Goal: Task Accomplishment & Management: Manage account settings

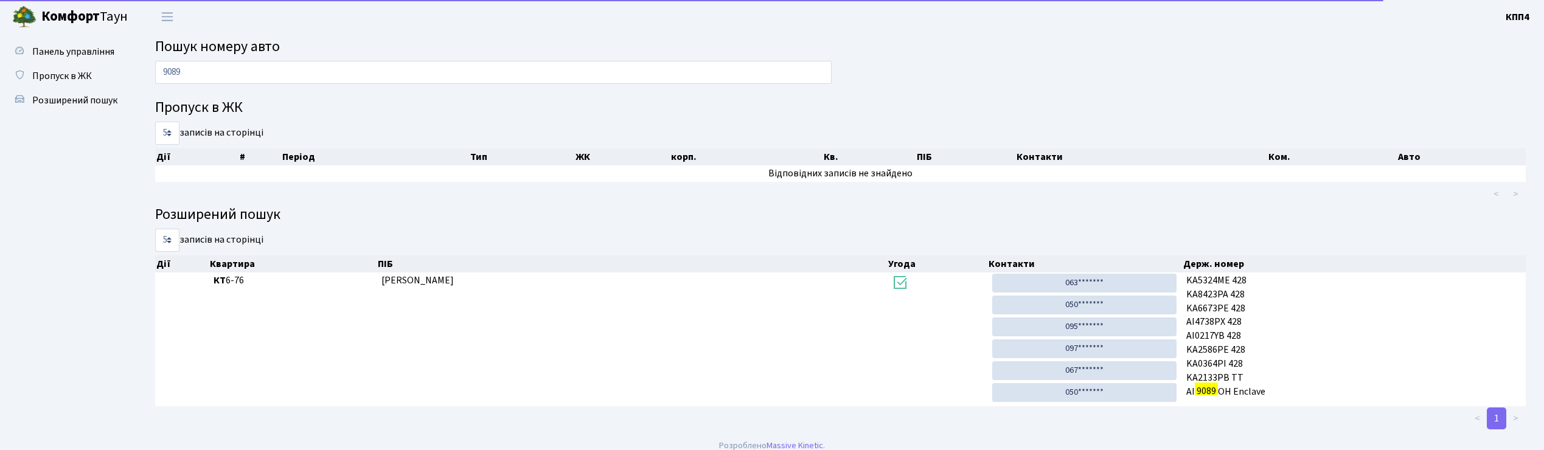
scroll to position [13, 0]
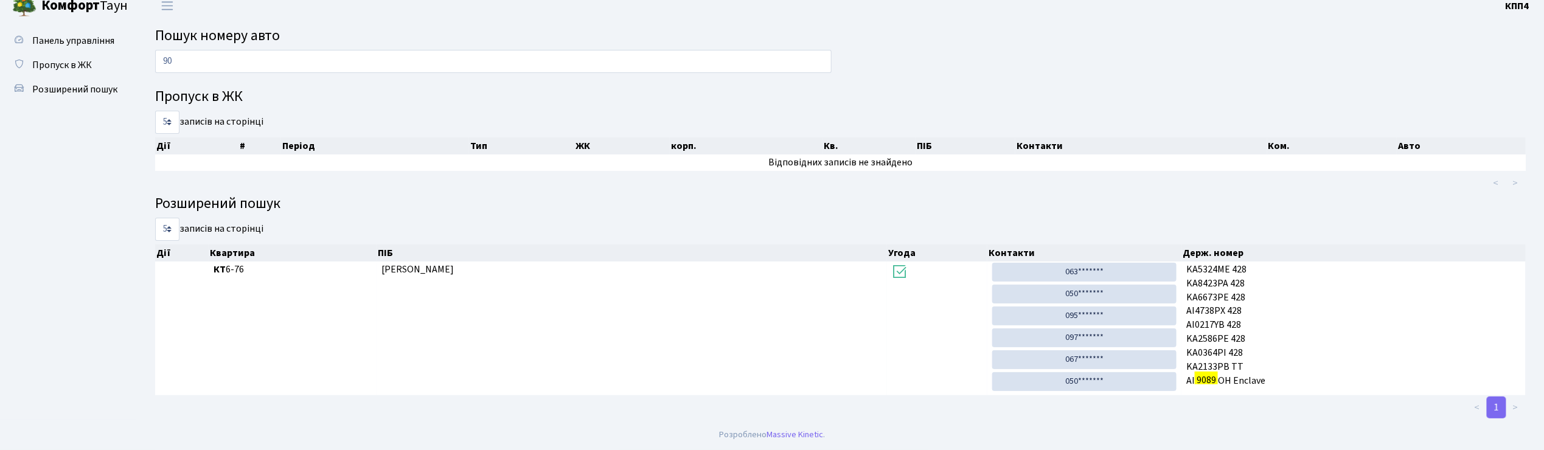
type input "9"
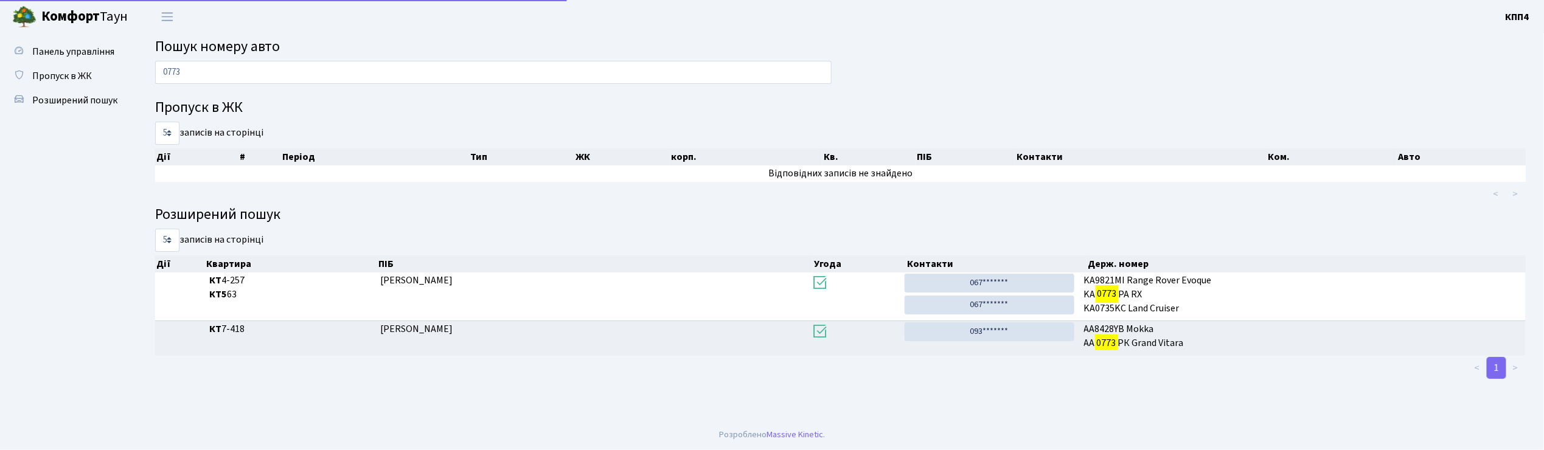
scroll to position [0, 0]
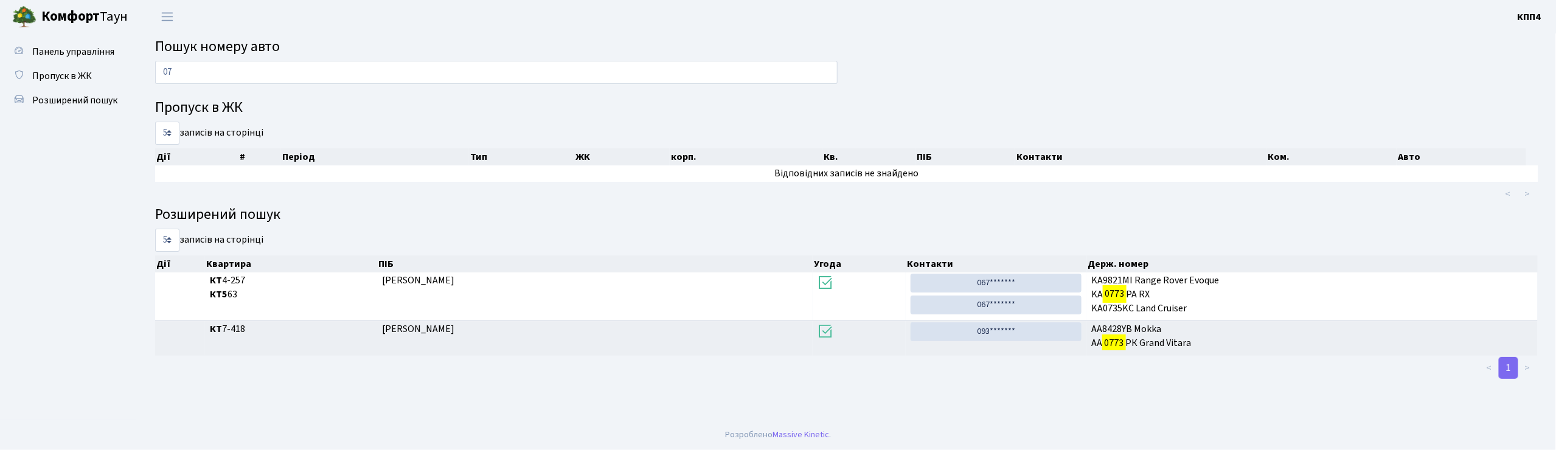
type input "0"
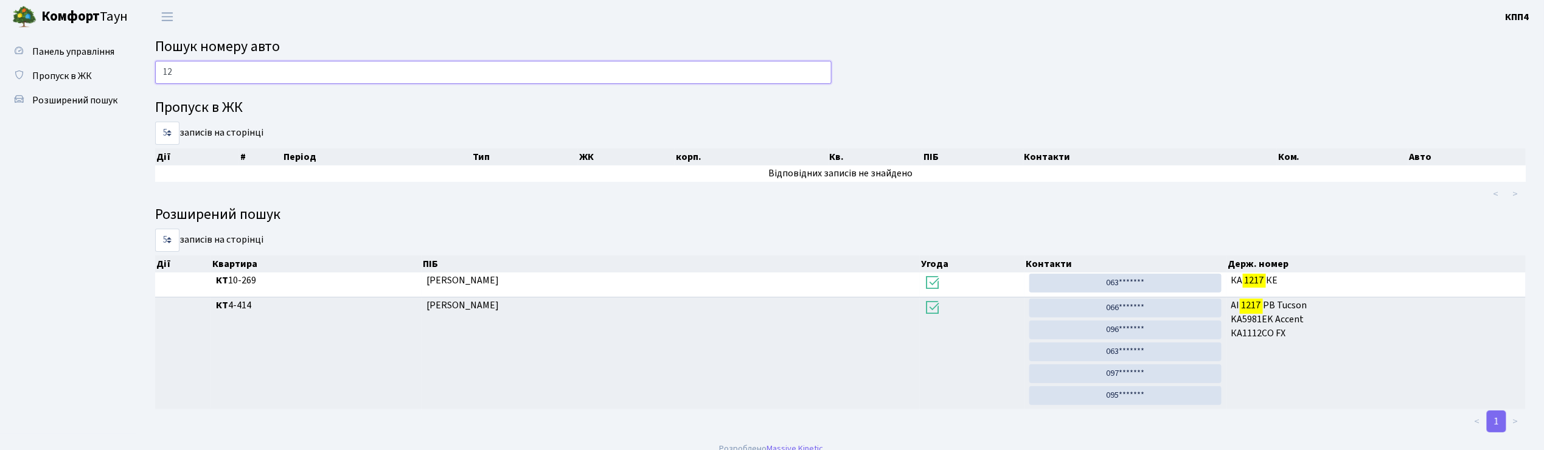
type input "1"
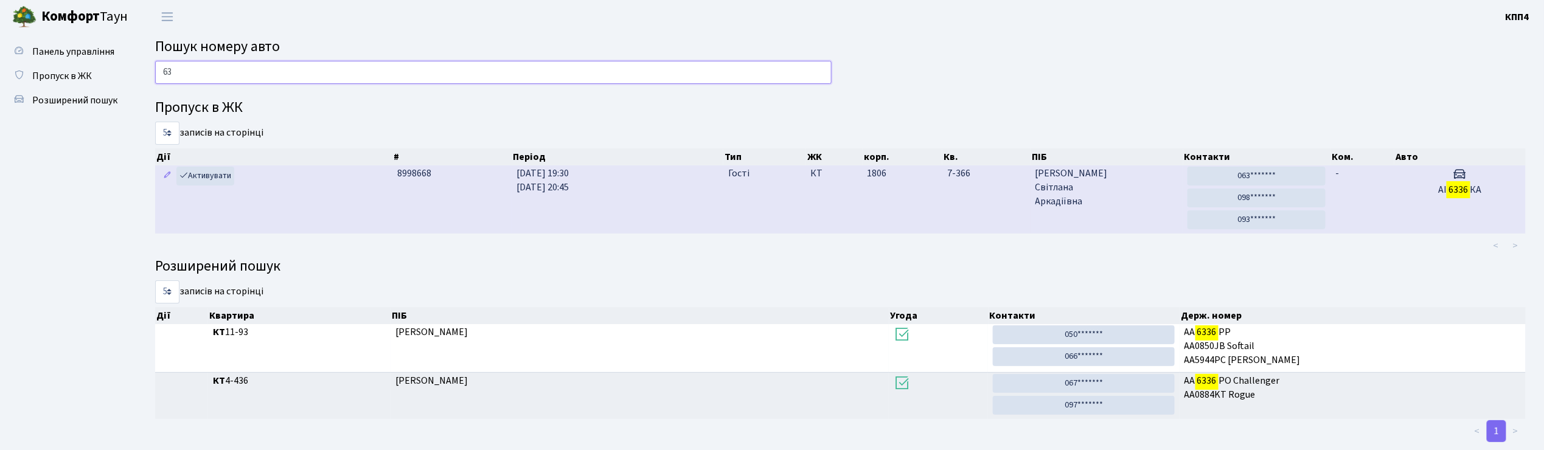
type input "6"
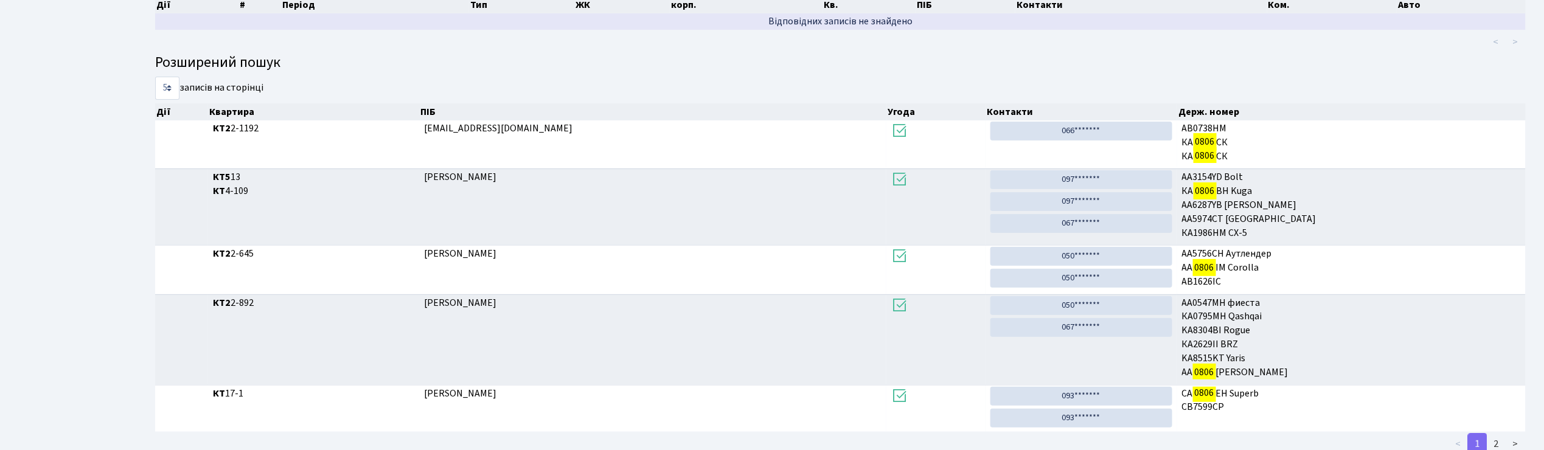
scroll to position [190, 0]
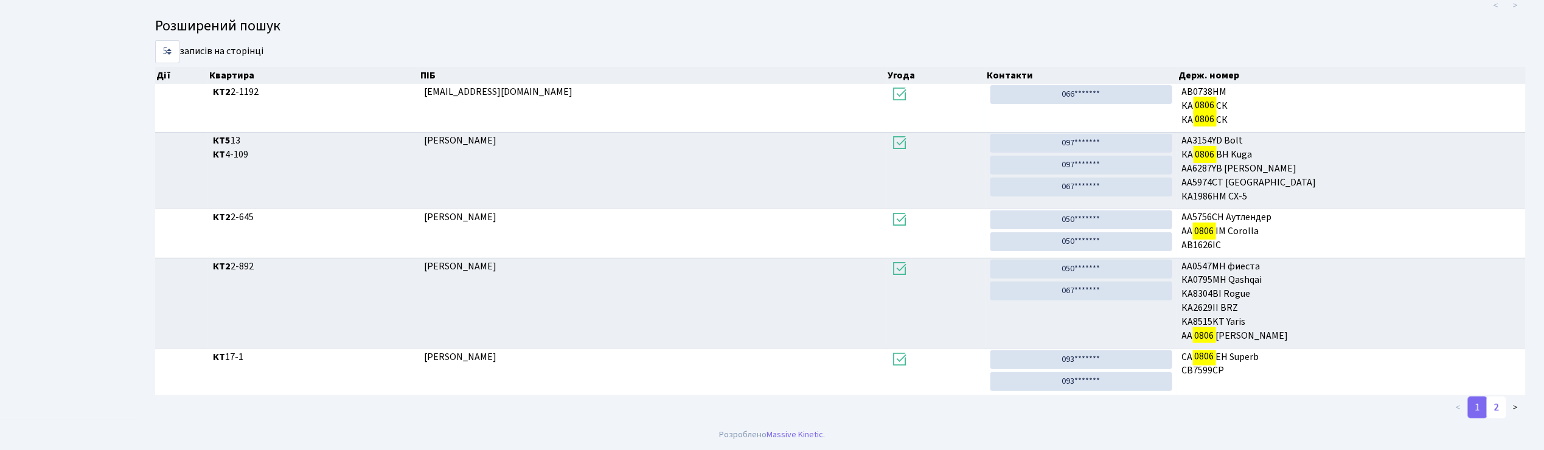
click at [1502, 400] on link "2" at bounding box center [1495, 408] width 19 height 22
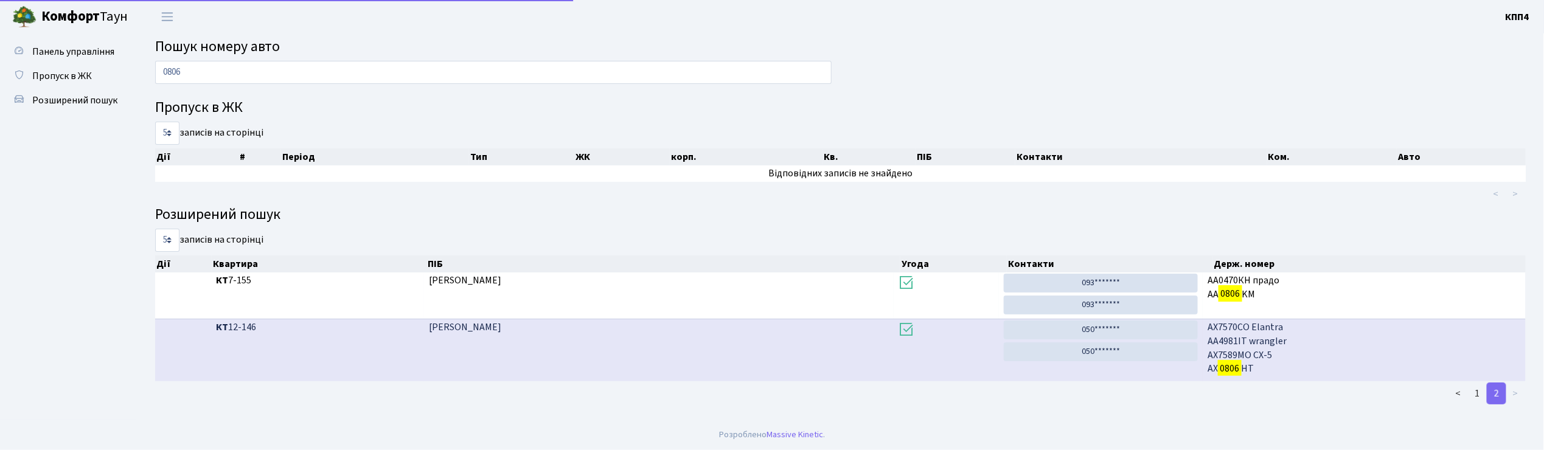
scroll to position [0, 0]
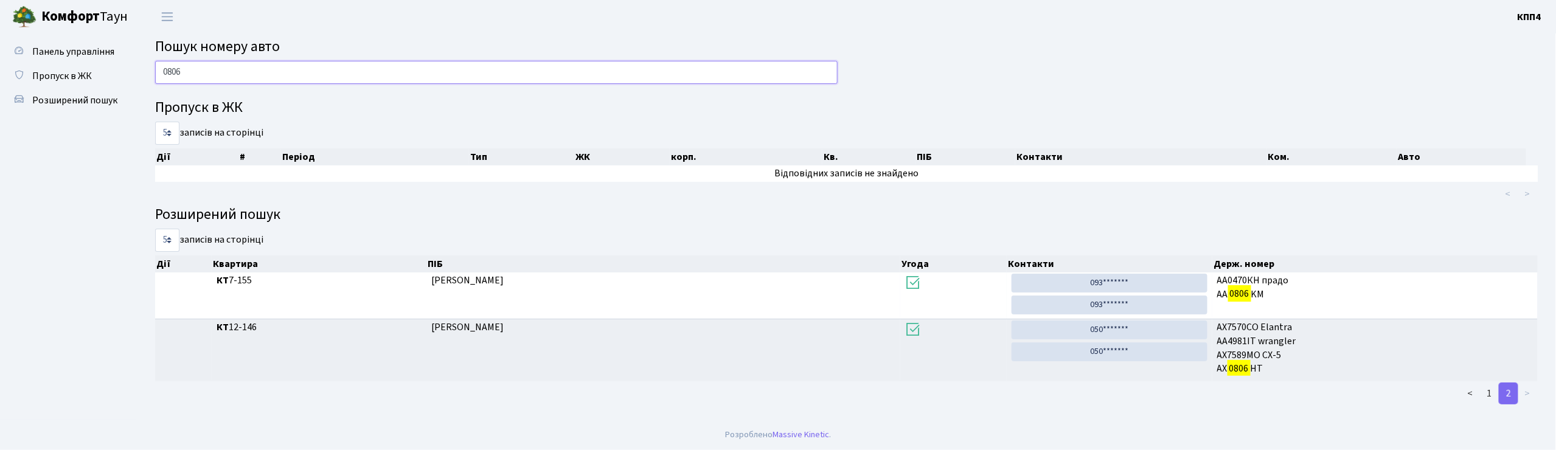
click at [560, 68] on input "0806" at bounding box center [496, 72] width 682 height 23
type input "0"
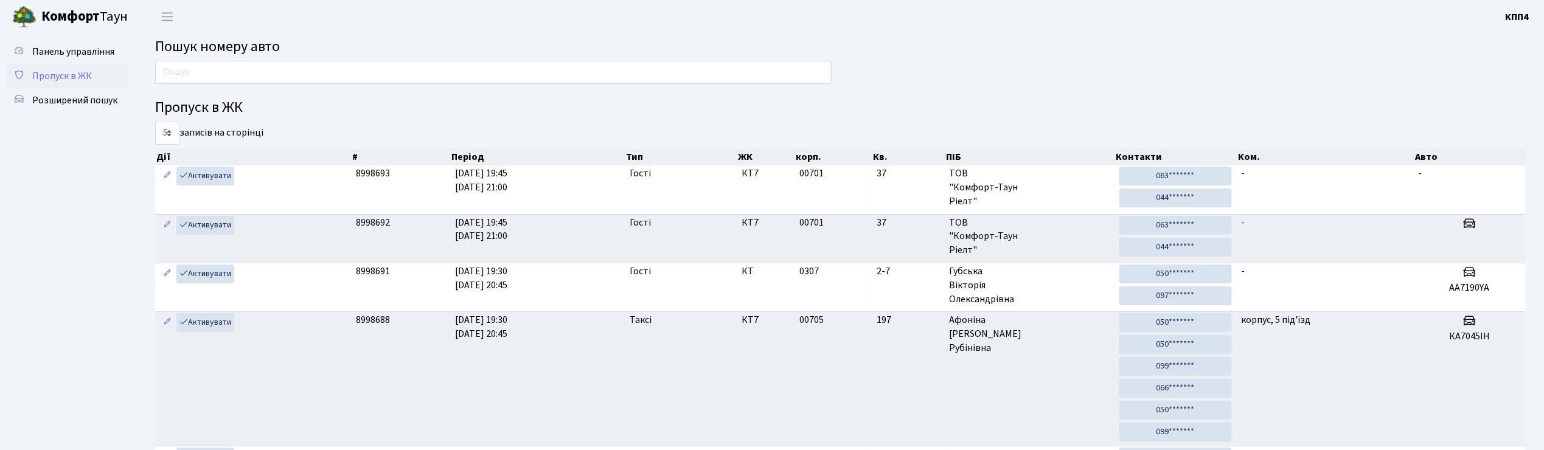
click at [42, 72] on span "Пропуск в ЖК" at bounding box center [62, 75] width 60 height 13
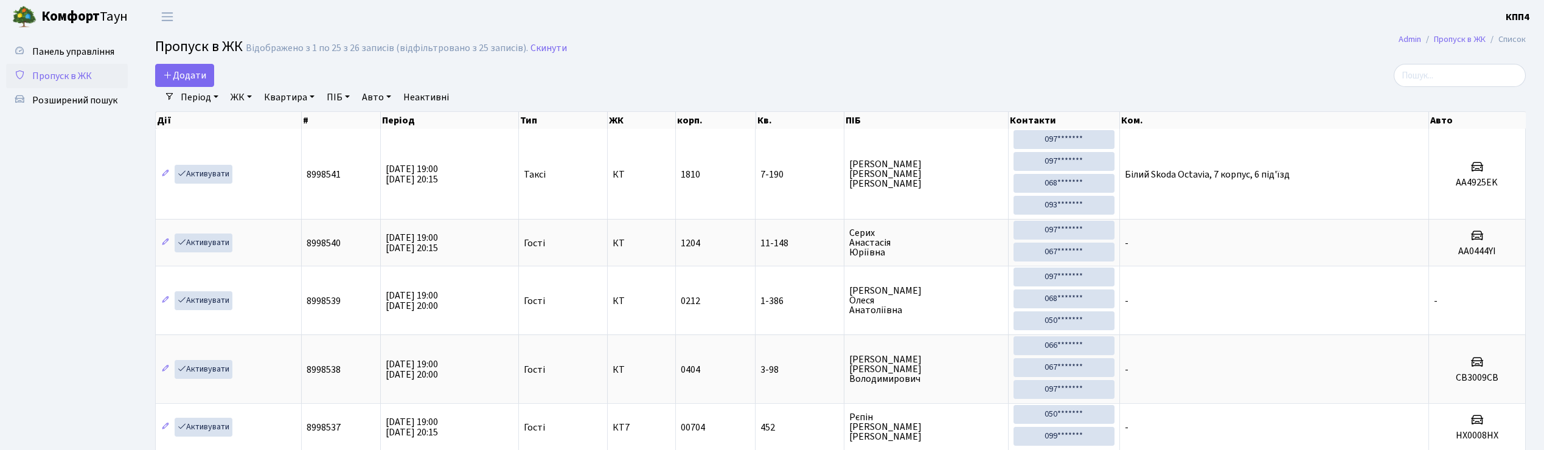
select select "25"
click at [200, 75] on span "Додати" at bounding box center [184, 75] width 43 height 13
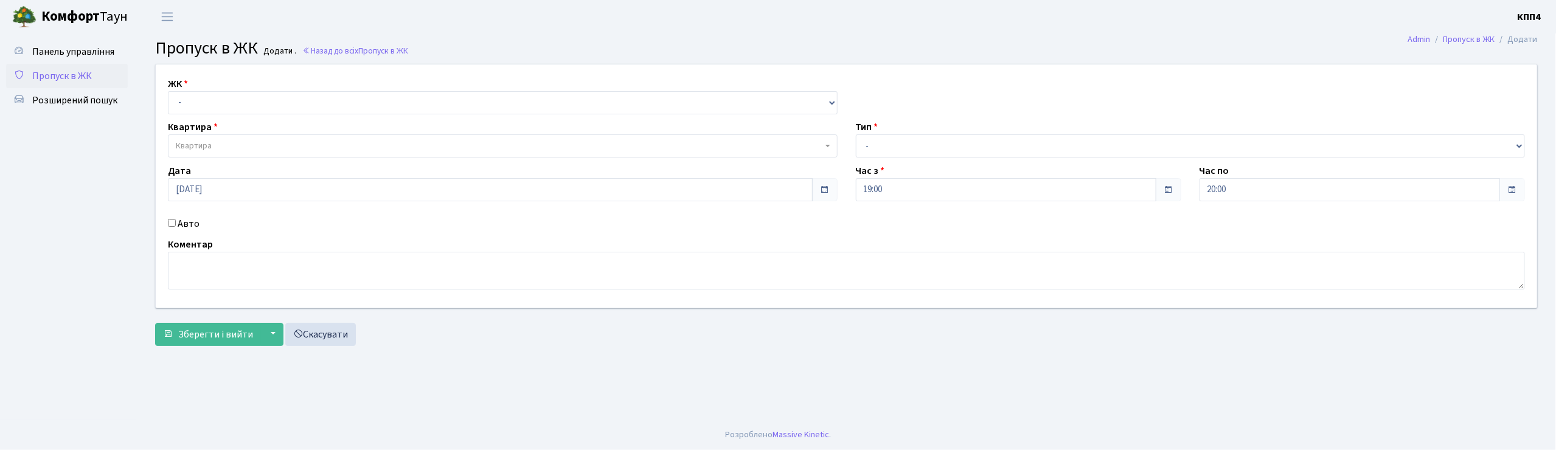
select select "271"
click at [168, 91] on select "- КТ, вул. Регенераторна, 4 КТ2, просп. Соборності, 17 КТ3, вул. Березнева, 16 …" at bounding box center [503, 102] width 670 height 23
select select
click at [179, 227] on label "Авто" at bounding box center [189, 224] width 22 height 15
click at [176, 227] on input "Авто" at bounding box center [172, 223] width 8 height 8
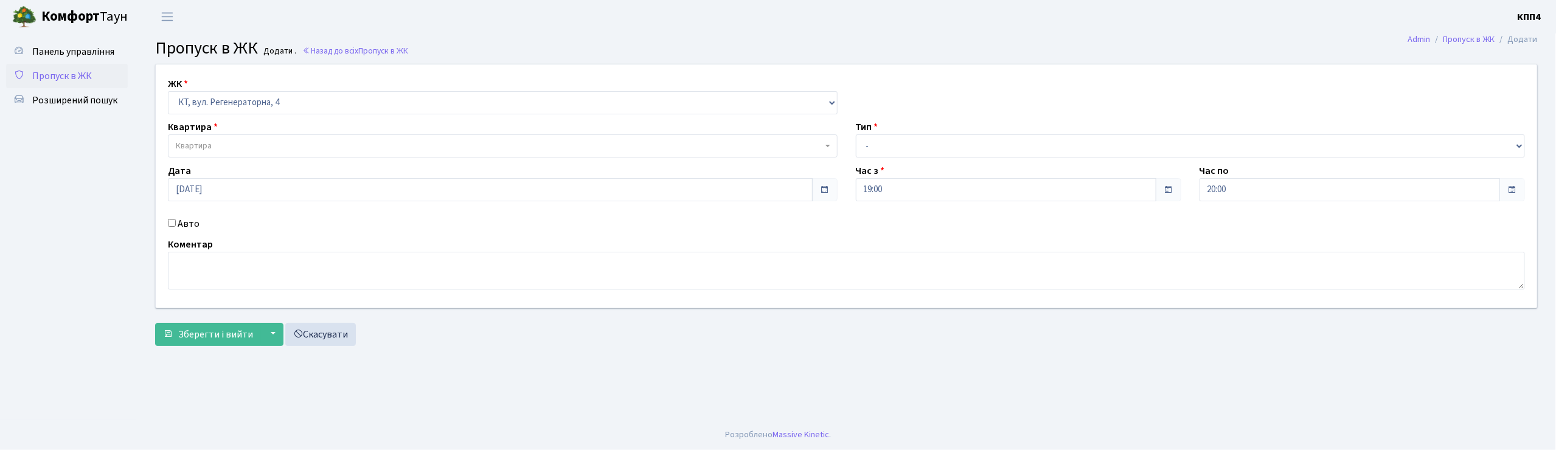
checkbox input "true"
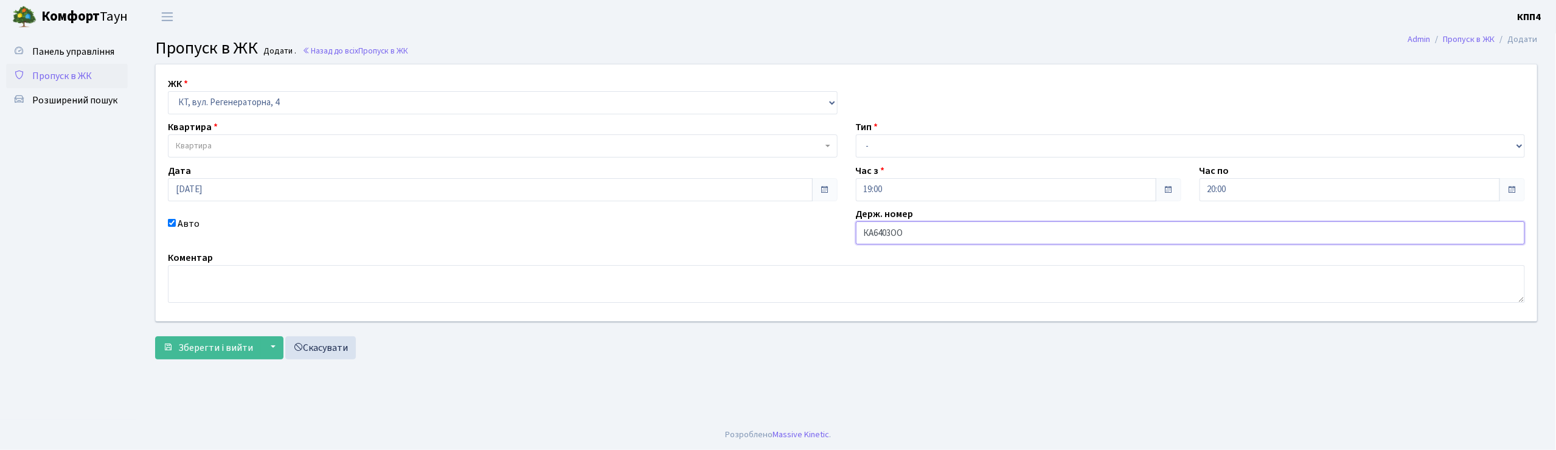
type input "КА6403ОО"
click at [241, 146] on span "Квартира" at bounding box center [499, 146] width 647 height 12
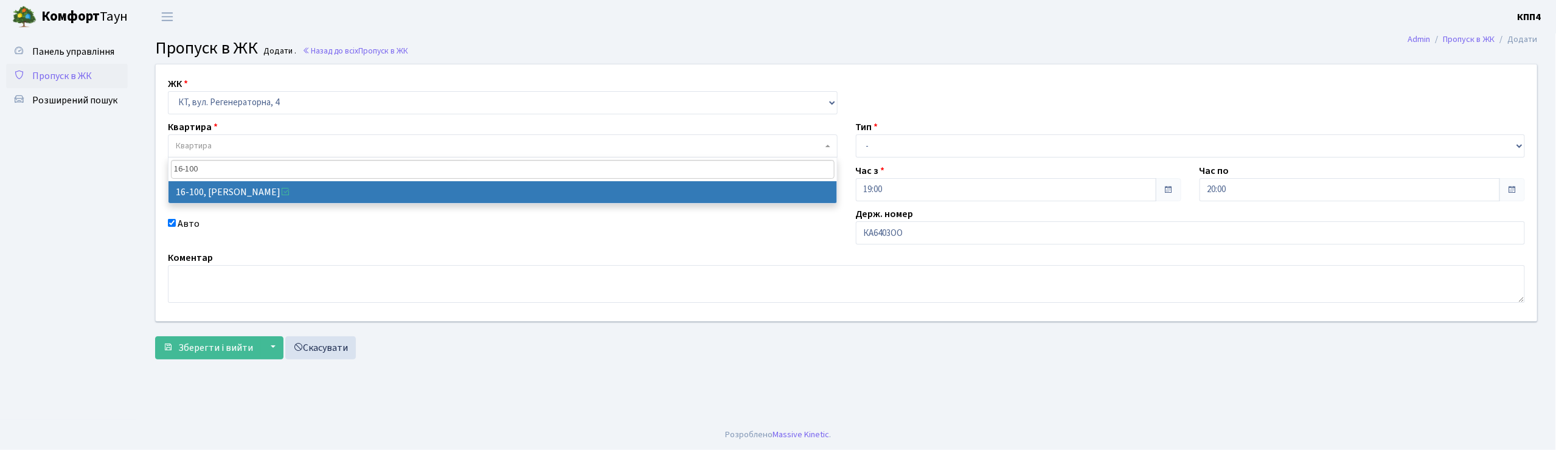
type input "16-100"
select select "8661"
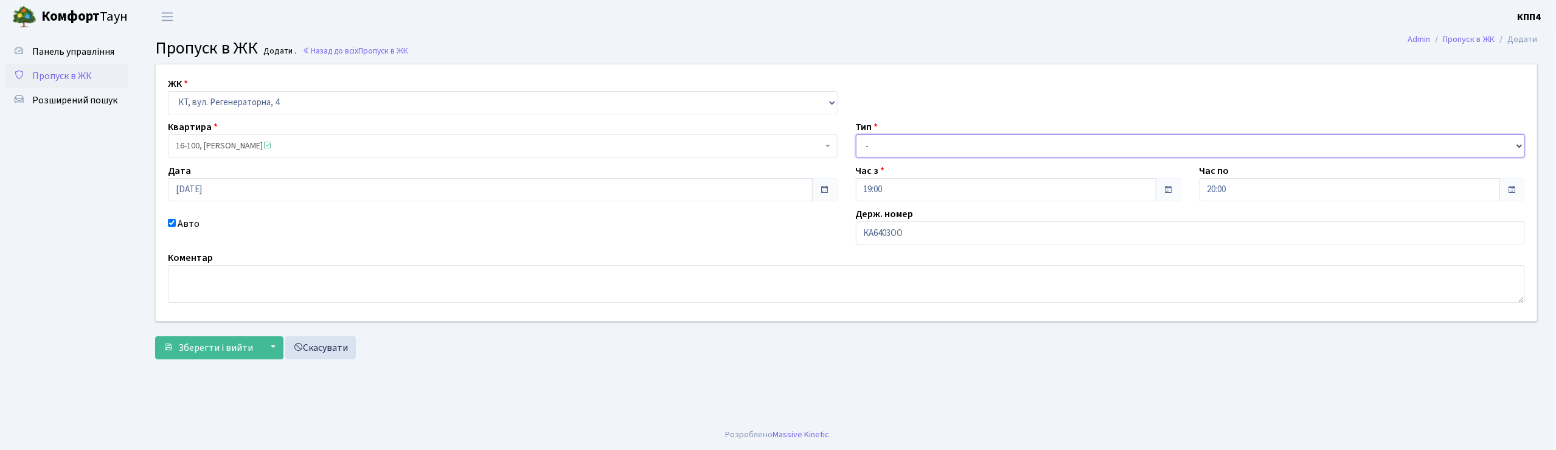
drag, startPoint x: 1030, startPoint y: 150, endPoint x: 1005, endPoint y: 156, distance: 25.1
click at [1028, 150] on select "- Доставка Таксі Гості Сервіс" at bounding box center [1191, 145] width 670 height 23
select select "3"
click at [856, 134] on select "- Доставка Таксі Гості Сервіс" at bounding box center [1191, 145] width 670 height 23
click at [168, 355] on button "Зберегти і вийти" at bounding box center [208, 347] width 106 height 23
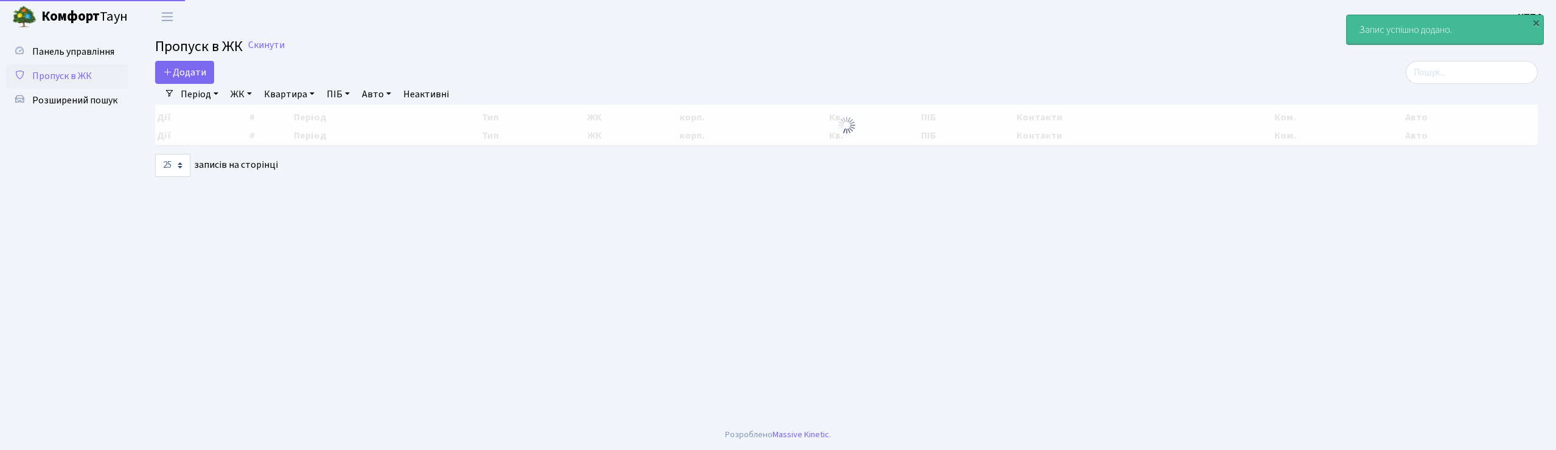
select select "25"
click at [1473, 91] on div "Період 20.09.2025 - 20.09.2025 ЖК - КТ, вул. Регенераторна, 4 КТ2, просп. Собор…" at bounding box center [851, 94] width 1353 height 21
click at [1448, 71] on input "search" at bounding box center [1472, 72] width 132 height 23
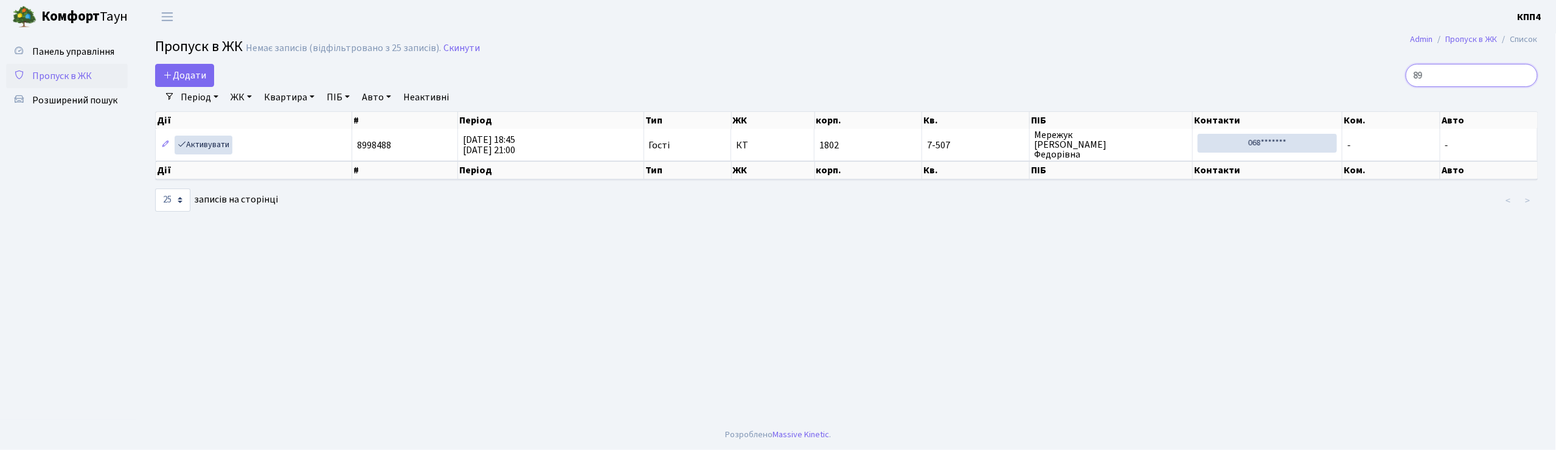
type input "8"
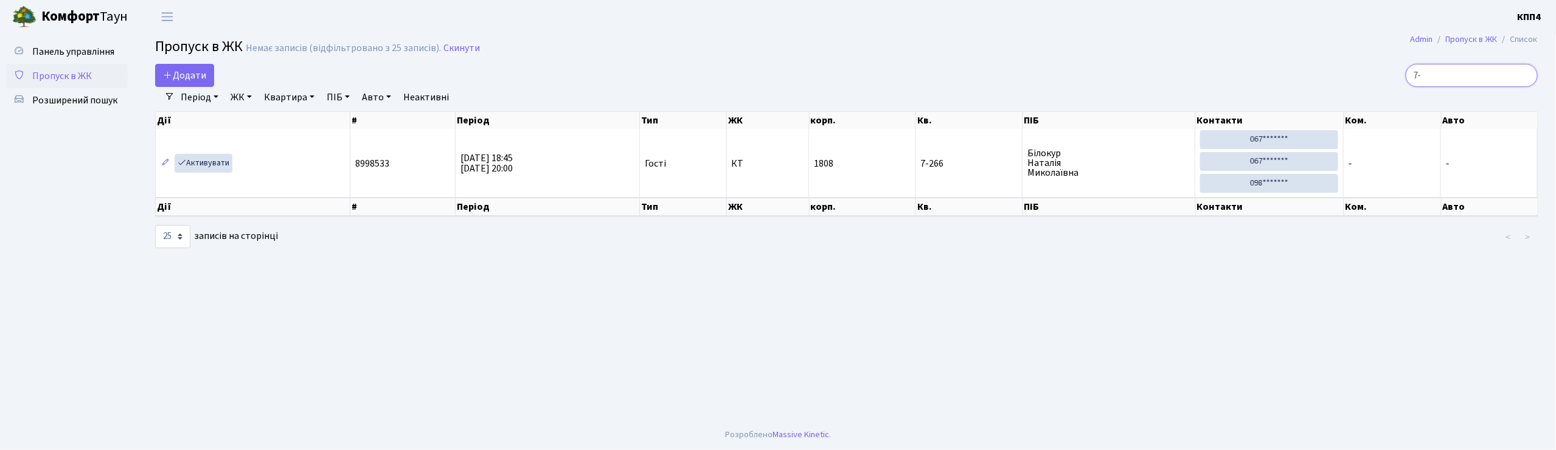
type input "7"
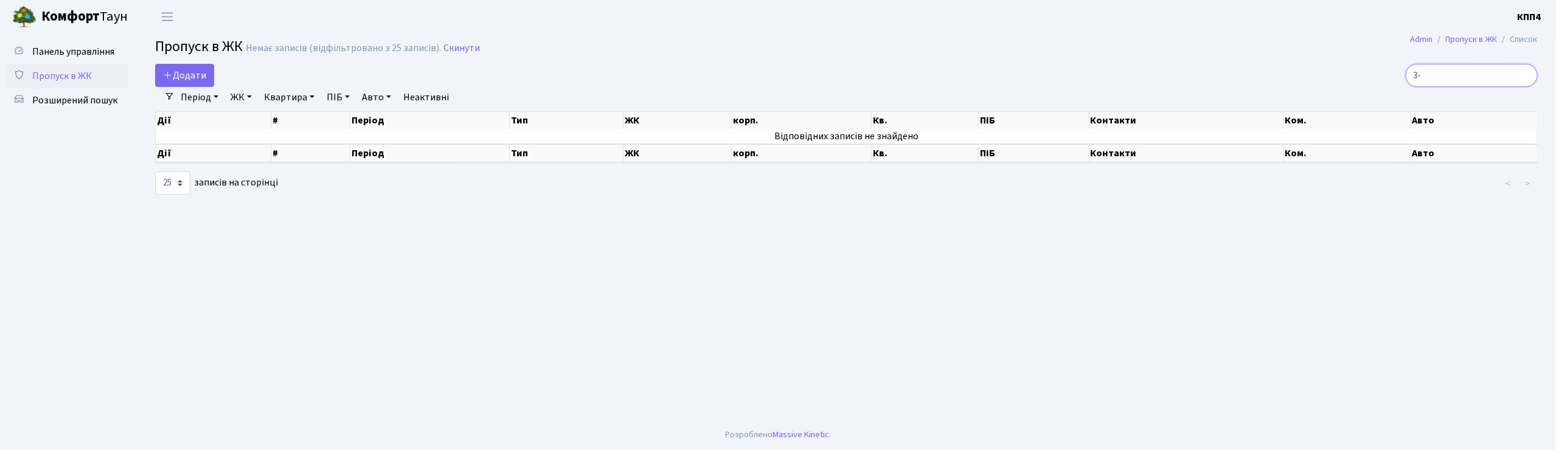
type input "3"
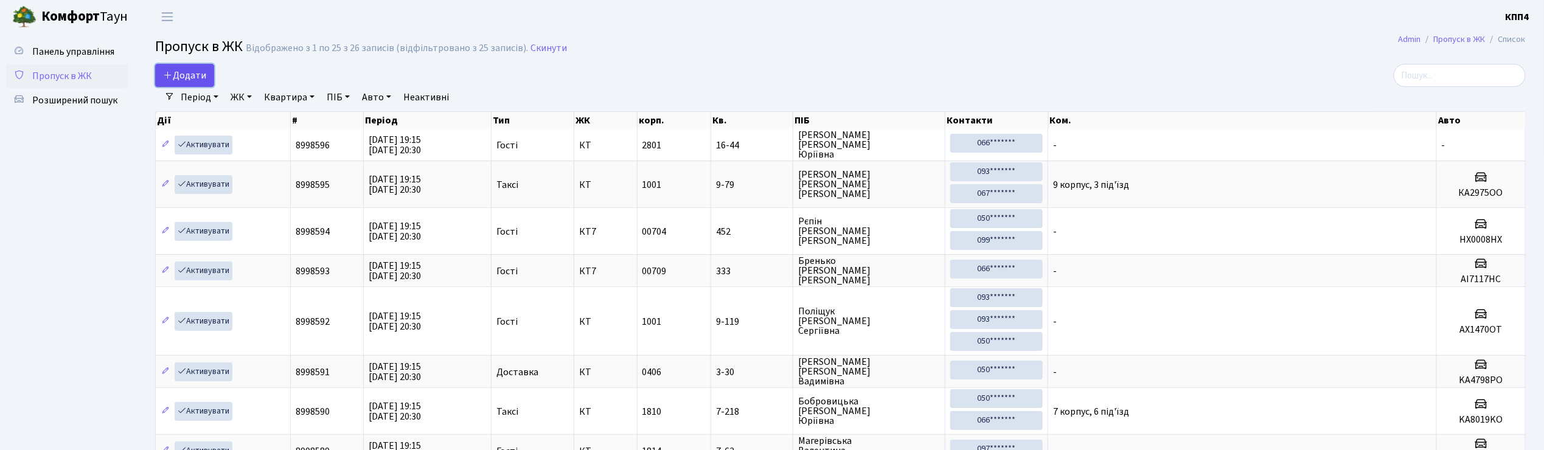
click at [197, 74] on span "Додати" at bounding box center [184, 75] width 43 height 13
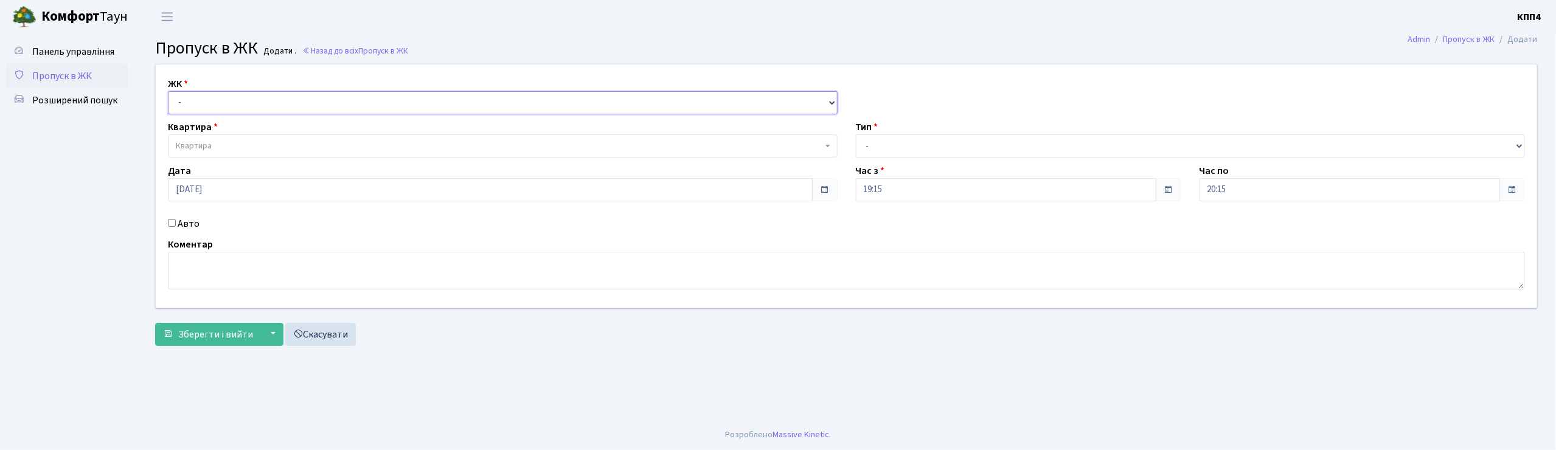
drag, startPoint x: 0, startPoint y: 0, endPoint x: 199, endPoint y: 99, distance: 222.5
click at [199, 99] on select "- КТ, вул. Регенераторна, 4 КТ2, просп. [STREET_ADDRESS] [STREET_ADDRESS] [PERS…" at bounding box center [503, 102] width 670 height 23
select select "271"
click at [168, 91] on select "- КТ, вул. Регенераторна, 4 КТ2, просп. [STREET_ADDRESS] [STREET_ADDRESS] [PERS…" at bounding box center [503, 102] width 670 height 23
select select
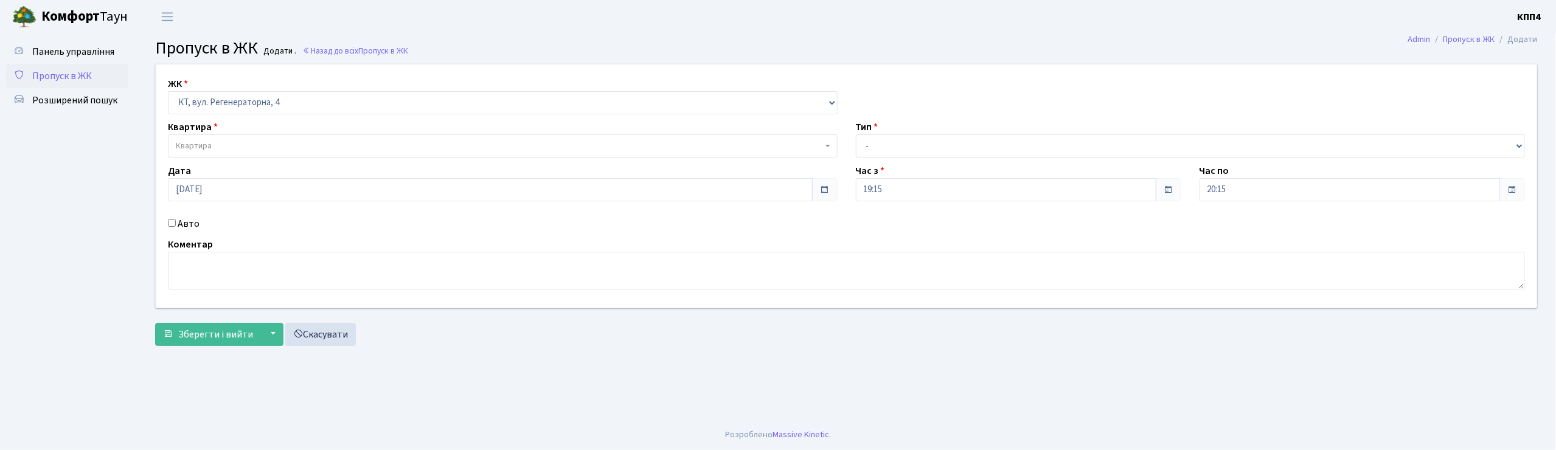
click at [229, 147] on span "Квартира" at bounding box center [499, 146] width 647 height 12
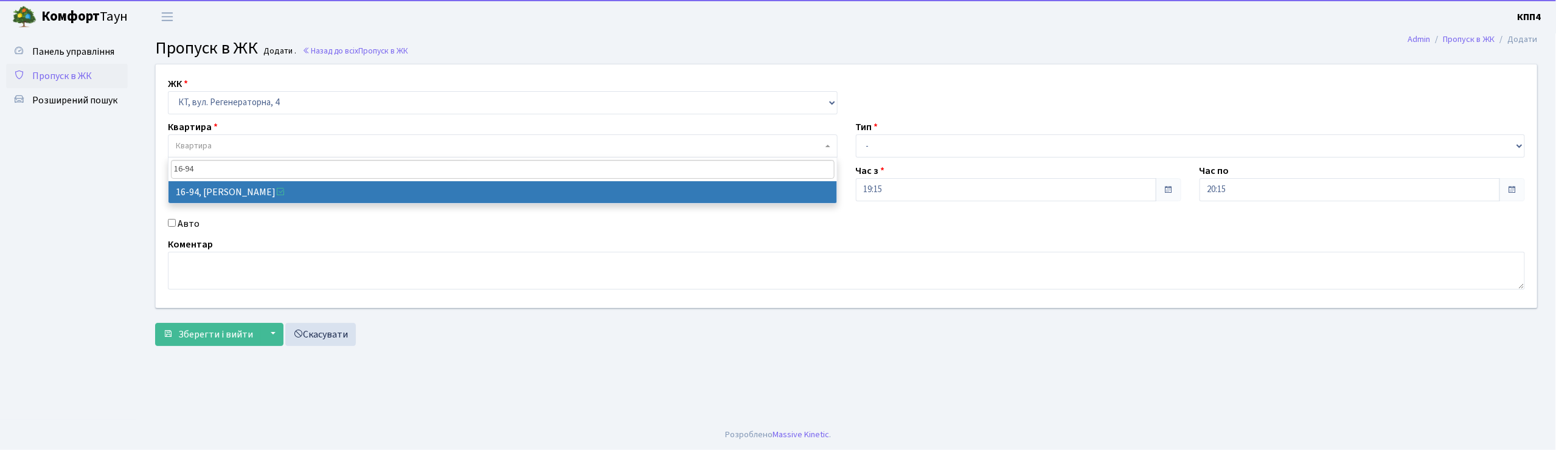
type input "16-94"
select select "8655"
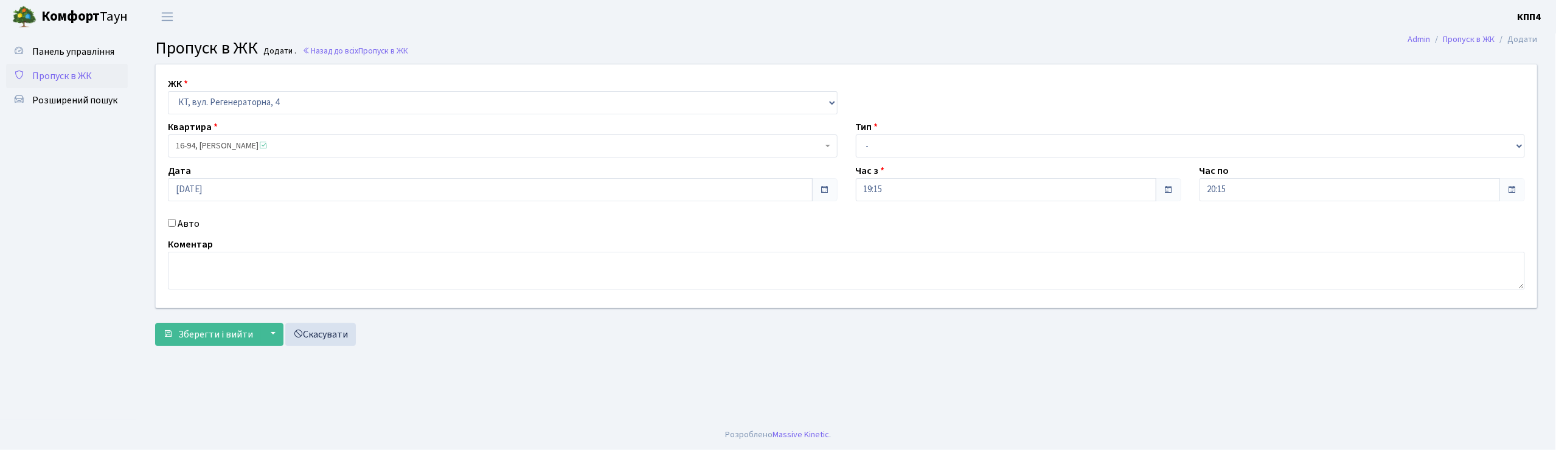
click at [187, 227] on label "Авто" at bounding box center [189, 224] width 22 height 15
click at [176, 227] on input "Авто" at bounding box center [172, 223] width 8 height 8
checkbox input "true"
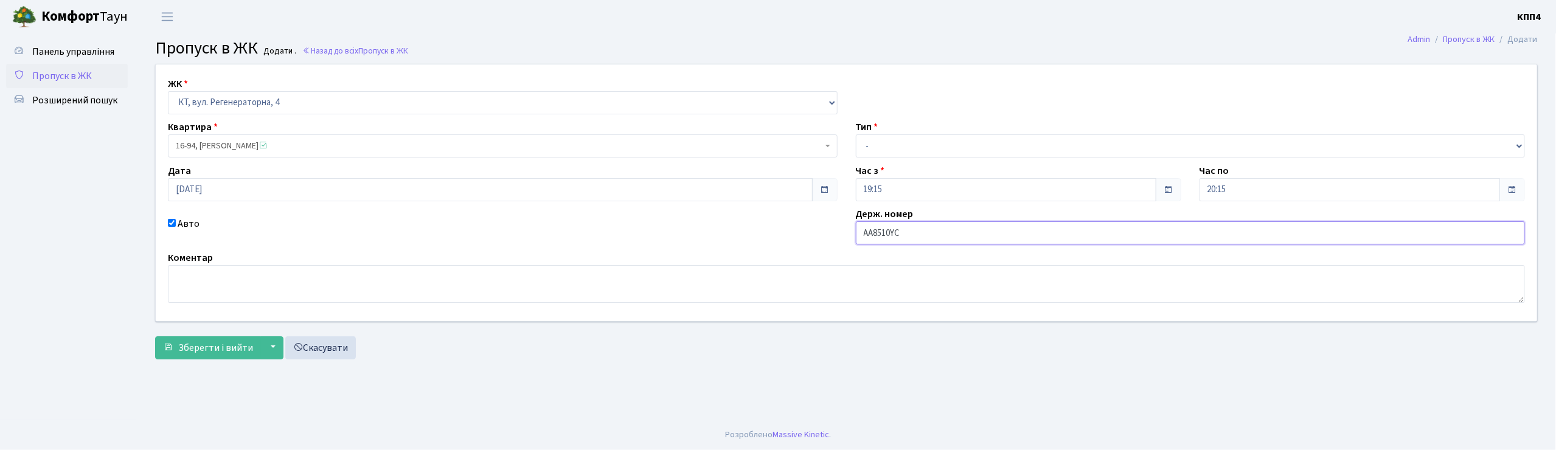
type input "АА8510YC"
click at [869, 152] on select "- Доставка Таксі Гості Сервіс" at bounding box center [1191, 145] width 670 height 23
select select "2"
click at [856, 134] on select "- Доставка Таксі Гості Сервіс" at bounding box center [1191, 145] width 670 height 23
click at [240, 349] on span "Зберегти і вийти" at bounding box center [215, 347] width 75 height 13
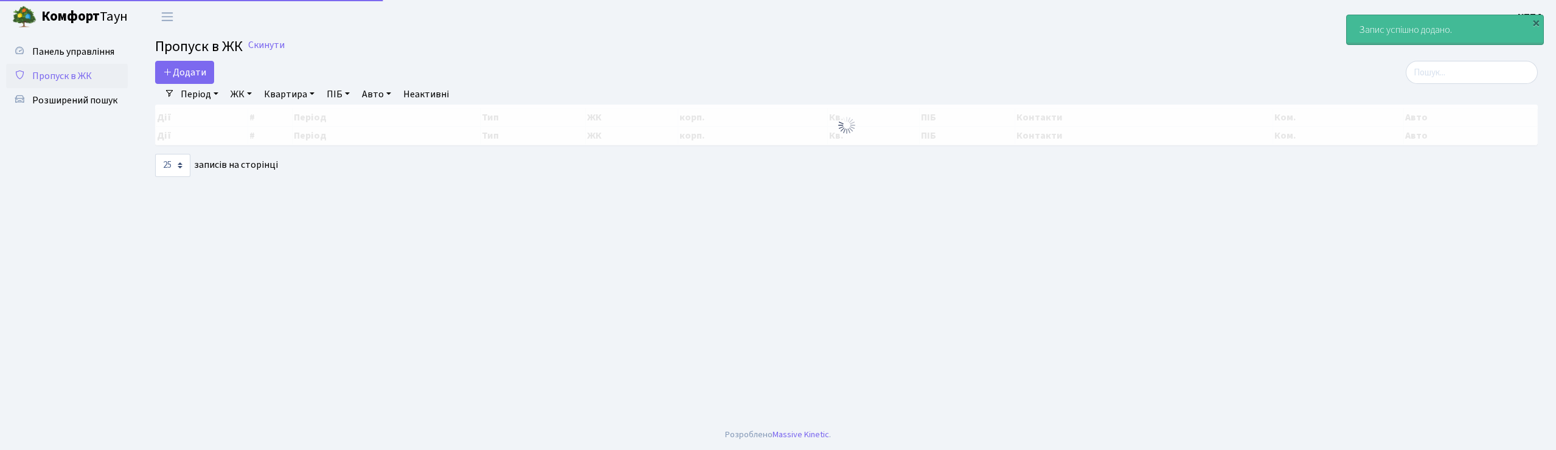
select select "25"
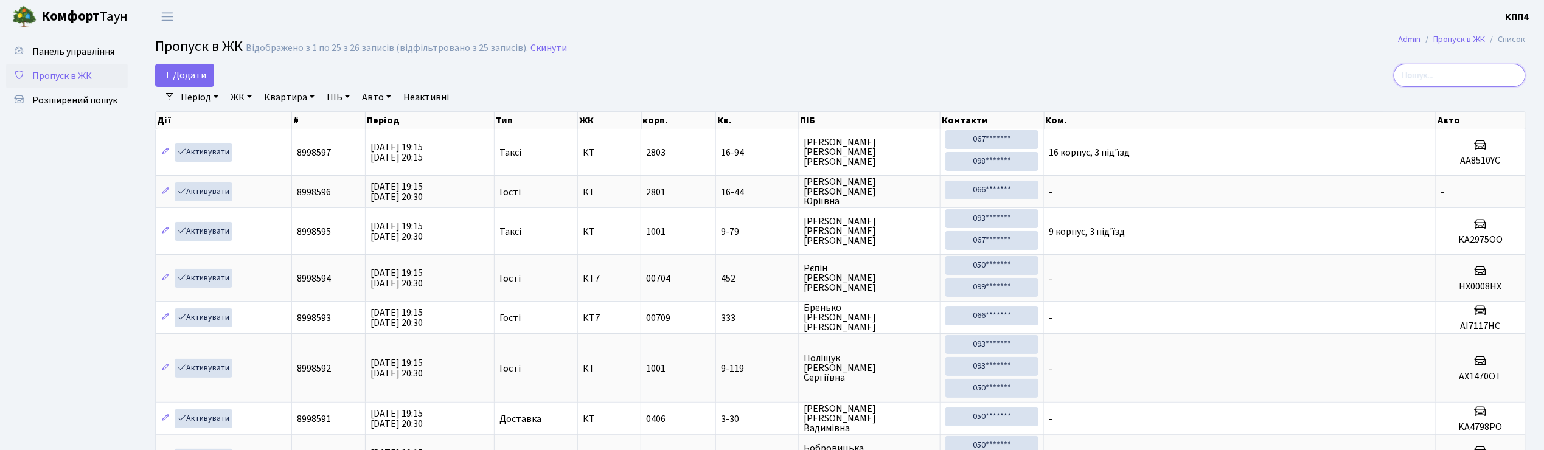
click at [1451, 78] on input "search" at bounding box center [1459, 75] width 132 height 23
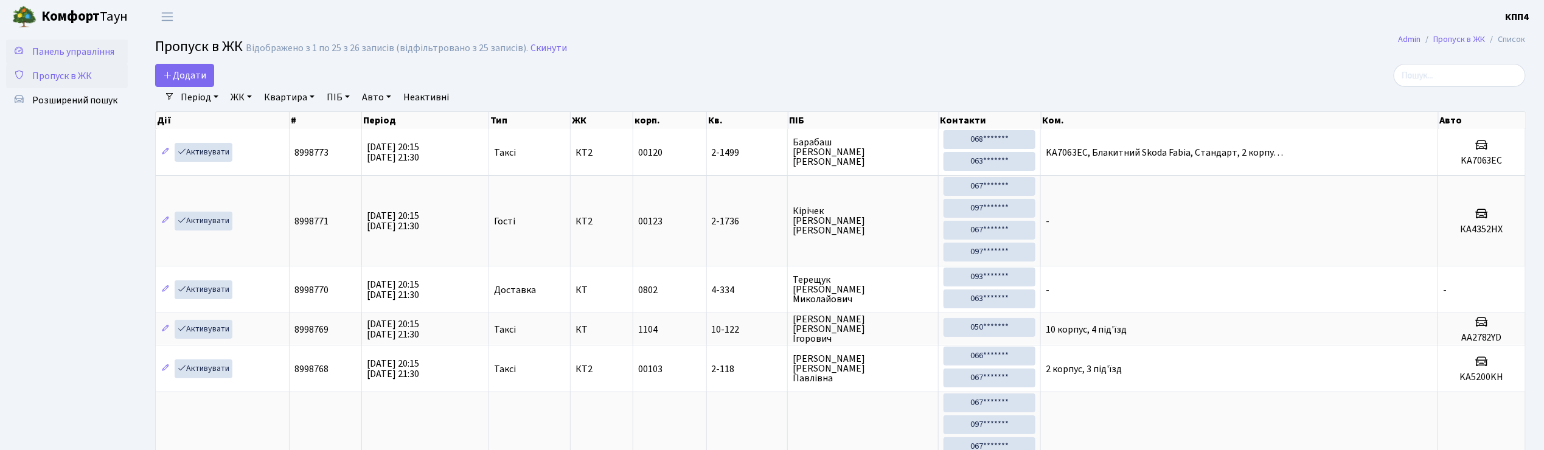
click at [62, 47] on span "Панель управління" at bounding box center [73, 51] width 82 height 13
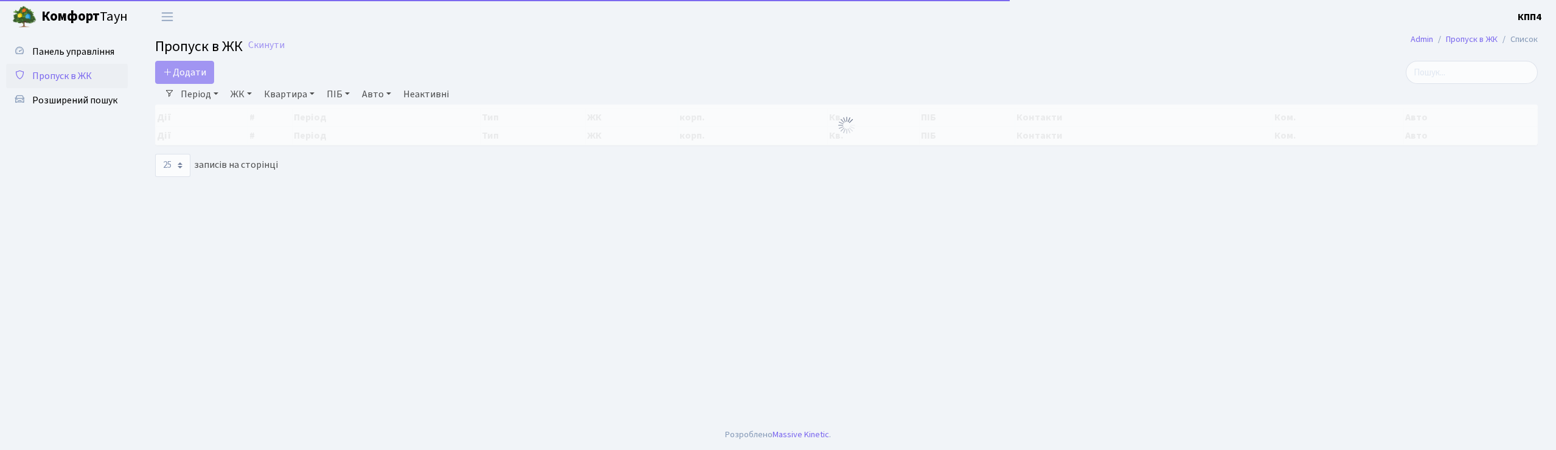
select select "25"
click at [59, 49] on span "Панель управління" at bounding box center [73, 51] width 82 height 13
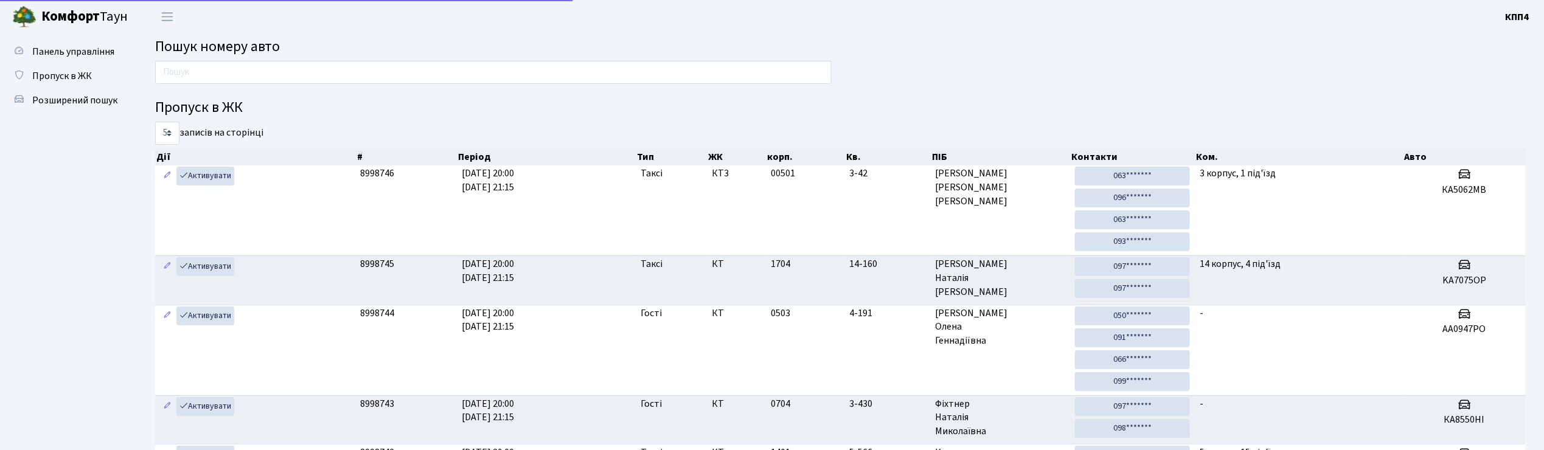
click at [244, 34] on main "Пошук номеру авто Пропуск в ЖК 5 10 25 50 записів на сторінці Дії # Період Тип …" at bounding box center [840, 371] width 1407 height 676
click at [247, 72] on input "text" at bounding box center [493, 72] width 676 height 23
click at [57, 78] on span "Пропуск в ЖК" at bounding box center [62, 75] width 60 height 13
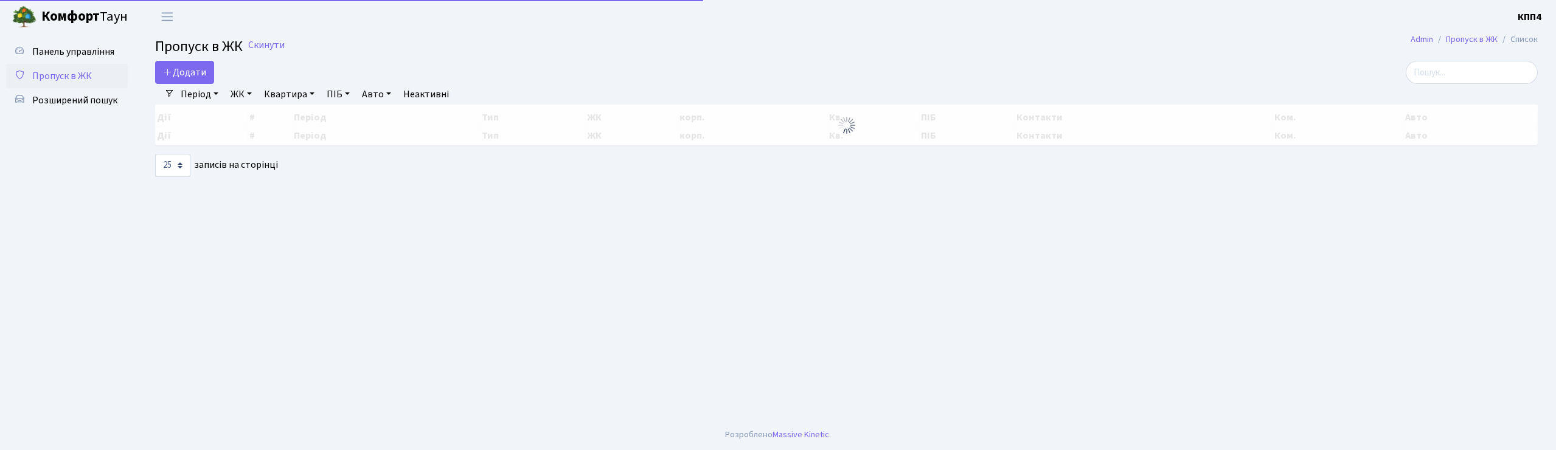
select select "25"
click at [1465, 78] on input "search" at bounding box center [1472, 72] width 132 height 23
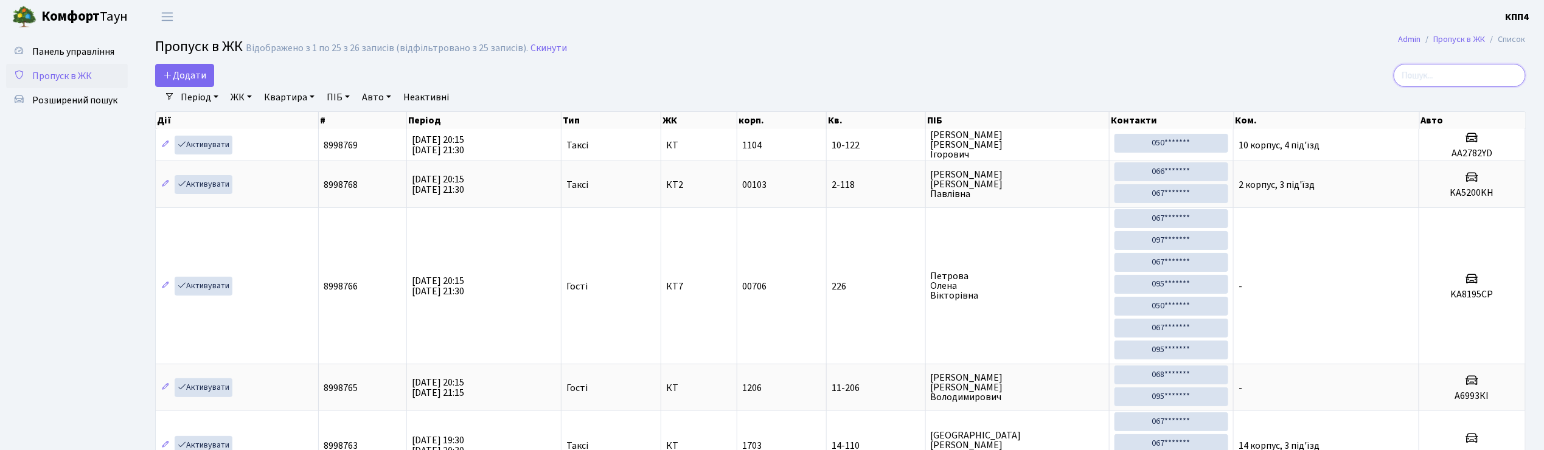
click at [1491, 76] on input "search" at bounding box center [1459, 75] width 132 height 23
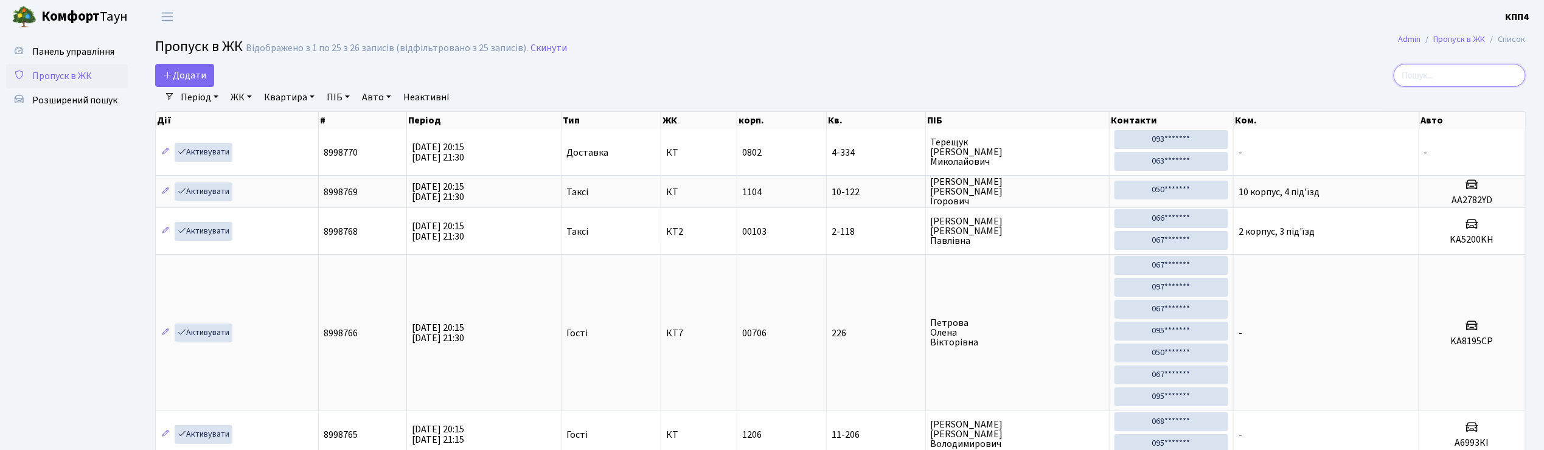
click at [1426, 74] on input "search" at bounding box center [1459, 75] width 132 height 23
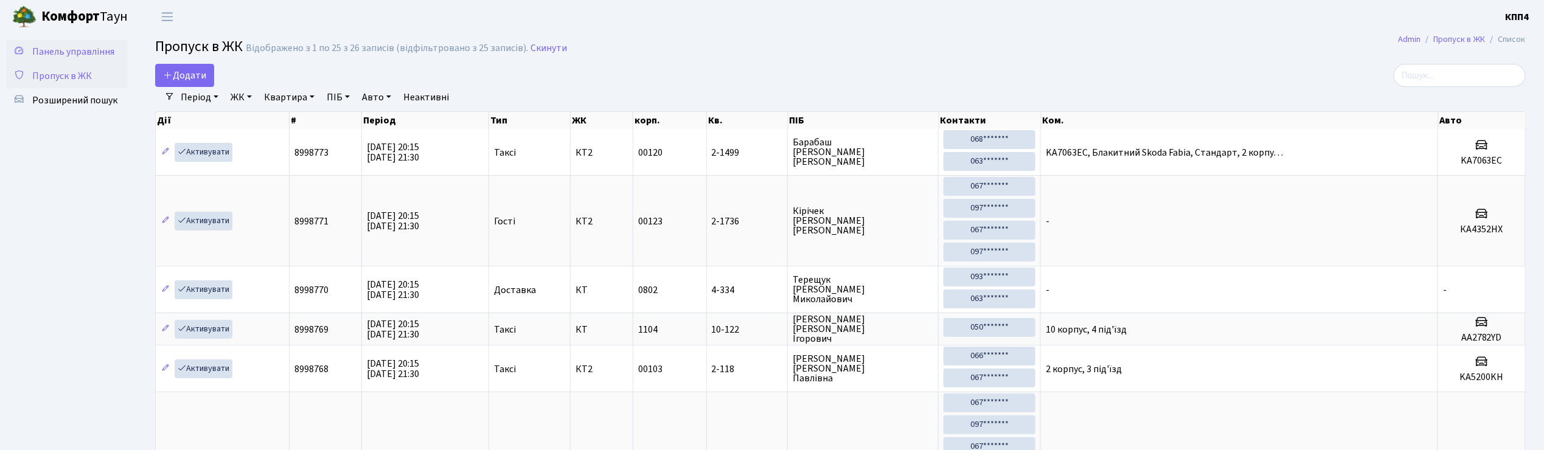
click at [69, 50] on span "Панель управління" at bounding box center [73, 51] width 82 height 13
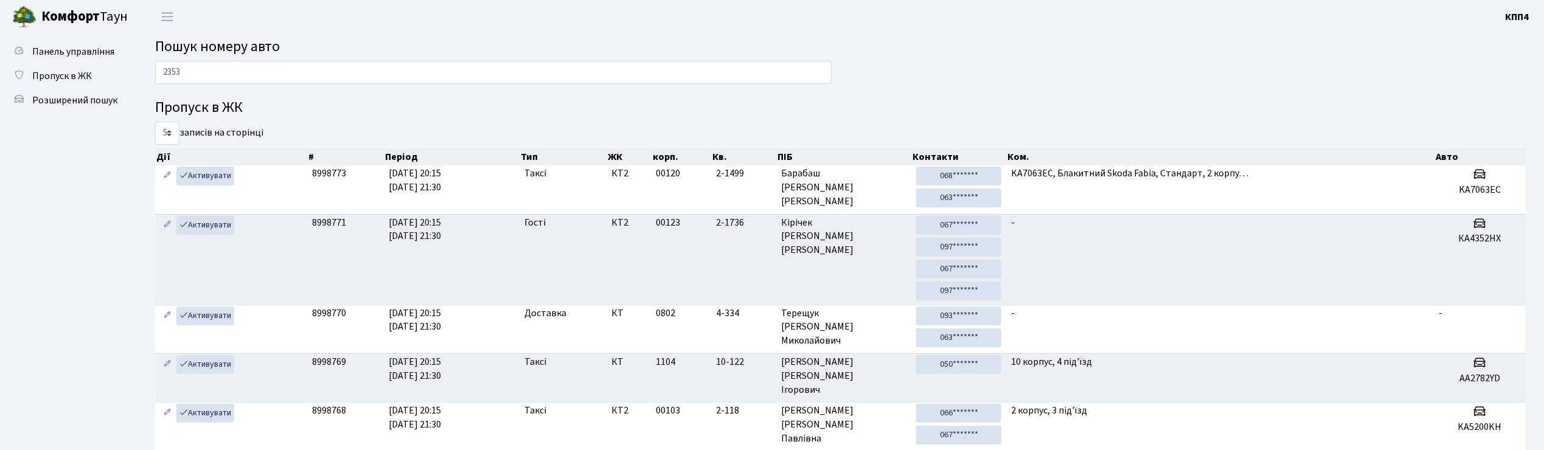
type input "2353"
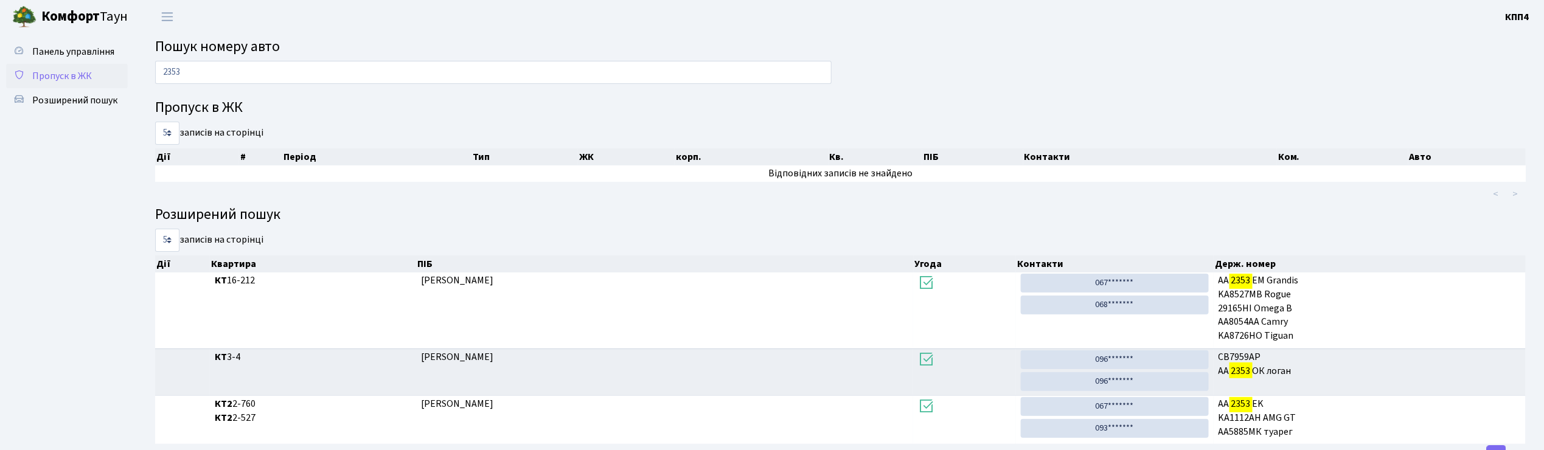
click at [52, 74] on span "Пропуск в ЖК" at bounding box center [62, 75] width 60 height 13
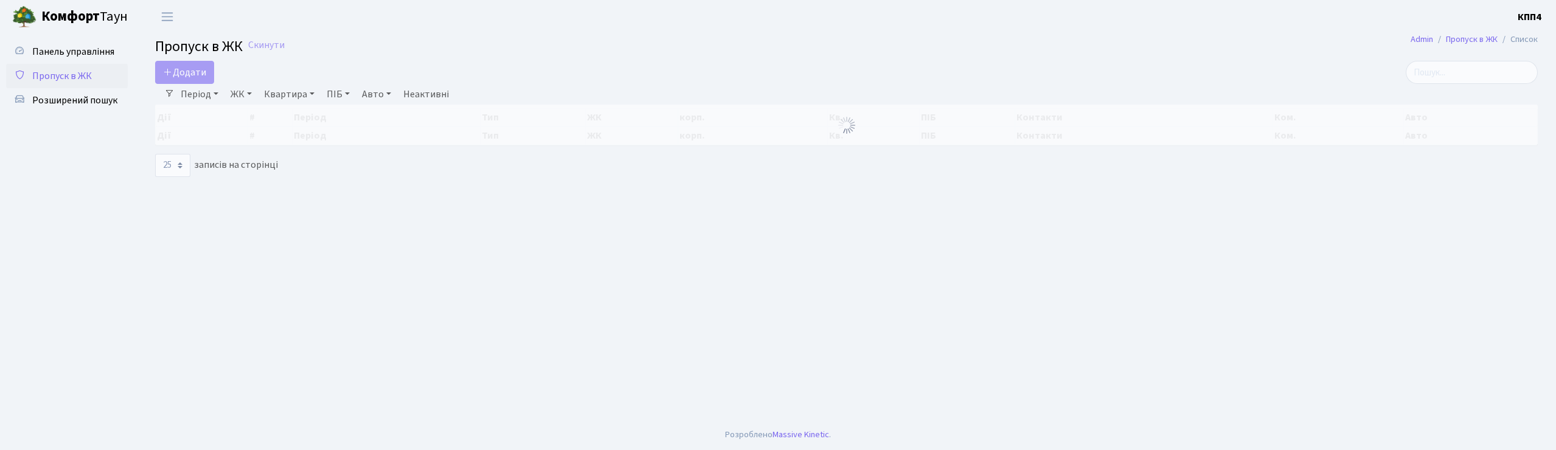
select select "25"
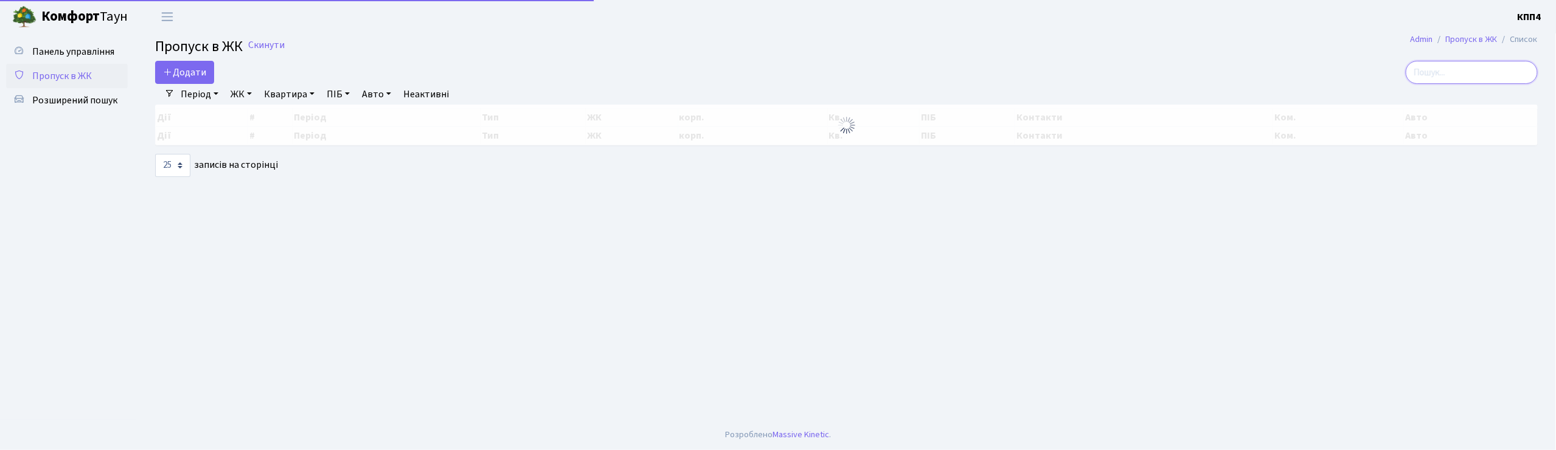
click at [1472, 69] on input "search" at bounding box center [1472, 72] width 132 height 23
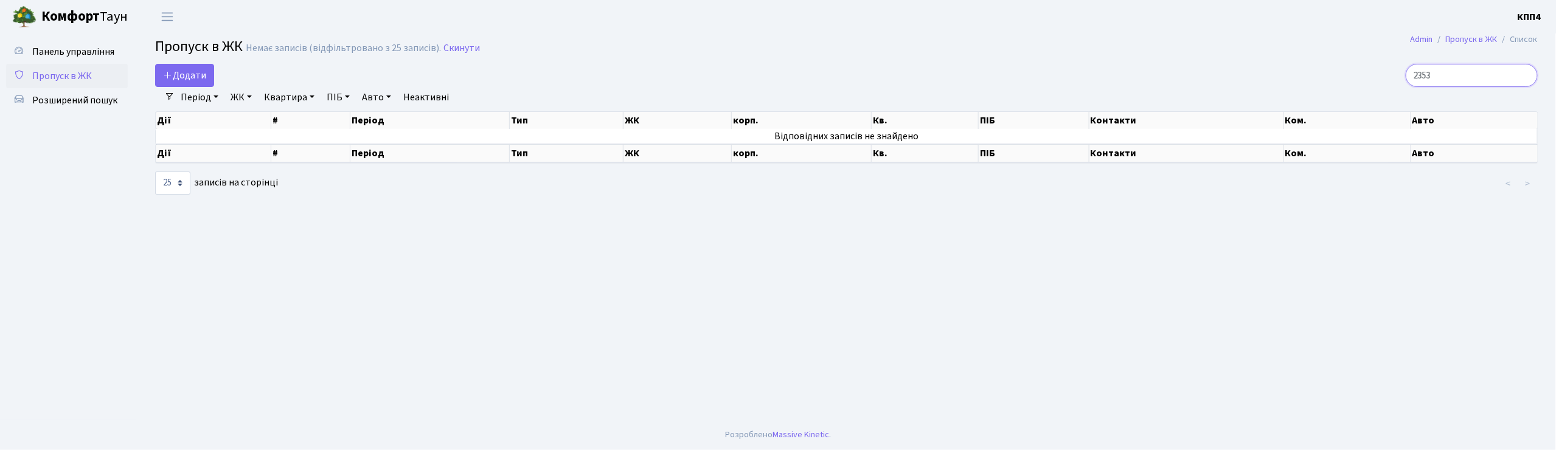
type input "2353"
click at [77, 52] on span "Панель управління" at bounding box center [73, 51] width 82 height 13
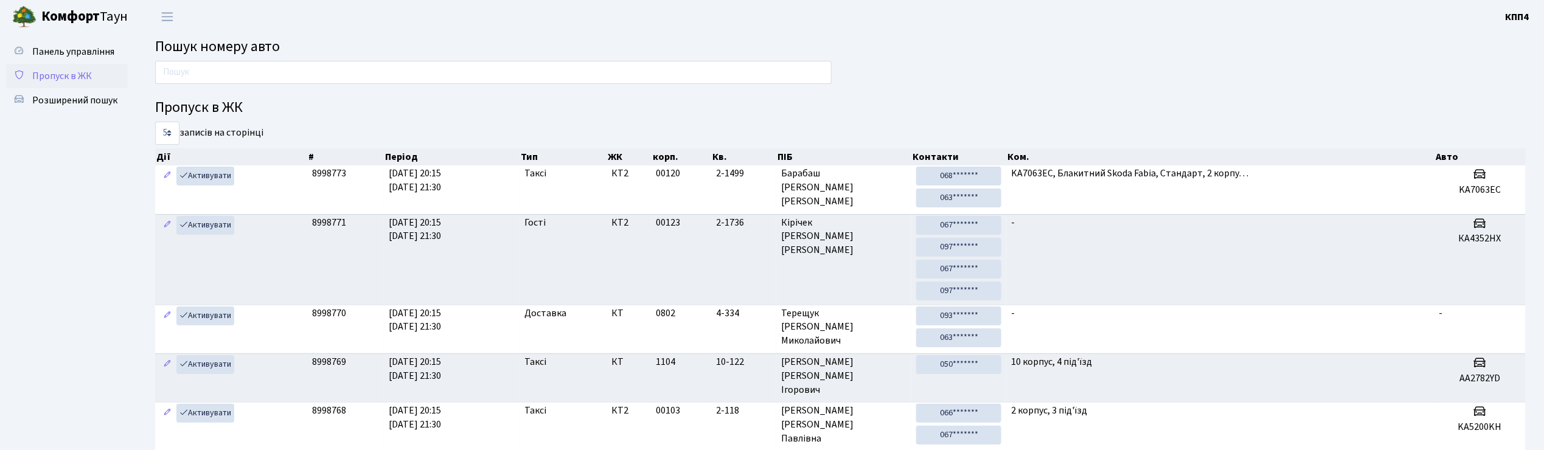
click at [66, 74] on span "Пропуск в ЖК" at bounding box center [62, 75] width 60 height 13
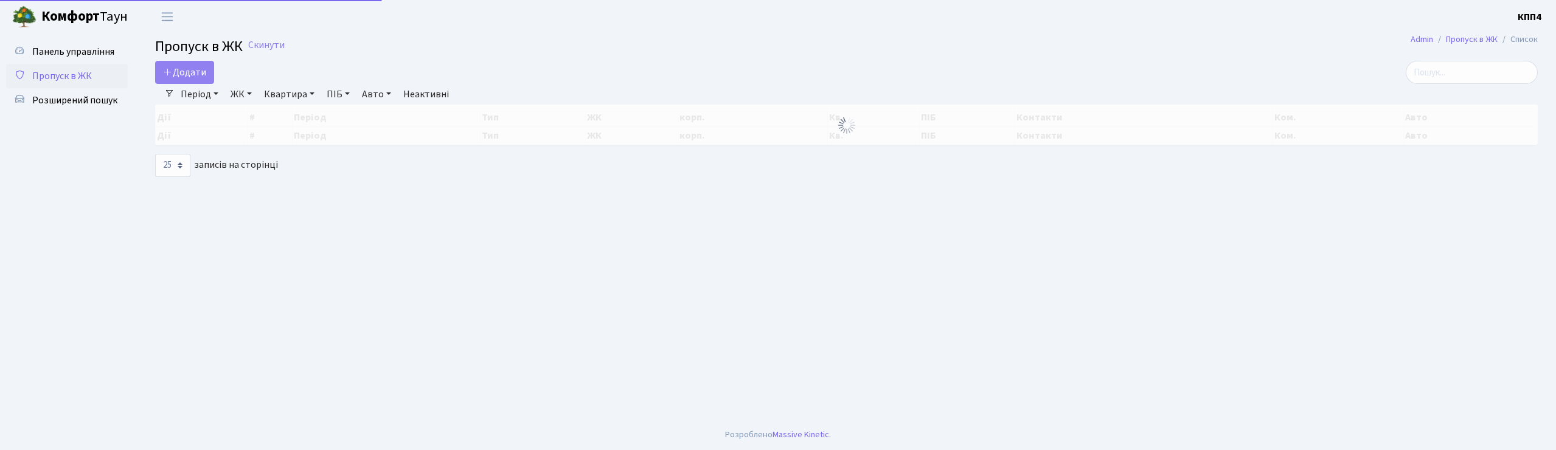
select select "25"
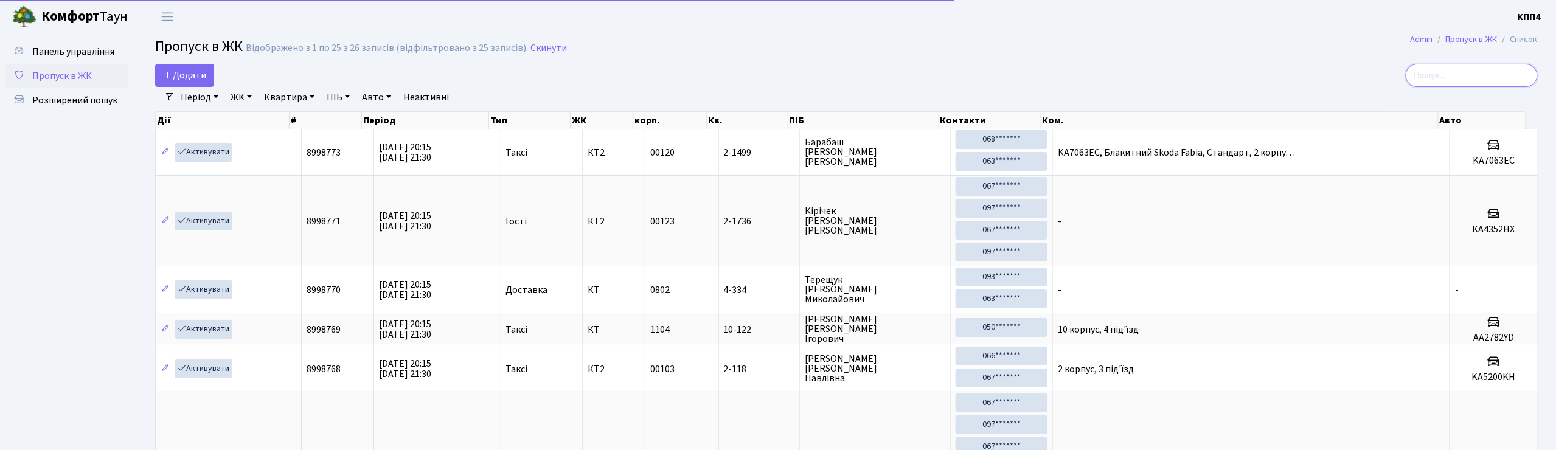
click at [1455, 77] on input "search" at bounding box center [1472, 75] width 132 height 23
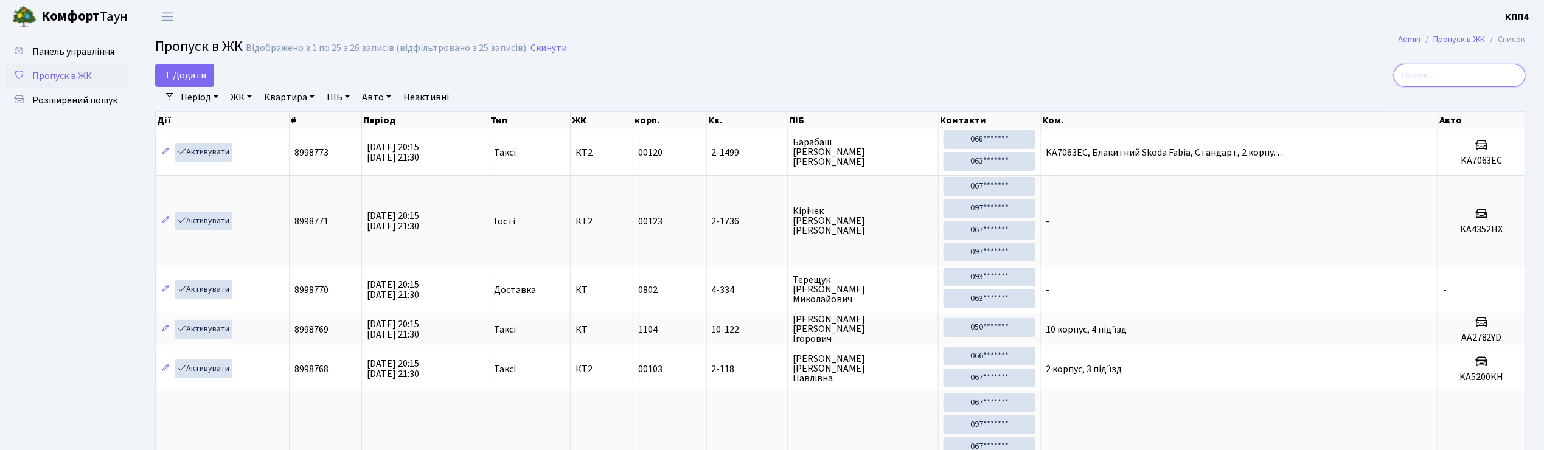
click at [1444, 73] on input "search" at bounding box center [1459, 75] width 132 height 23
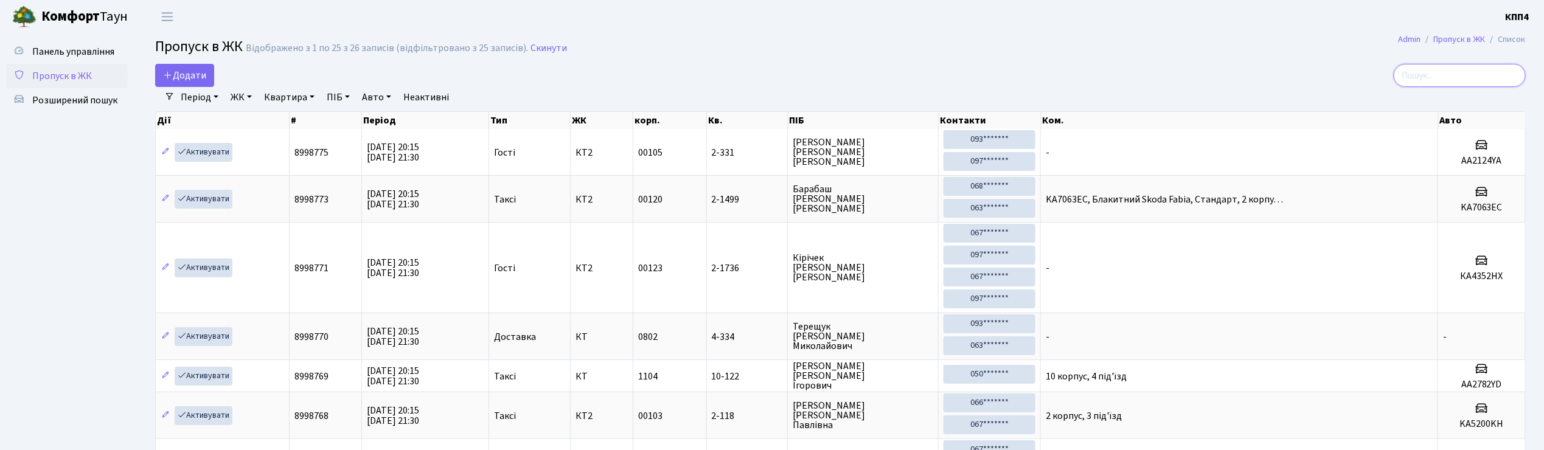
click at [1455, 77] on input "search" at bounding box center [1459, 75] width 132 height 23
click at [1454, 78] on input "search" at bounding box center [1459, 75] width 132 height 23
click at [1460, 76] on input "search" at bounding box center [1459, 75] width 132 height 23
click at [1454, 69] on input "search" at bounding box center [1459, 75] width 132 height 23
click at [1440, 64] on input "search" at bounding box center [1459, 75] width 132 height 23
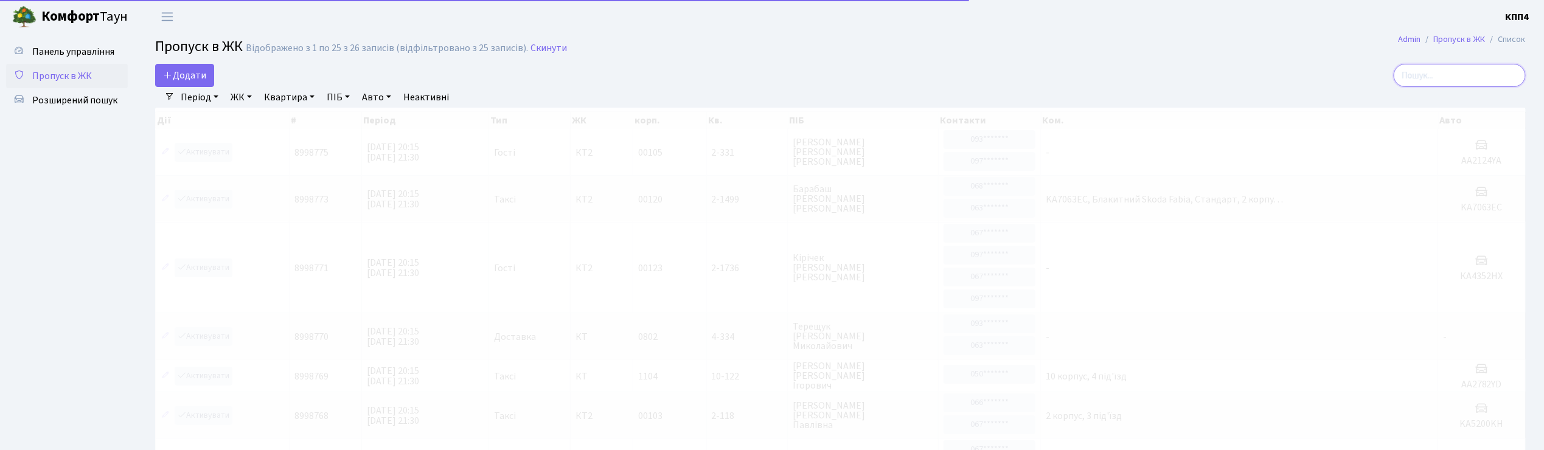
click at [1427, 78] on input "search" at bounding box center [1459, 75] width 132 height 23
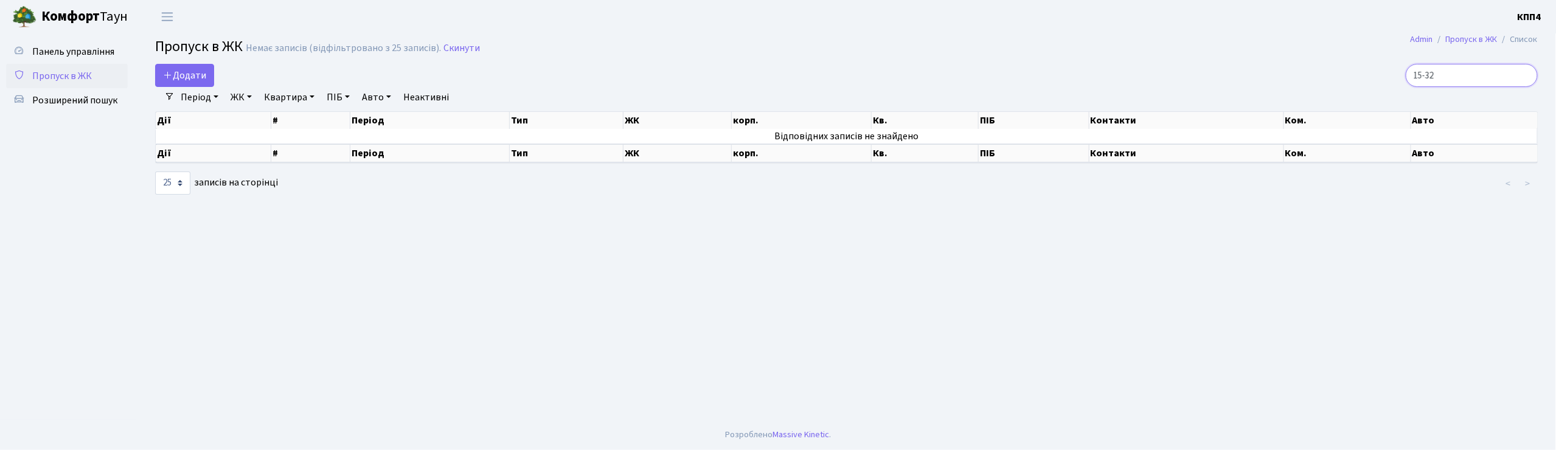
type input "15-32"
click at [52, 71] on span "Пропуск в ЖК" at bounding box center [62, 75] width 60 height 13
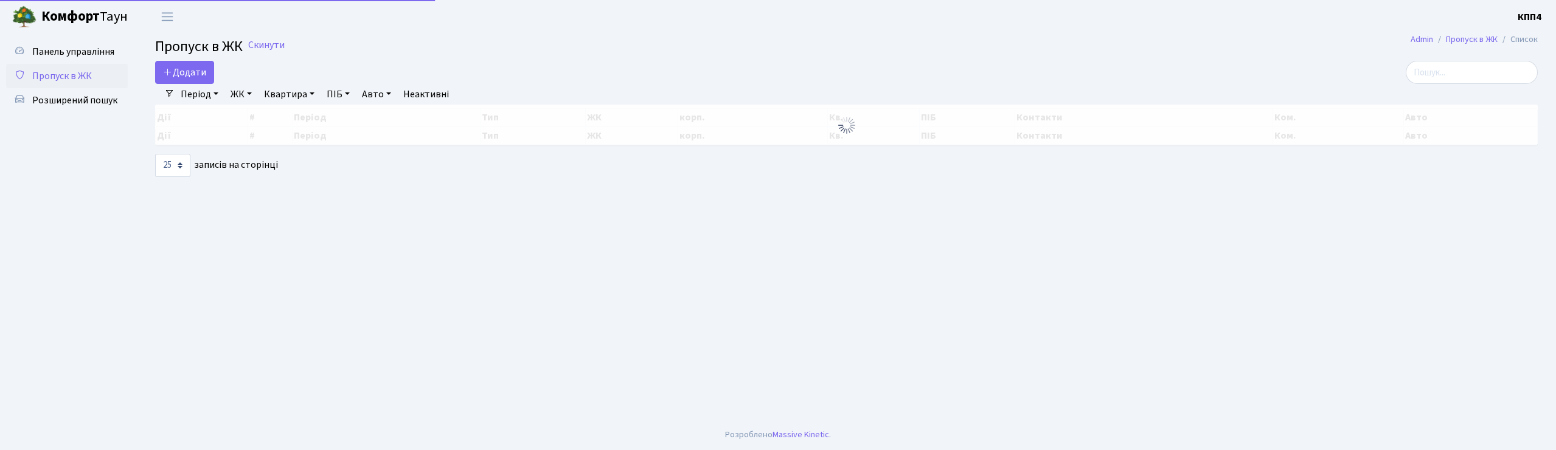
select select "25"
click at [190, 73] on span "Додати" at bounding box center [184, 72] width 43 height 13
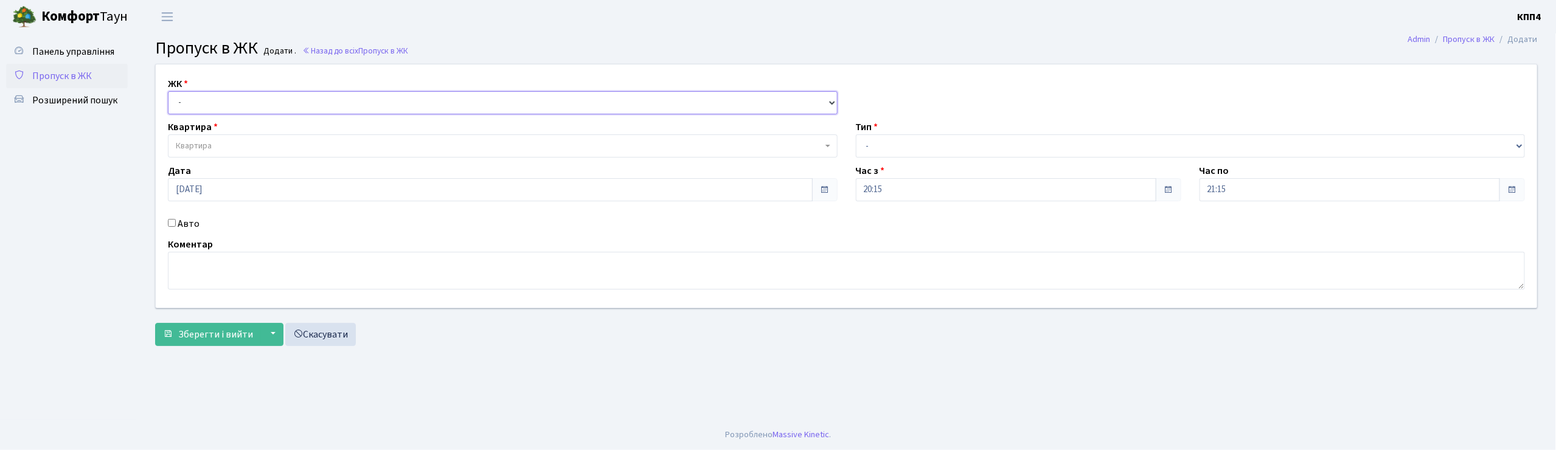
click at [246, 103] on select "- КТ, вул. Регенераторна, 4 КТ2, просп. Соборності, 17 КТ3, вул. Березнева, 16 …" at bounding box center [503, 102] width 670 height 23
drag, startPoint x: 246, startPoint y: 102, endPoint x: 225, endPoint y: 112, distance: 22.9
click at [242, 101] on select "- КТ, вул. Регенераторна, 4 КТ2, просп. Соборності, 17 КТ3, вул. Березнева, 16 …" at bounding box center [503, 102] width 670 height 23
click at [206, 147] on span "Квартира" at bounding box center [194, 146] width 36 height 12
click at [64, 77] on span "Пропуск в ЖК" at bounding box center [62, 75] width 60 height 13
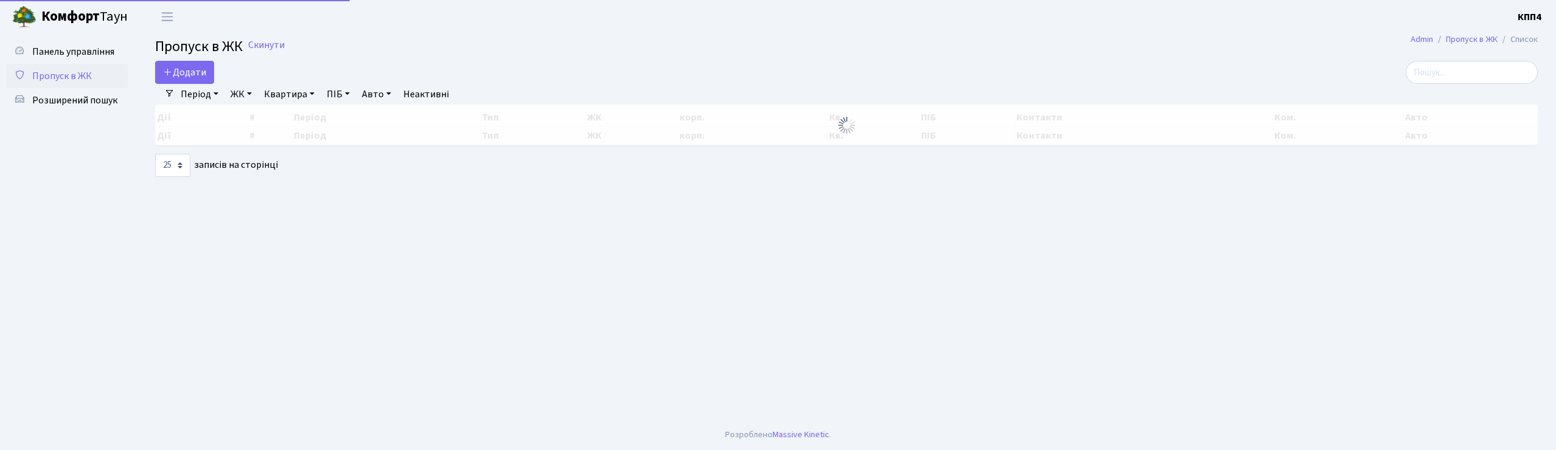
select select "25"
click at [80, 101] on span "Розширений пошук" at bounding box center [74, 100] width 85 height 13
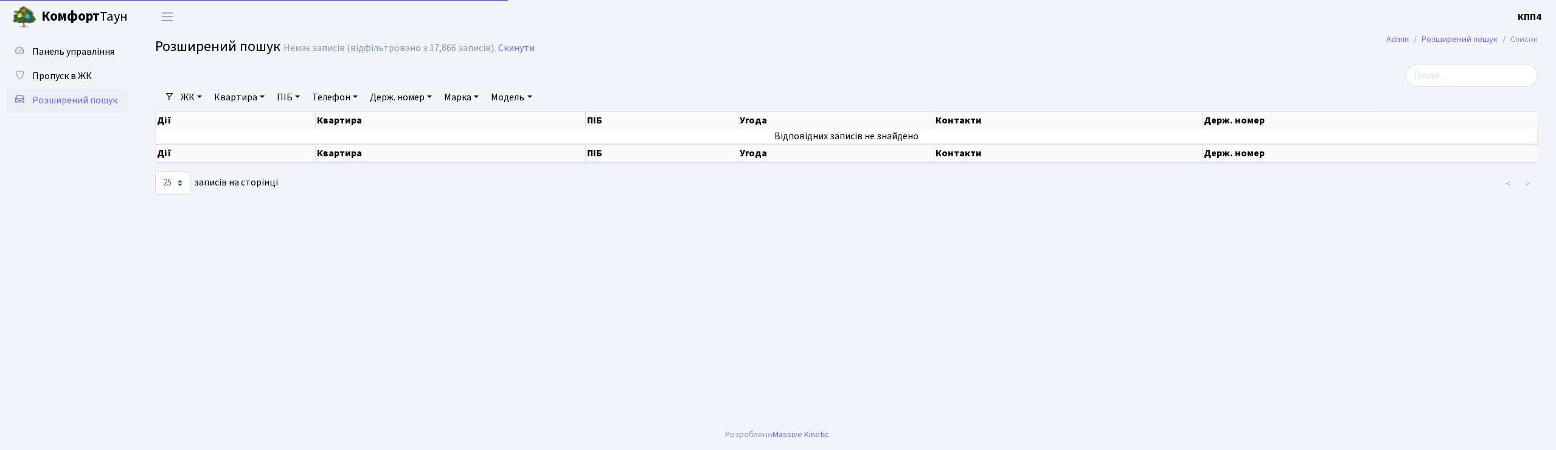
select select "25"
click at [236, 106] on link "Квартира" at bounding box center [239, 97] width 60 height 21
type input "15-32"
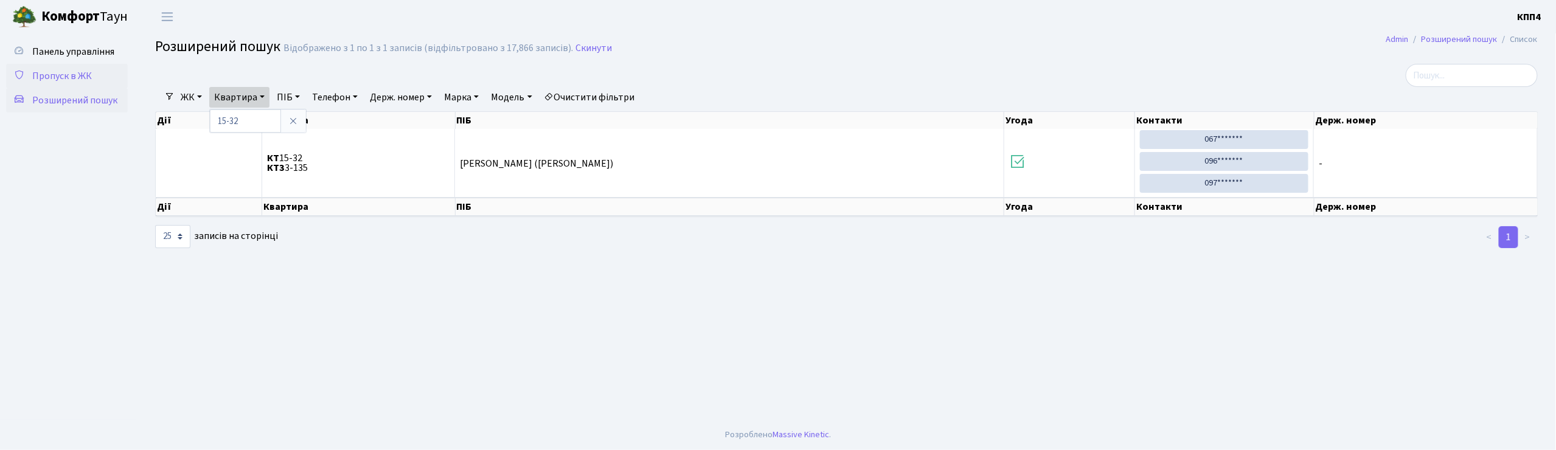
click at [61, 71] on span "Пропуск в ЖК" at bounding box center [62, 75] width 60 height 13
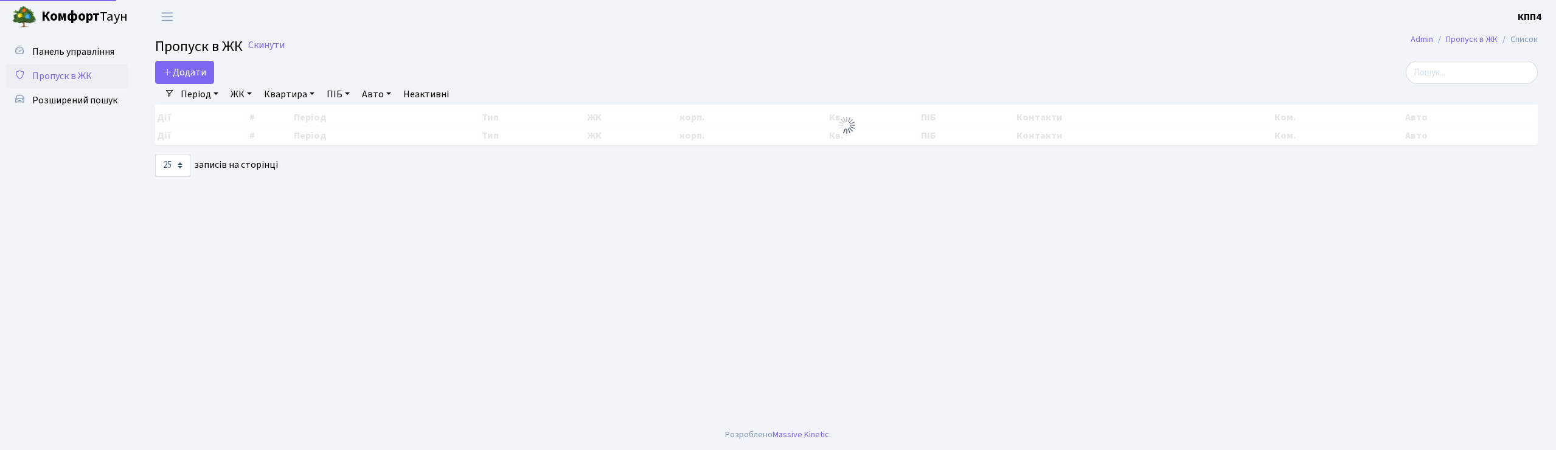
select select "25"
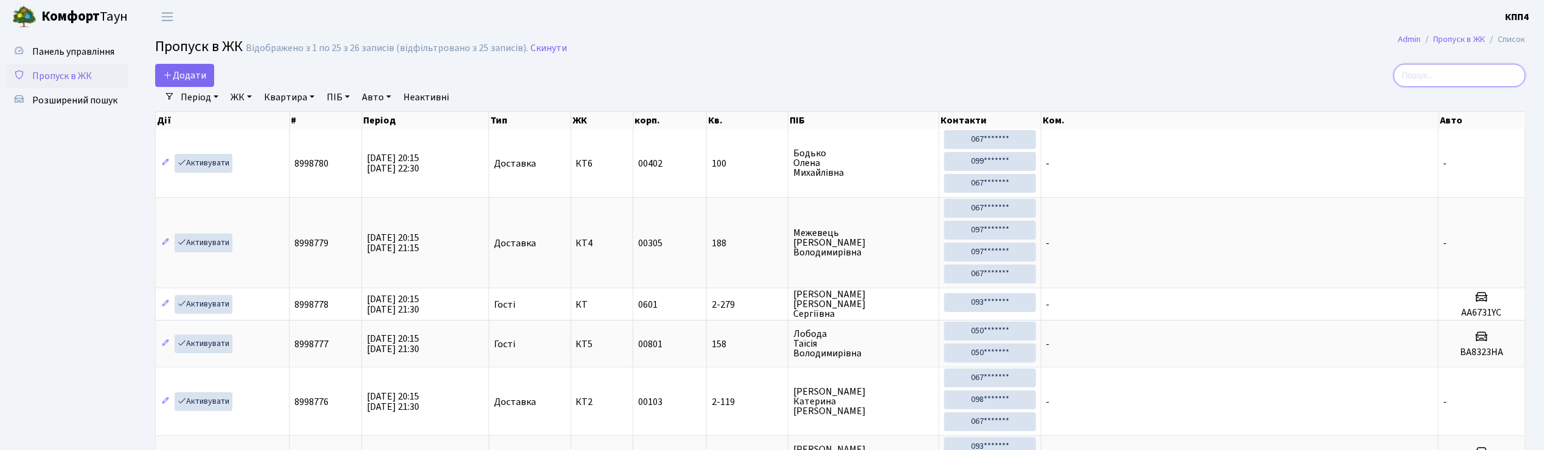
click at [1460, 67] on input "search" at bounding box center [1459, 75] width 132 height 23
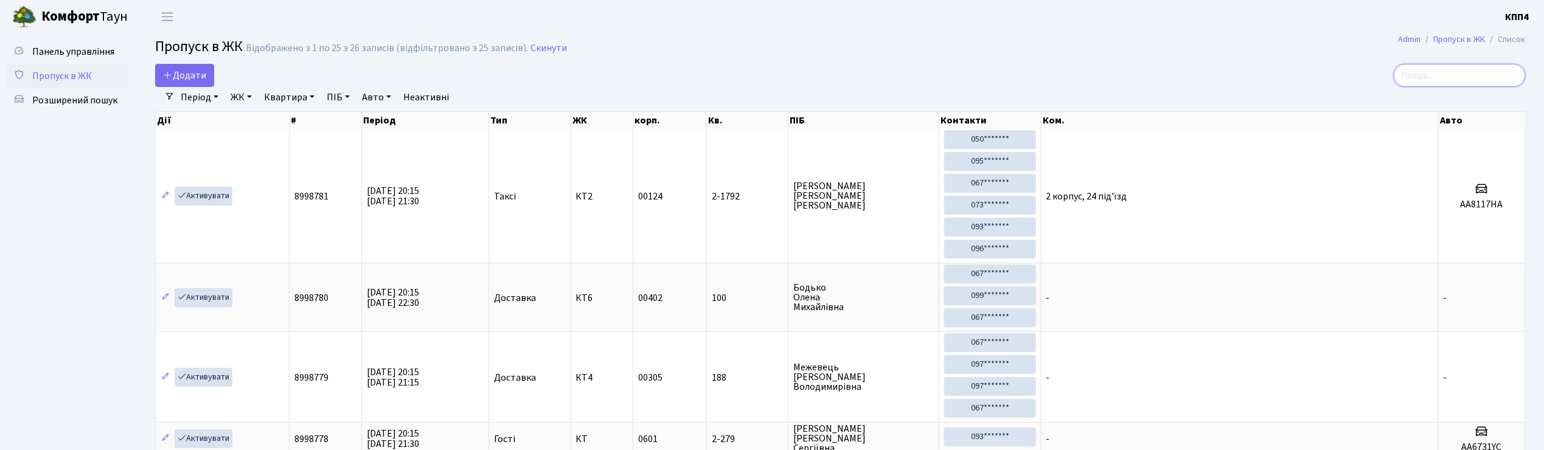
click at [1468, 72] on input "search" at bounding box center [1459, 75] width 132 height 23
click at [1432, 73] on input "search" at bounding box center [1459, 75] width 132 height 23
click at [1452, 74] on input "search" at bounding box center [1459, 75] width 132 height 23
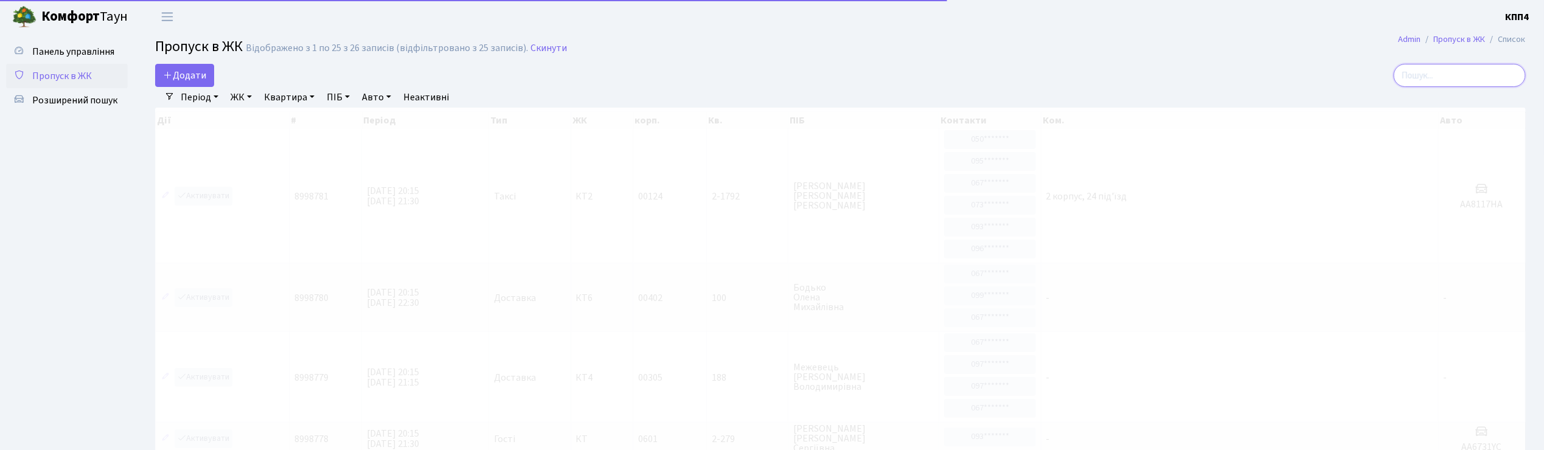
click at [1434, 75] on input "search" at bounding box center [1459, 75] width 132 height 23
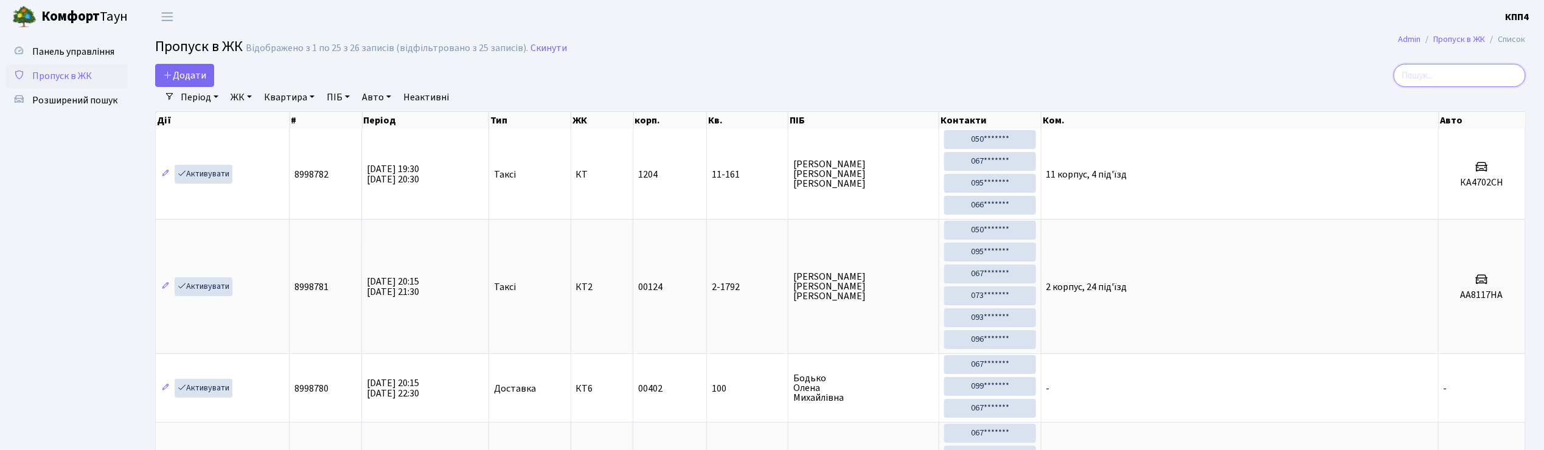
click at [1440, 74] on input "search" at bounding box center [1459, 75] width 132 height 23
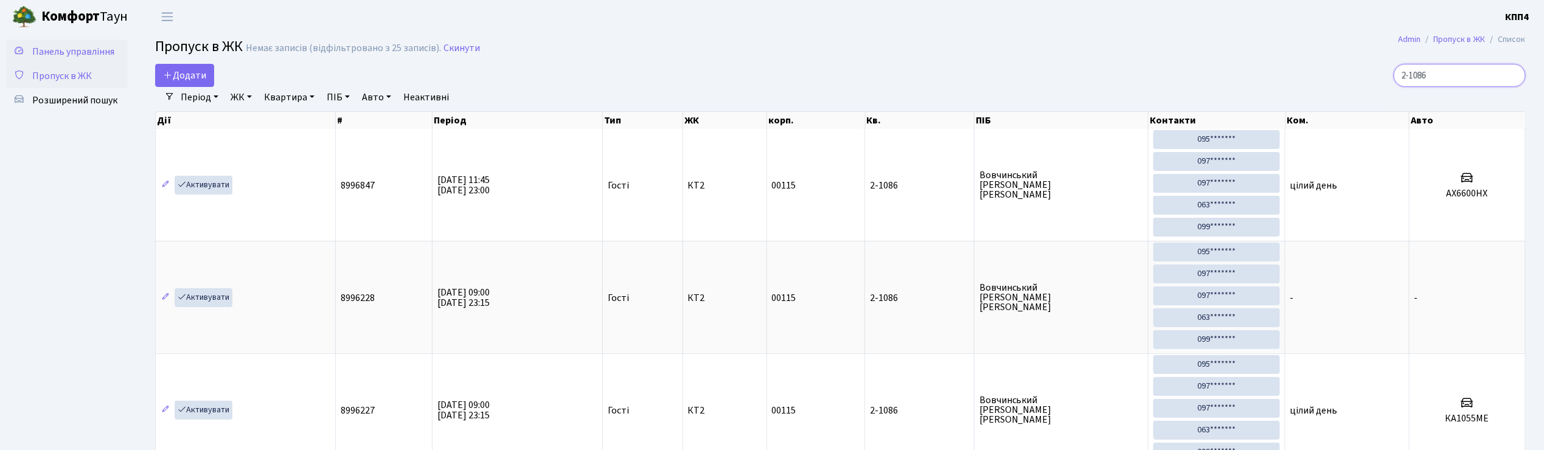
type input "2-1086"
drag, startPoint x: 88, startPoint y: 43, endPoint x: 198, endPoint y: 86, distance: 118.5
click at [88, 44] on link "Панель управління" at bounding box center [67, 52] width 122 height 24
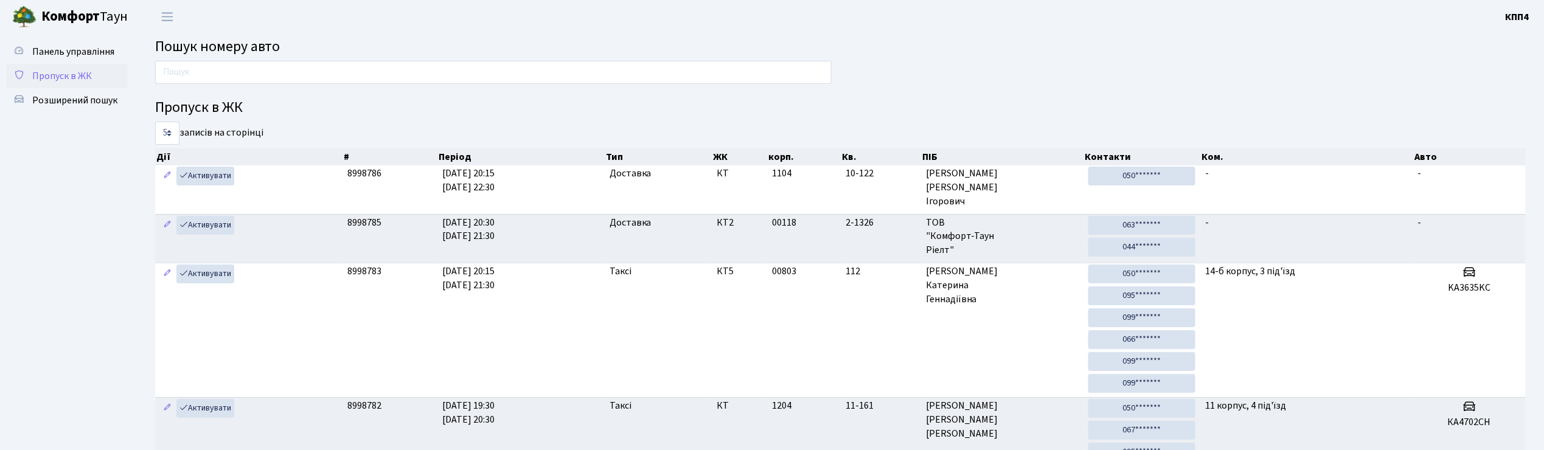
click at [71, 71] on span "Пропуск в ЖК" at bounding box center [62, 75] width 60 height 13
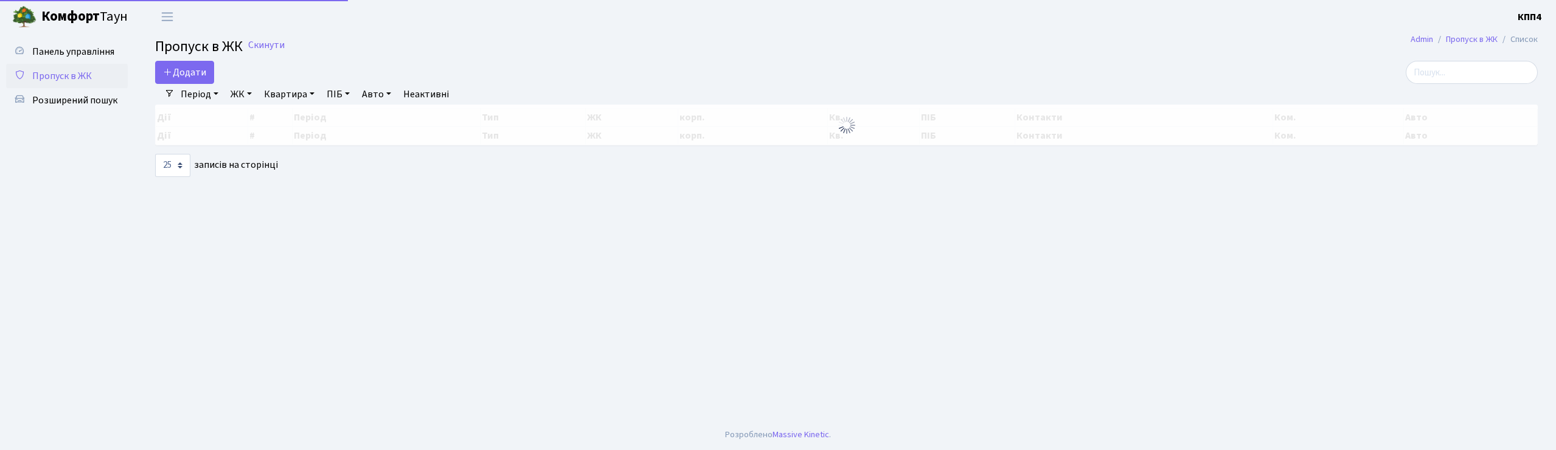
select select "25"
click at [1463, 74] on input "search" at bounding box center [1472, 72] width 132 height 23
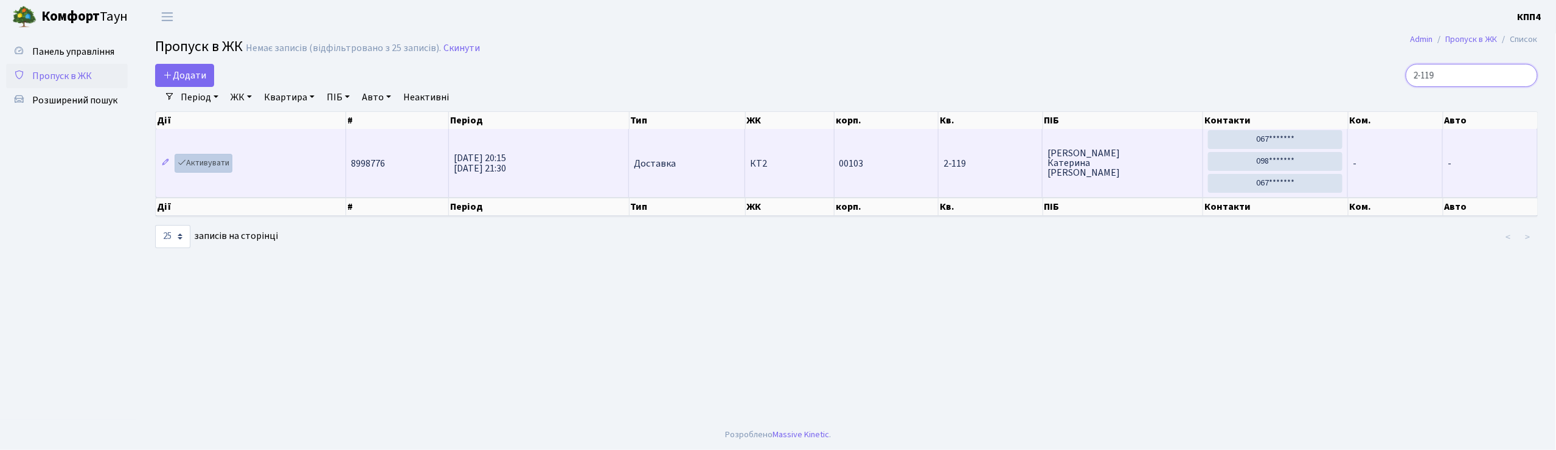
type input "2-119"
click at [199, 169] on link "Активувати" at bounding box center [204, 163] width 58 height 19
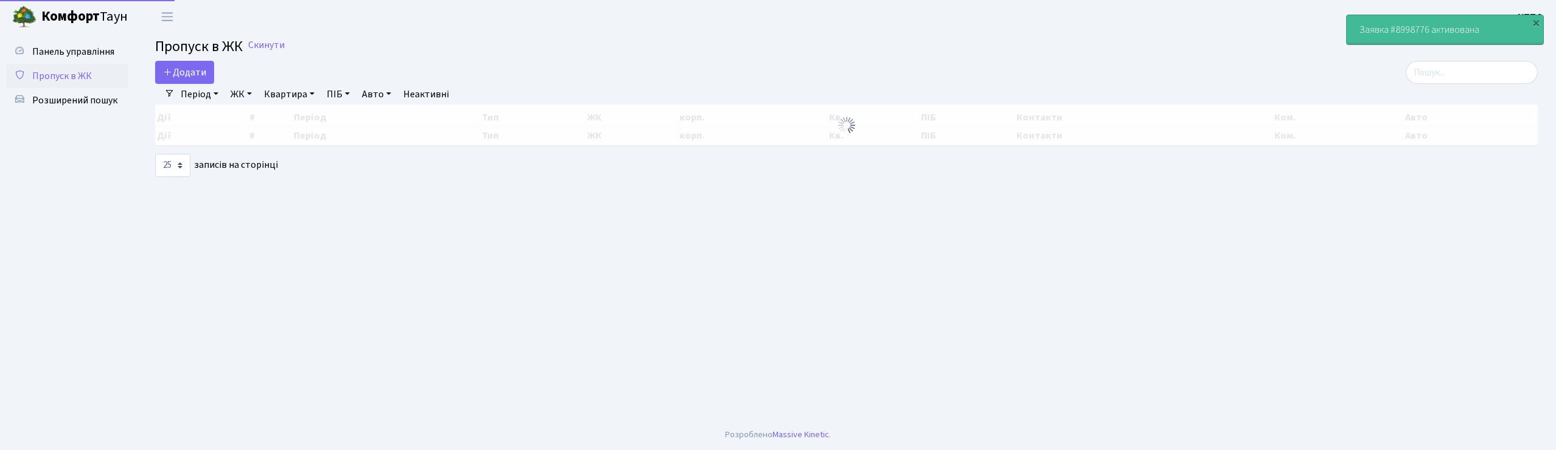
select select "25"
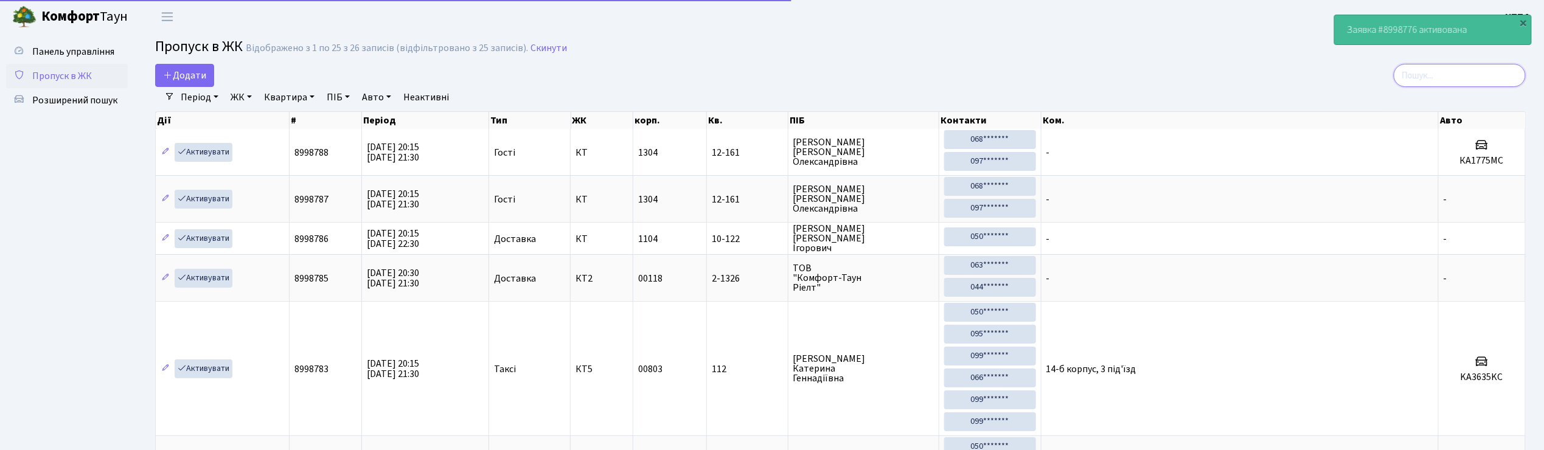
click at [1465, 82] on input "search" at bounding box center [1459, 75] width 132 height 23
click at [1463, 81] on input "search" at bounding box center [1459, 75] width 132 height 23
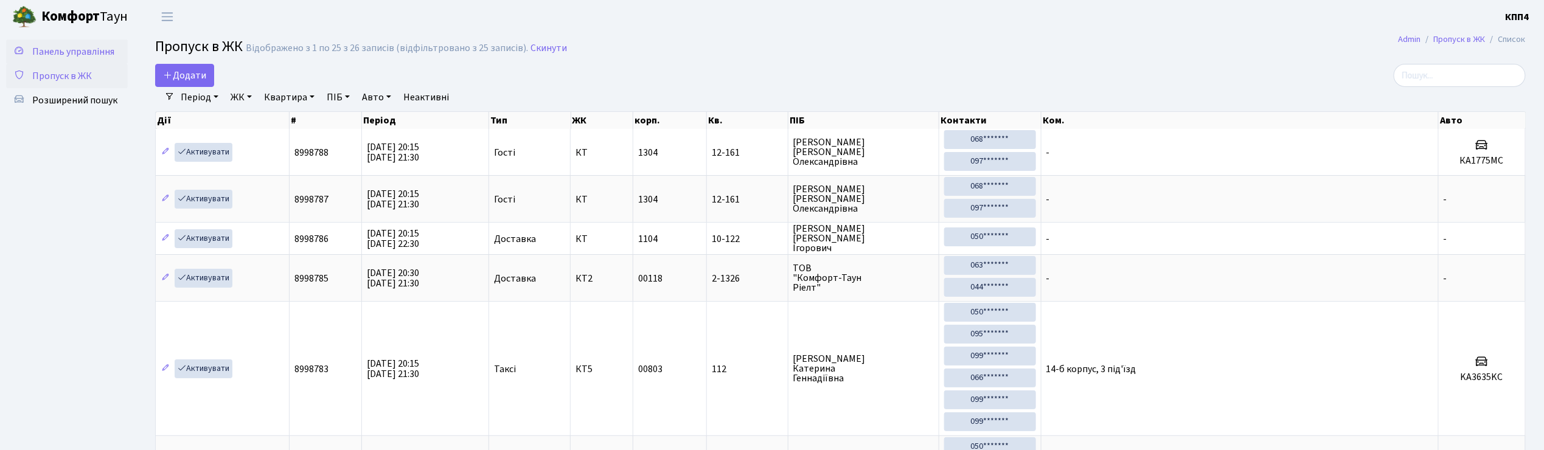
click at [78, 49] on span "Панель управління" at bounding box center [73, 51] width 82 height 13
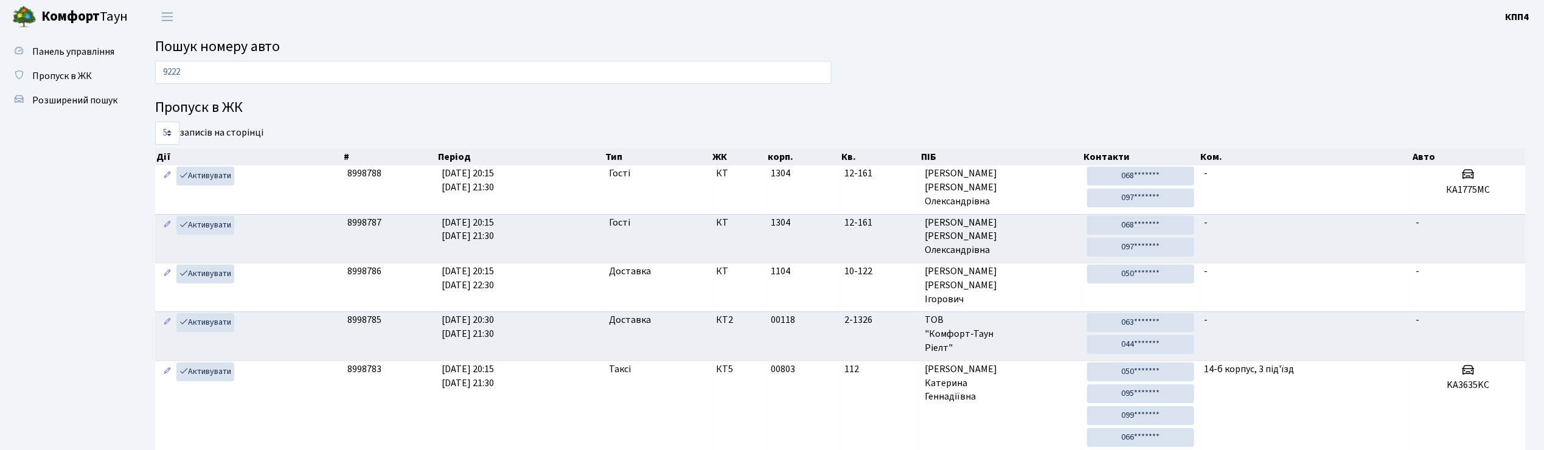
type input "9222"
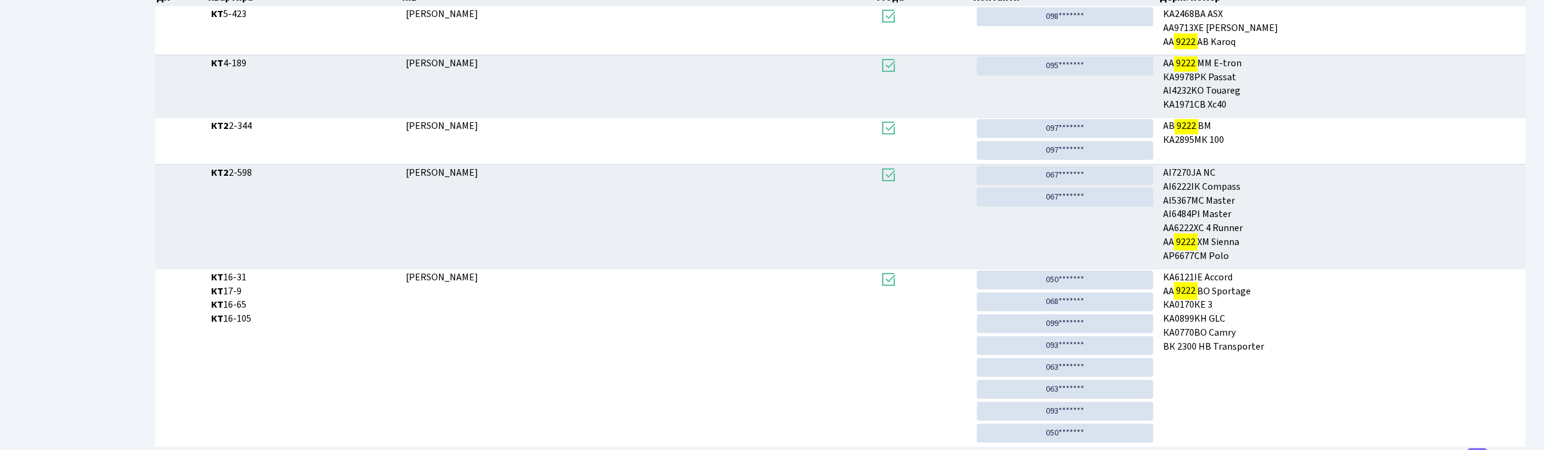
scroll to position [354, 0]
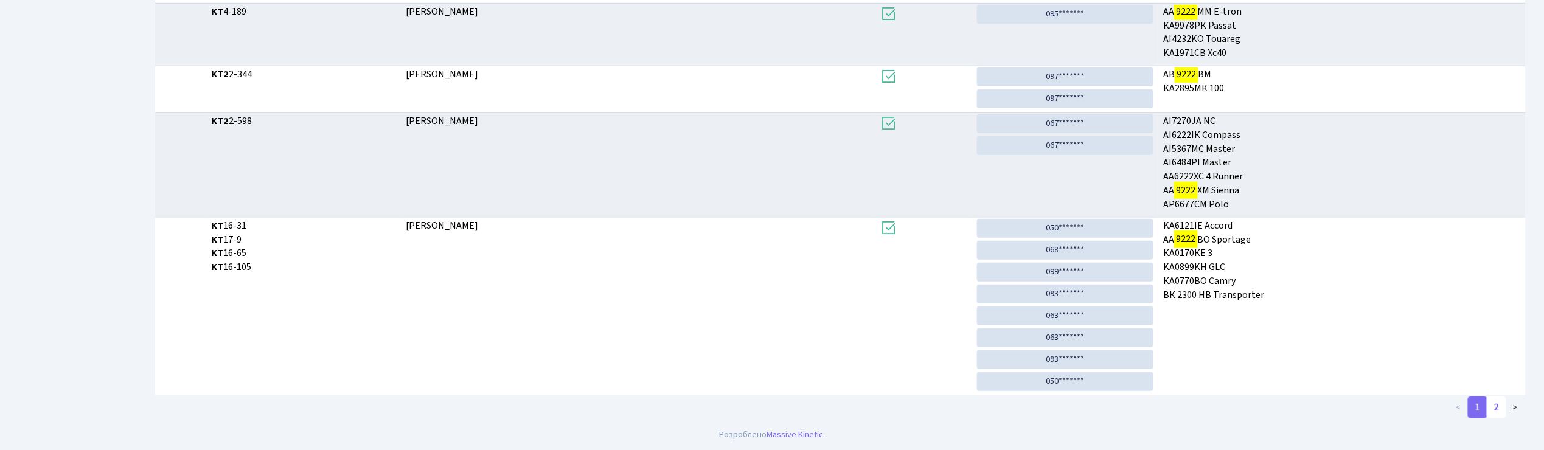
click at [1499, 405] on link "2" at bounding box center [1495, 408] width 19 height 22
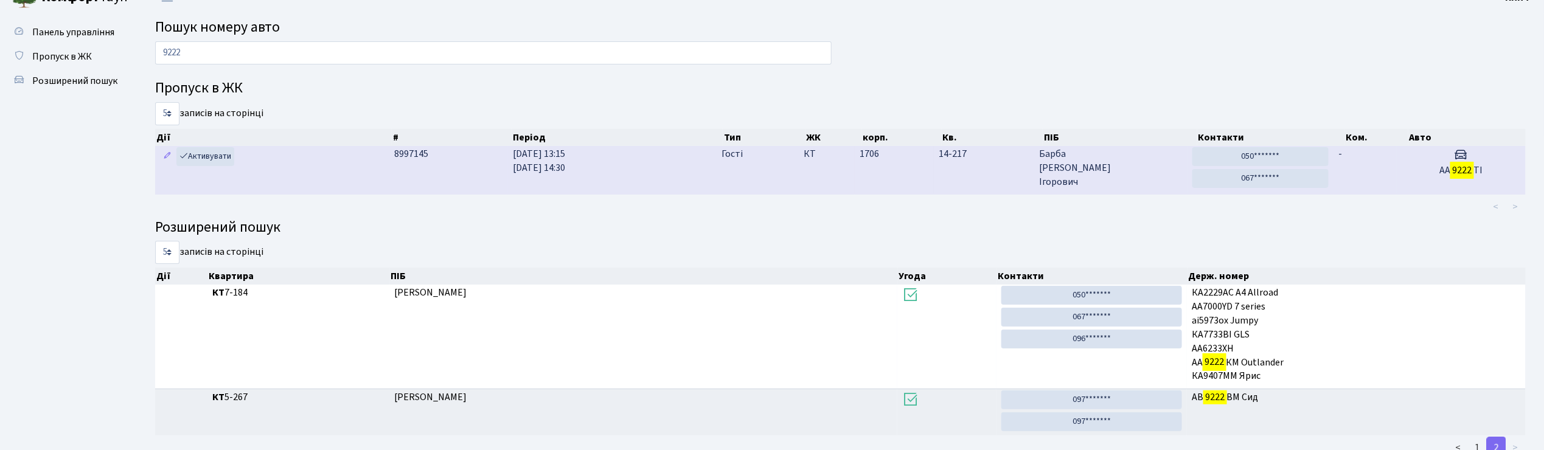
scroll to position [0, 0]
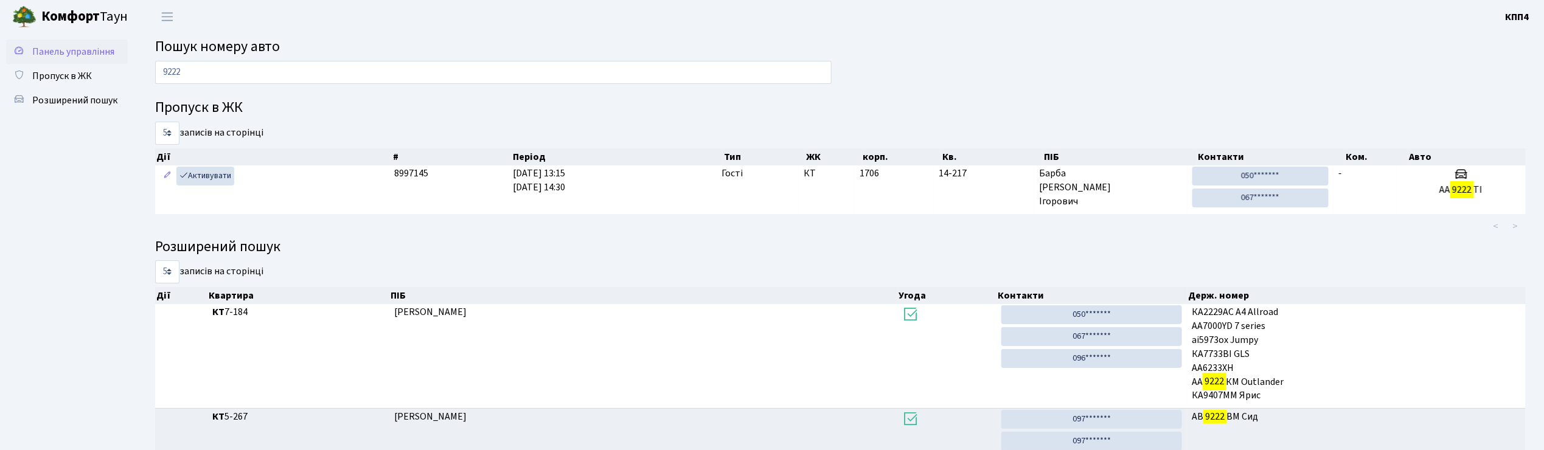
click at [43, 49] on span "Панель управління" at bounding box center [73, 51] width 82 height 13
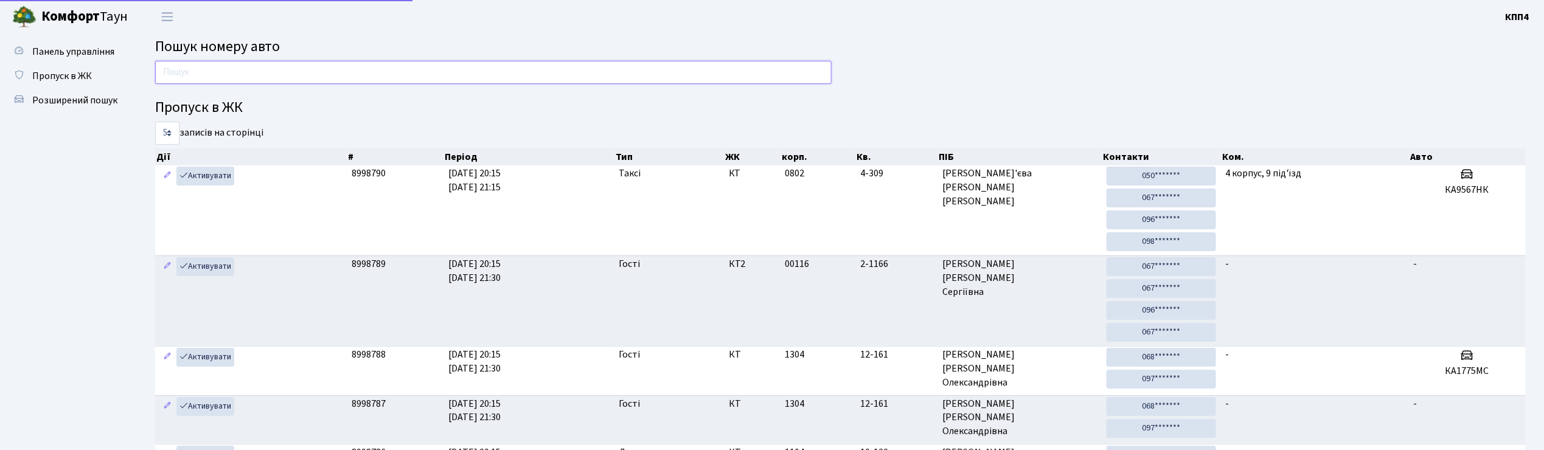
click at [266, 71] on input "text" at bounding box center [493, 72] width 676 height 23
click at [73, 86] on link "Пропуск в ЖК" at bounding box center [67, 76] width 122 height 24
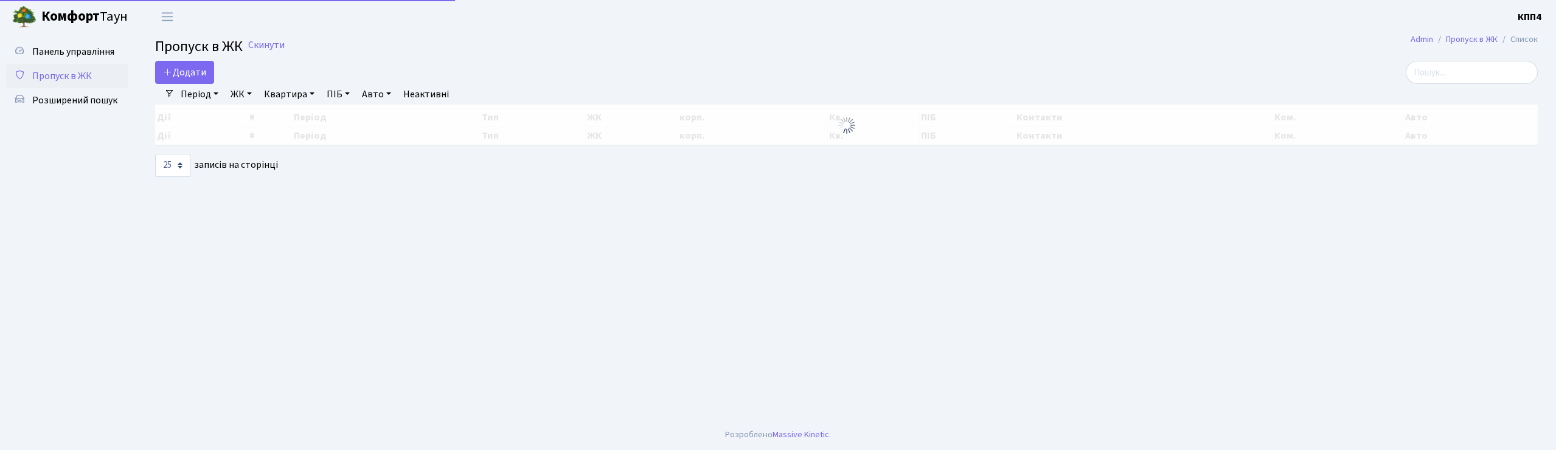
select select "25"
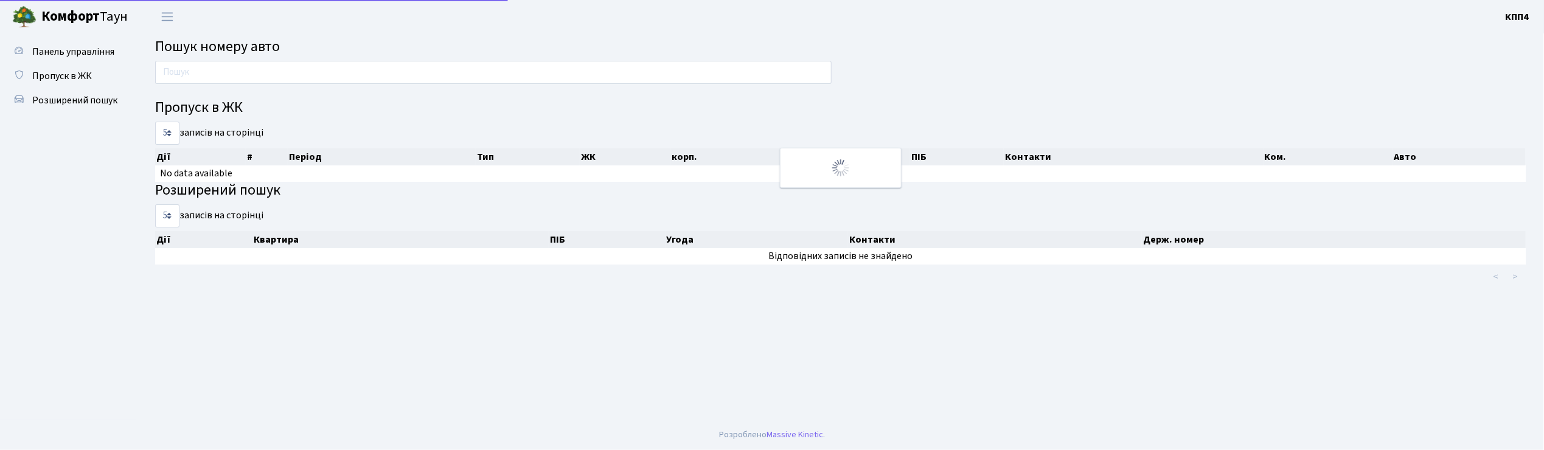
click at [241, 84] on div at bounding box center [493, 75] width 695 height 29
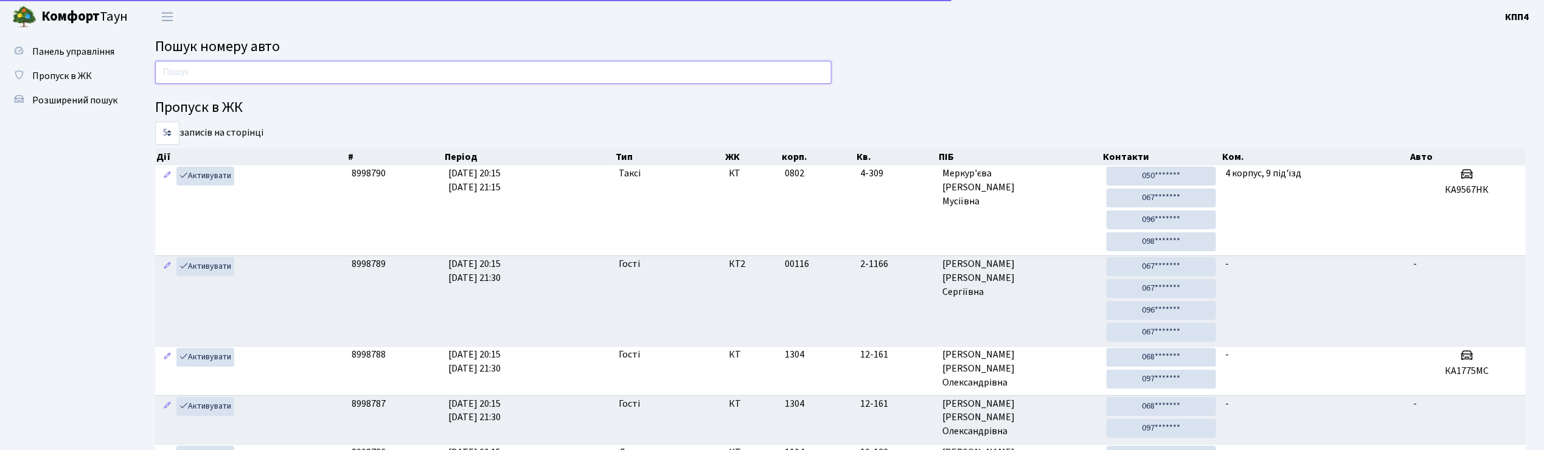
click at [241, 80] on input "text" at bounding box center [493, 72] width 676 height 23
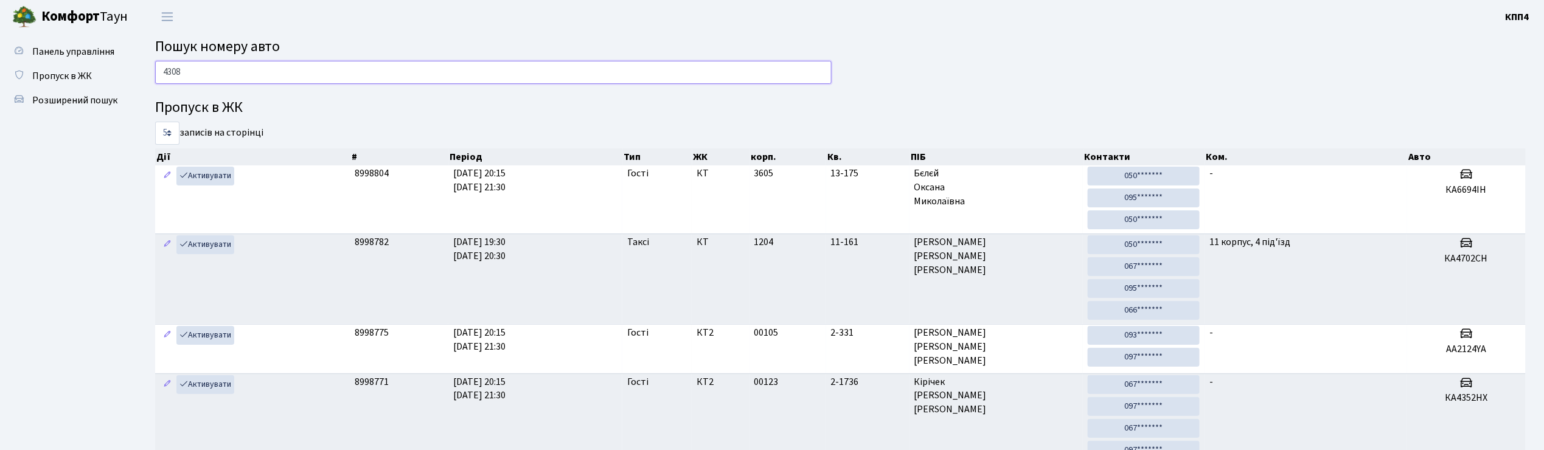
type input "4308"
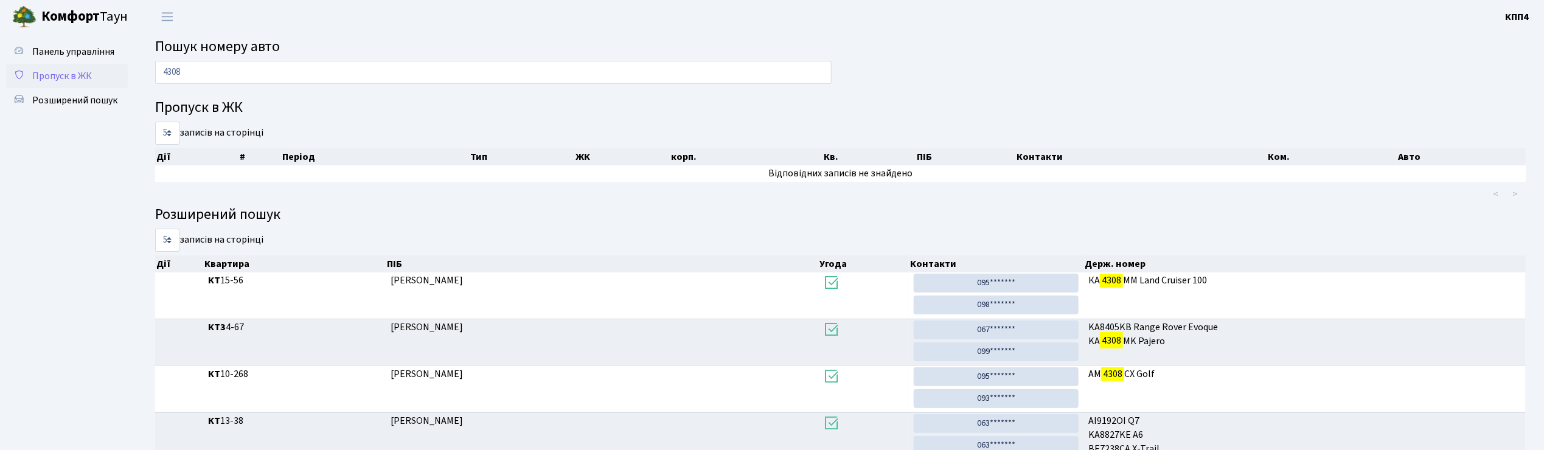
click at [60, 71] on span "Пропуск в ЖК" at bounding box center [62, 75] width 60 height 13
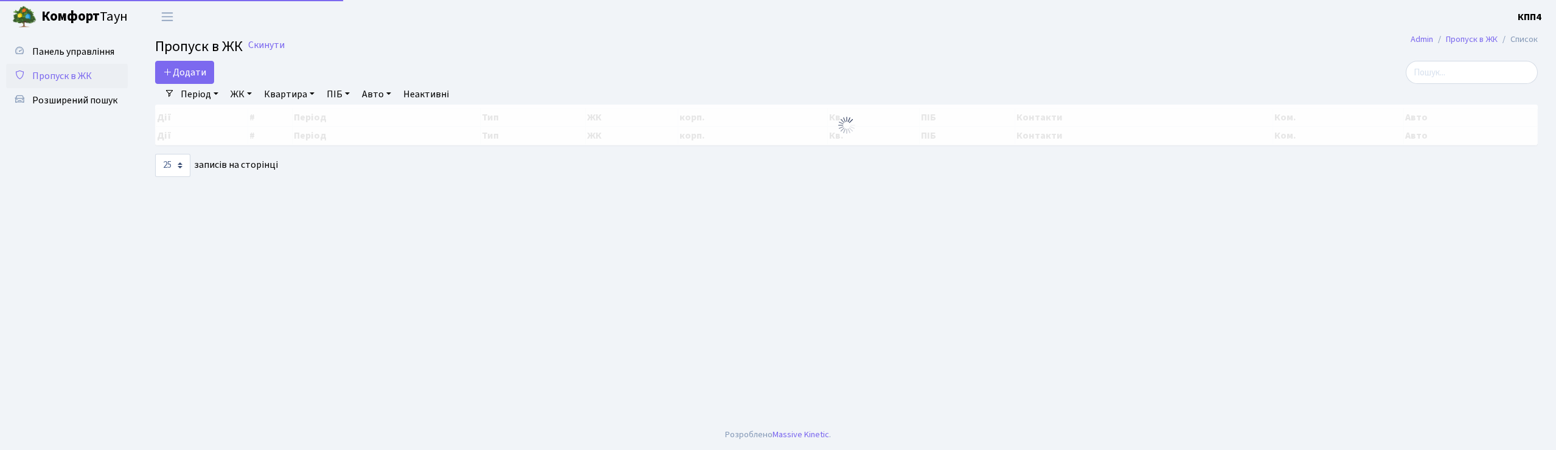
select select "25"
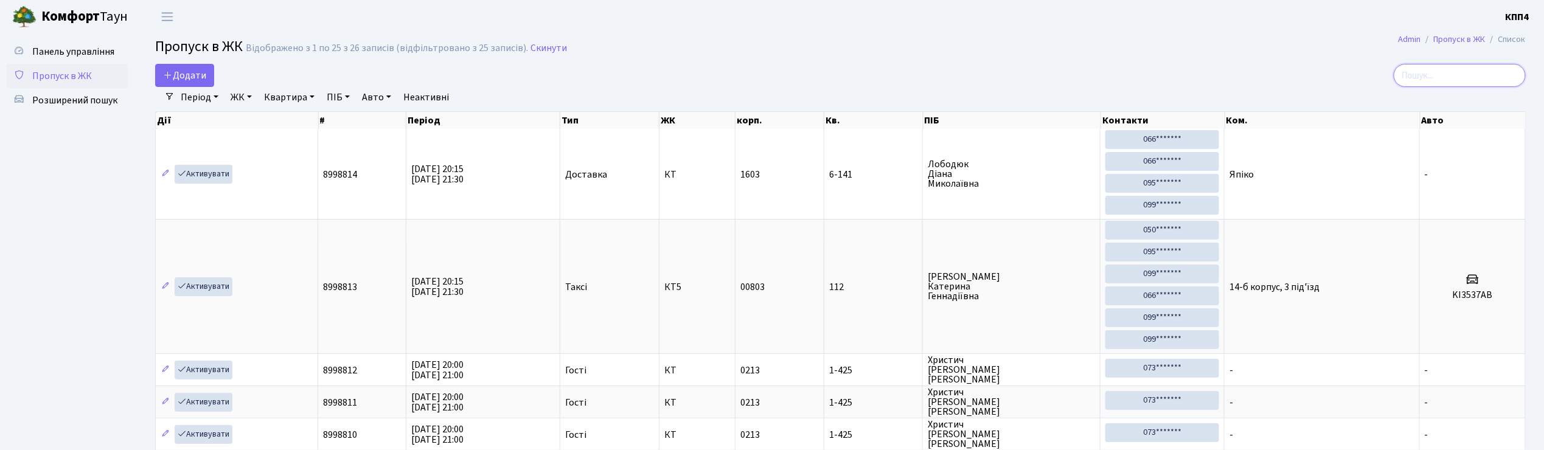
click at [1462, 75] on input "search" at bounding box center [1459, 75] width 132 height 23
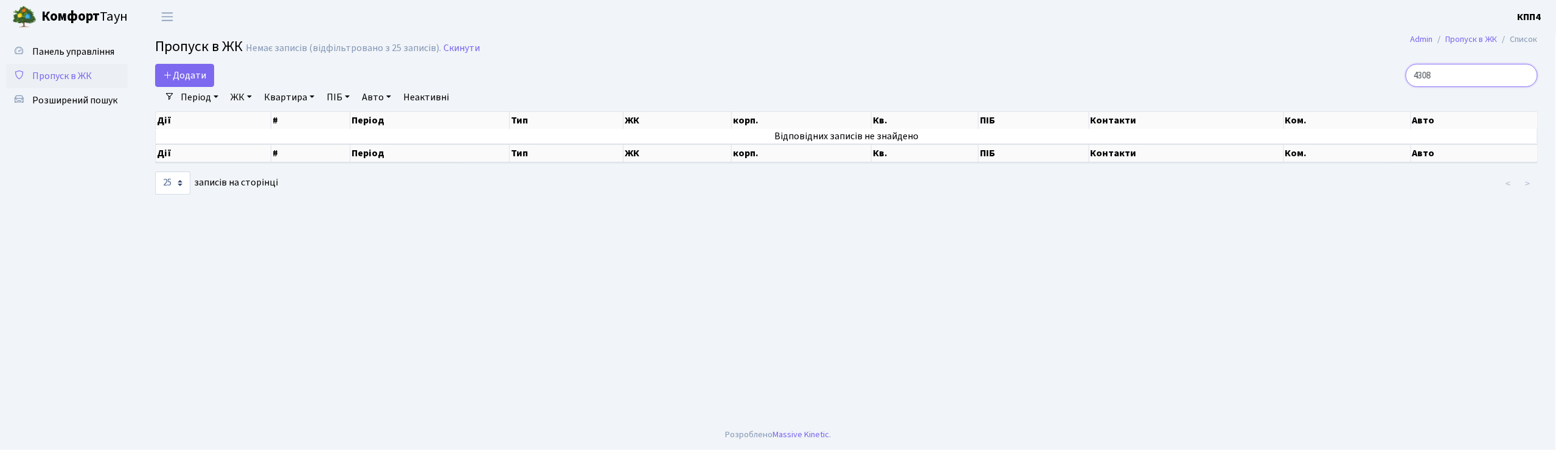
type input "4308"
click at [206, 103] on link "Період" at bounding box center [199, 97] width 47 height 21
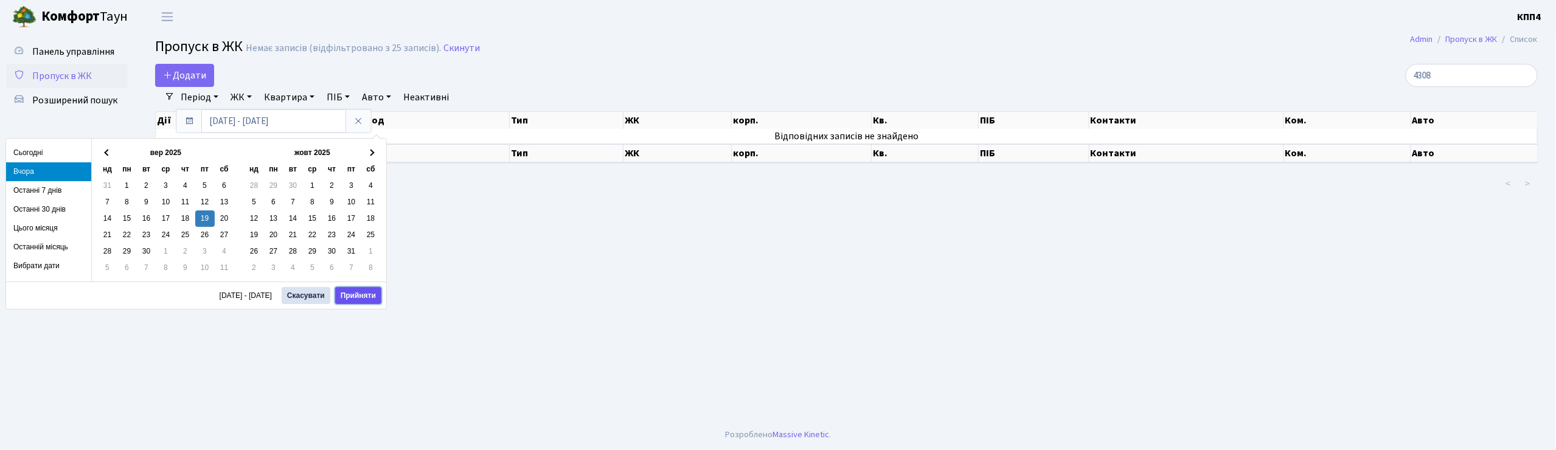
click at [349, 295] on button "Прийняти" at bounding box center [358, 295] width 46 height 17
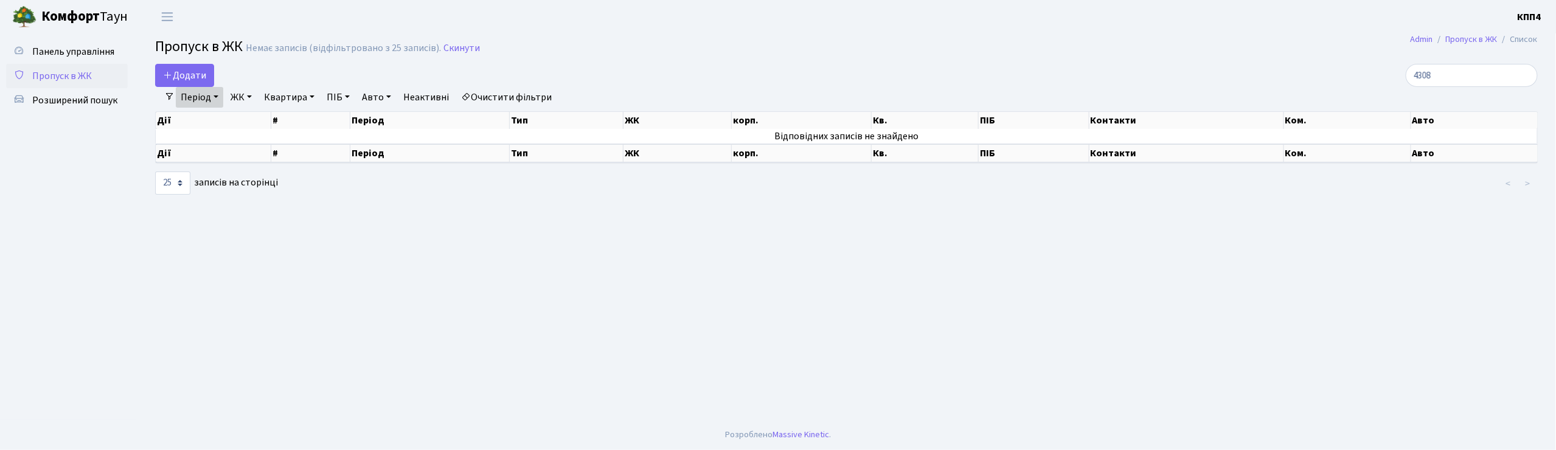
click at [59, 64] on link "Пропуск в ЖК" at bounding box center [67, 76] width 122 height 24
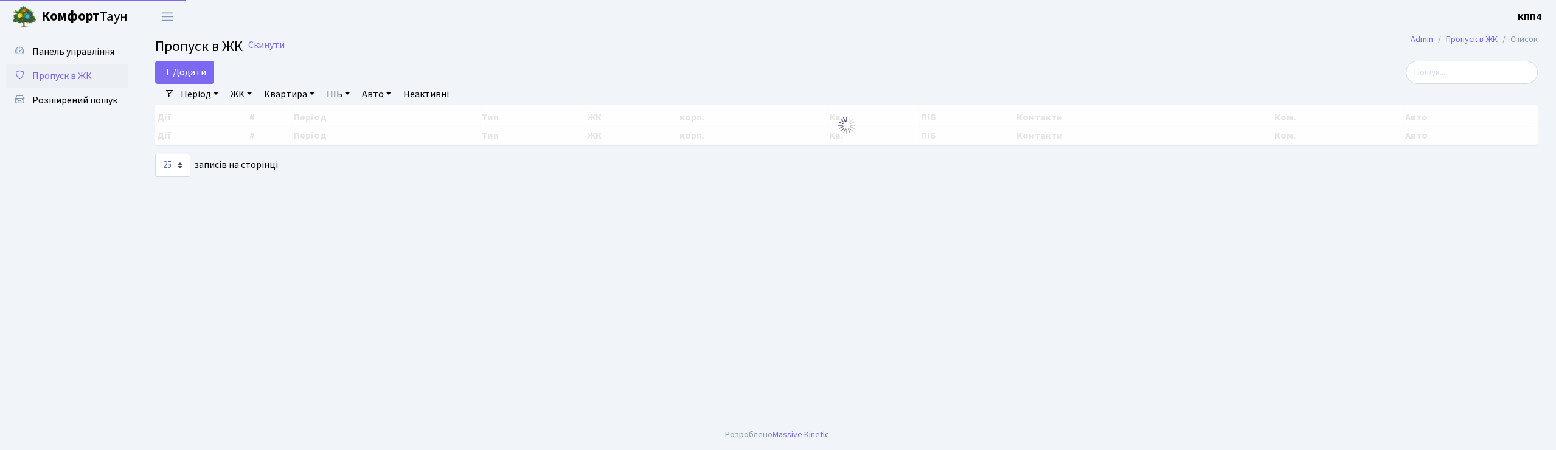
select select "25"
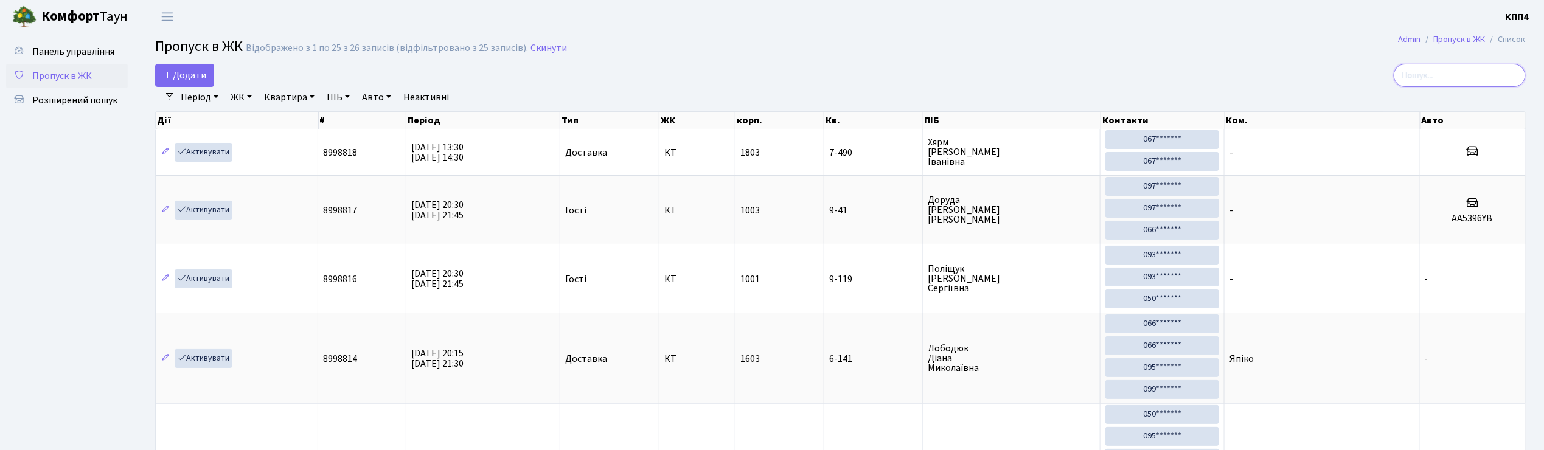
click at [1470, 83] on input "search" at bounding box center [1459, 75] width 132 height 23
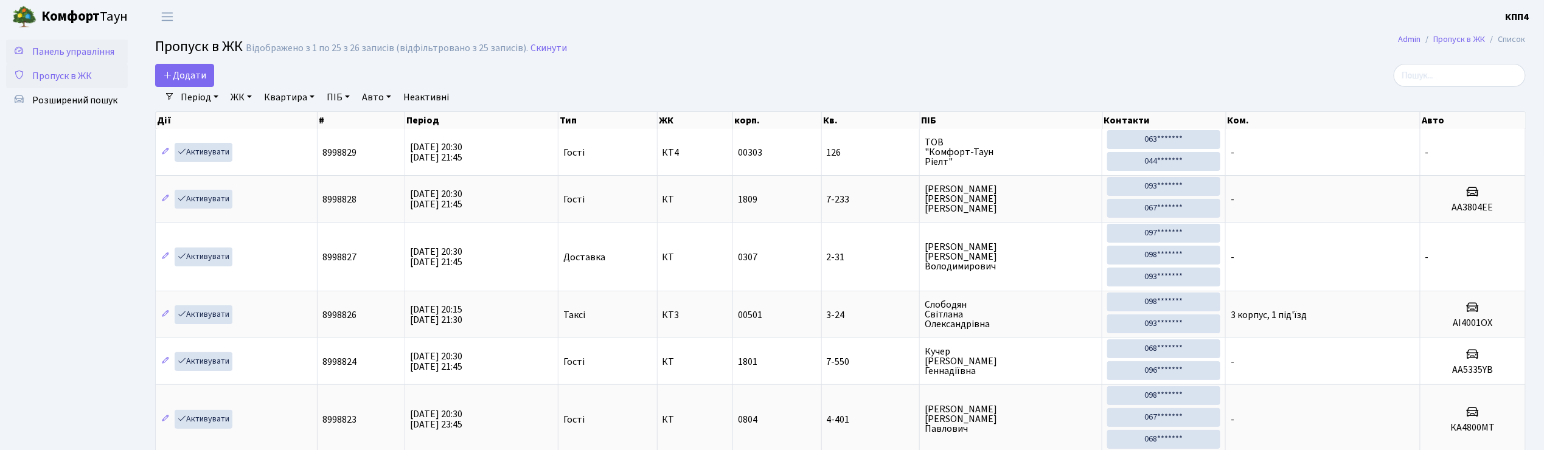
click at [35, 52] on span "Панель управління" at bounding box center [73, 51] width 82 height 13
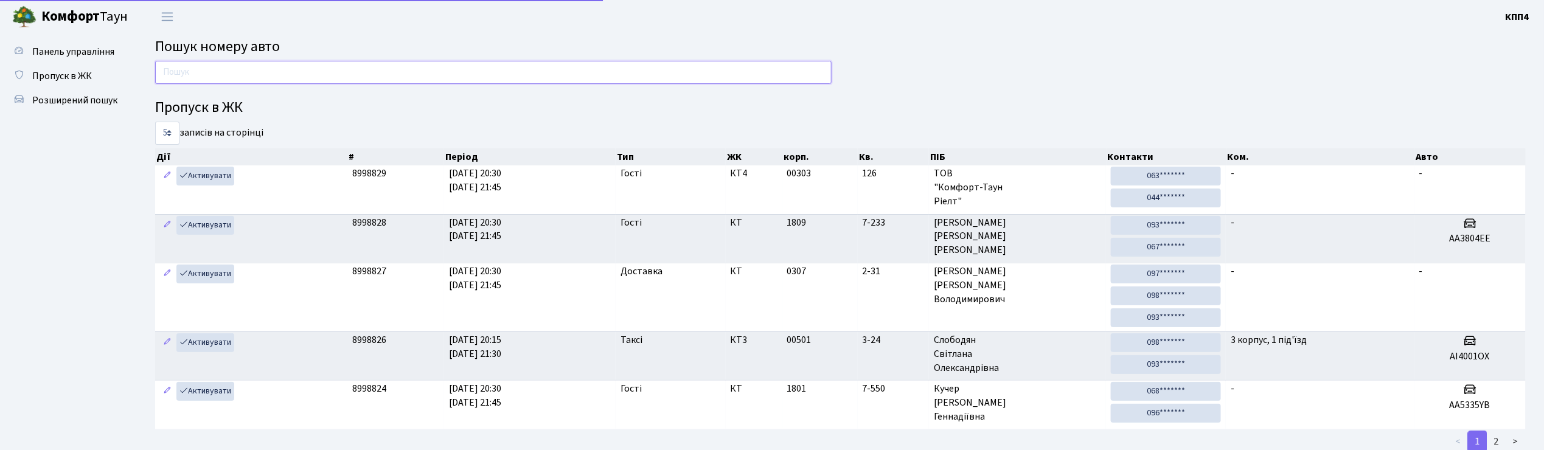
click at [244, 67] on input "text" at bounding box center [493, 72] width 676 height 23
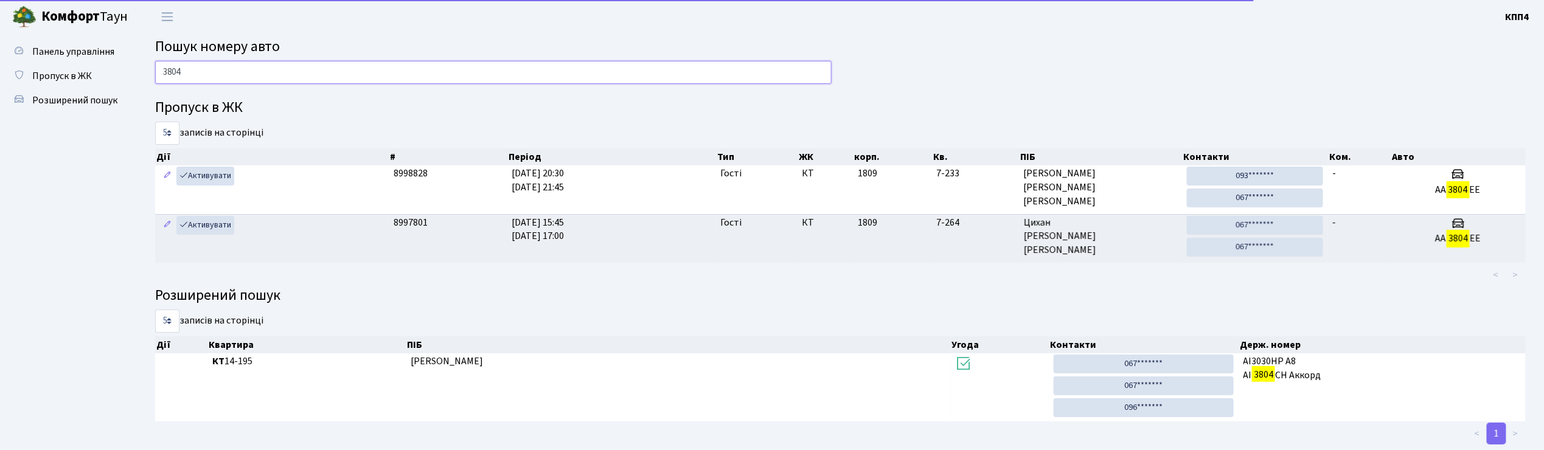
type input "3804"
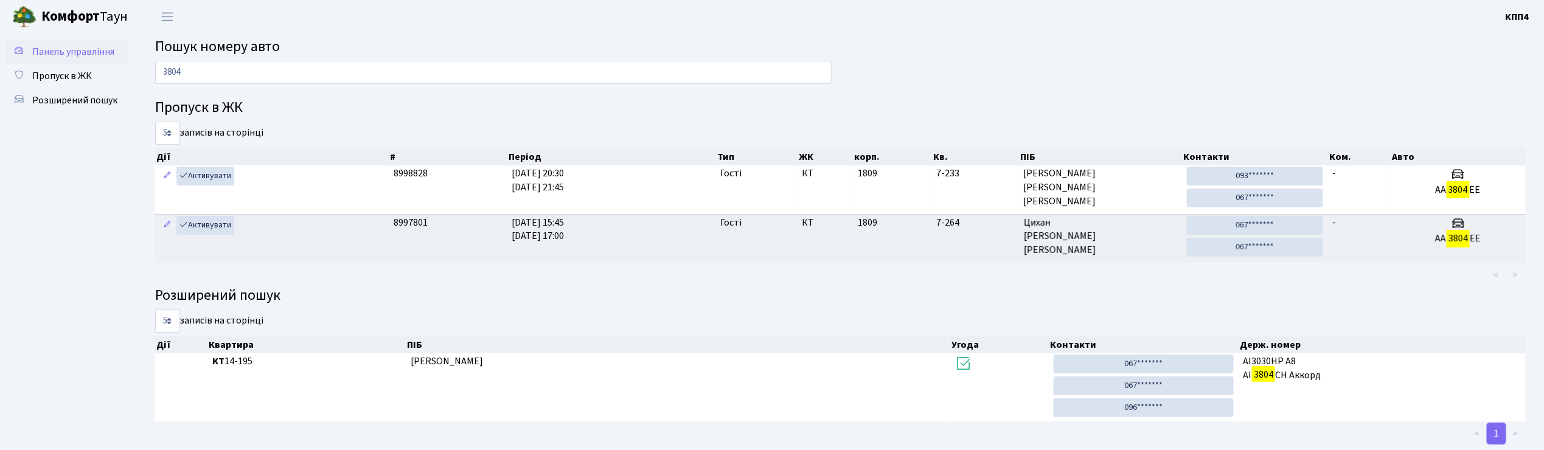
drag, startPoint x: 63, startPoint y: 49, endPoint x: 125, endPoint y: 58, distance: 62.8
click at [62, 49] on span "Панель управління" at bounding box center [73, 51] width 82 height 13
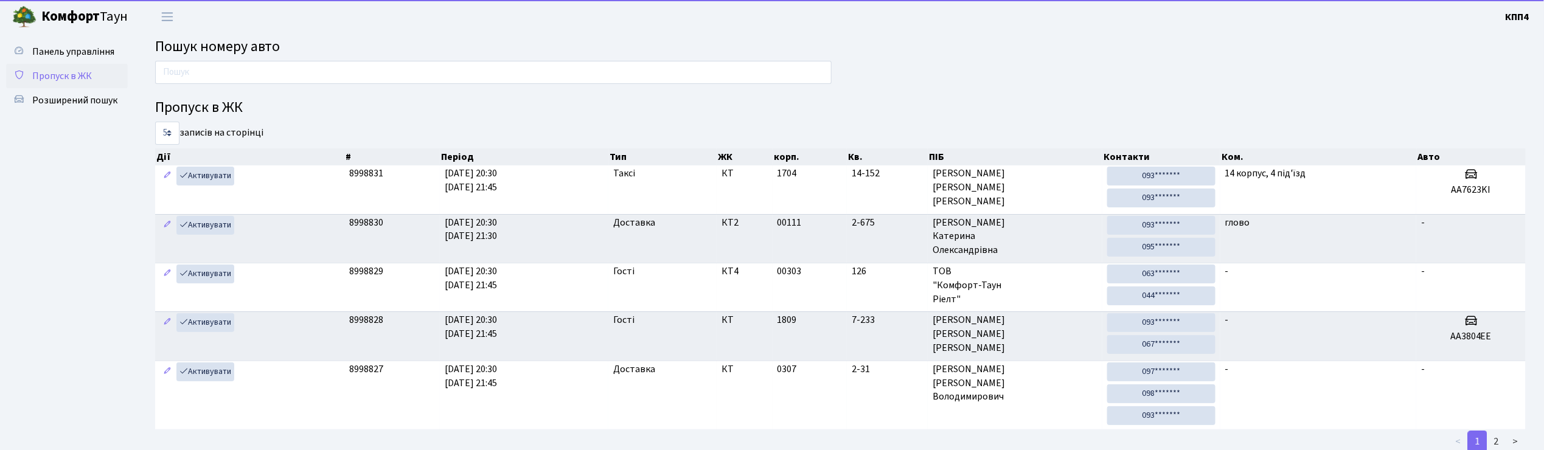
click at [43, 69] on span "Пропуск в ЖК" at bounding box center [62, 75] width 60 height 13
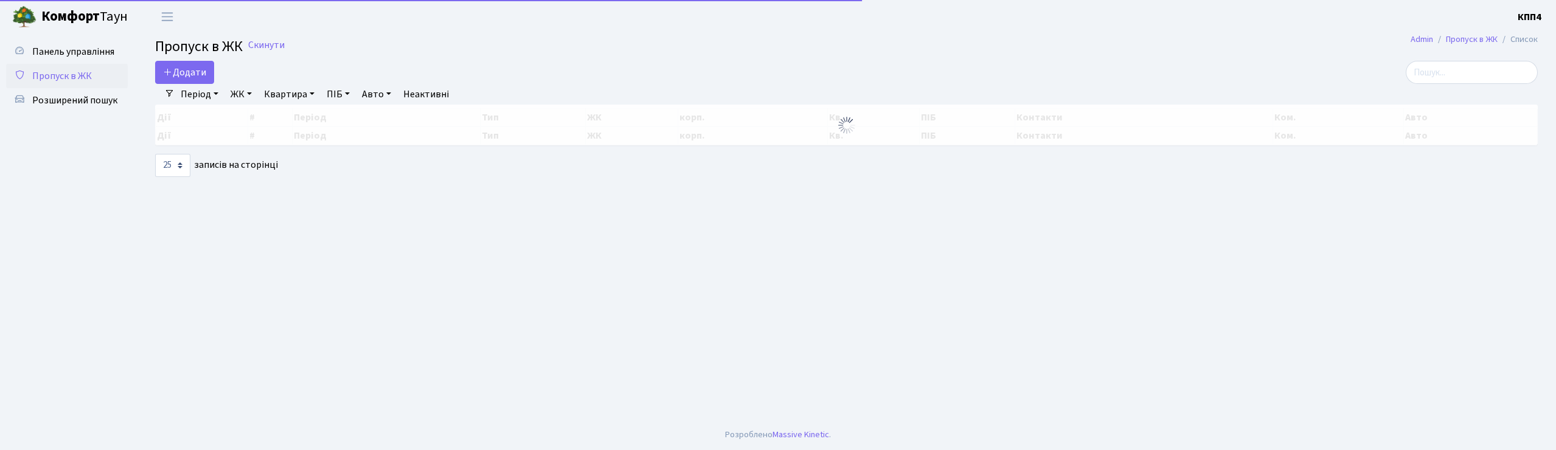
select select "25"
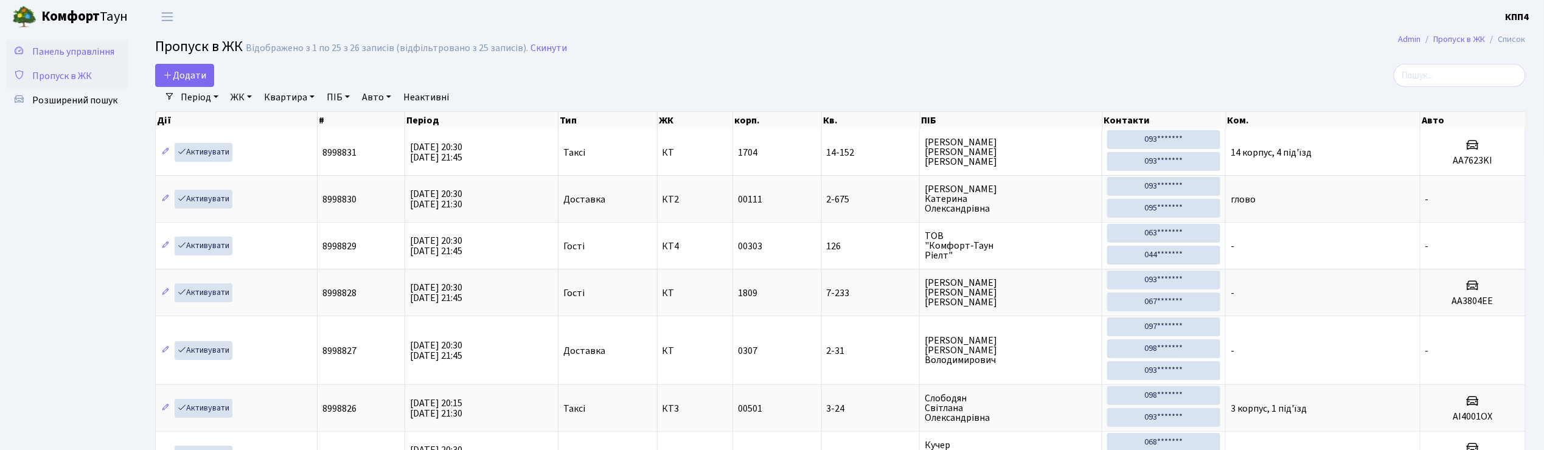
click at [83, 50] on span "Панель управління" at bounding box center [73, 51] width 82 height 13
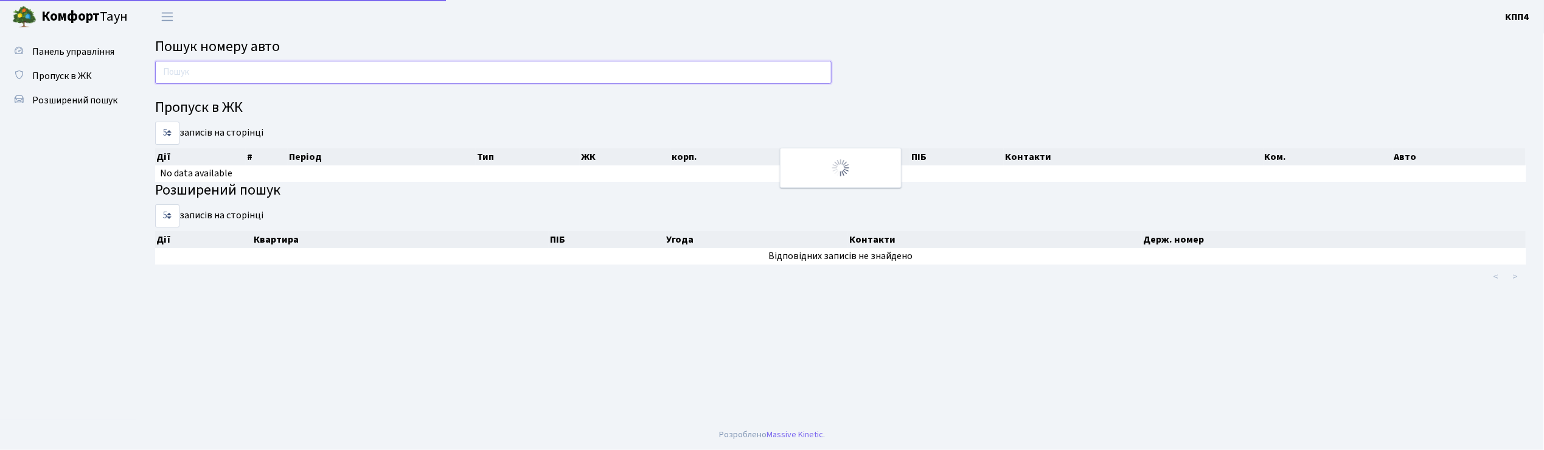
click at [261, 74] on input "text" at bounding box center [493, 72] width 676 height 23
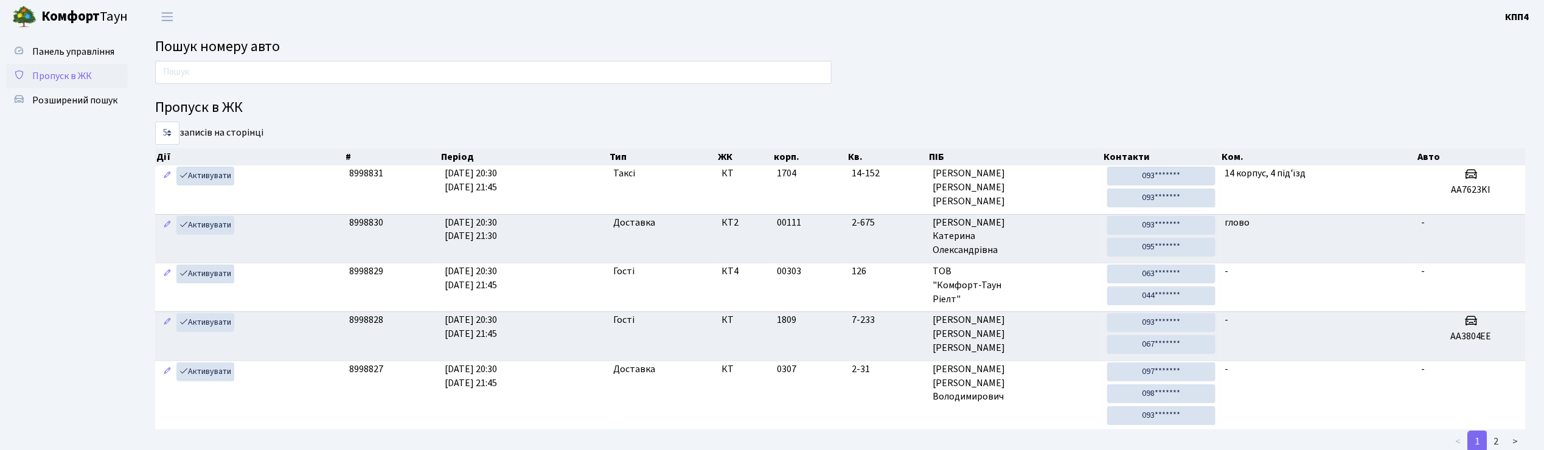
drag, startPoint x: 64, startPoint y: 76, endPoint x: 113, endPoint y: 86, distance: 49.7
click at [64, 76] on span "Пропуск в ЖК" at bounding box center [62, 75] width 60 height 13
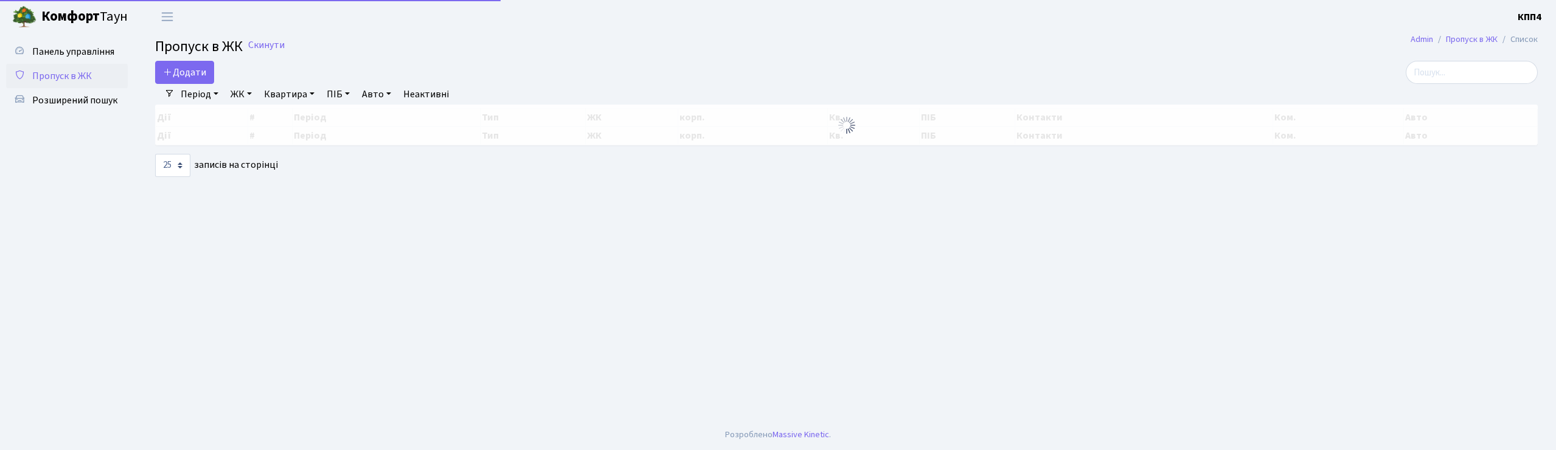
select select "25"
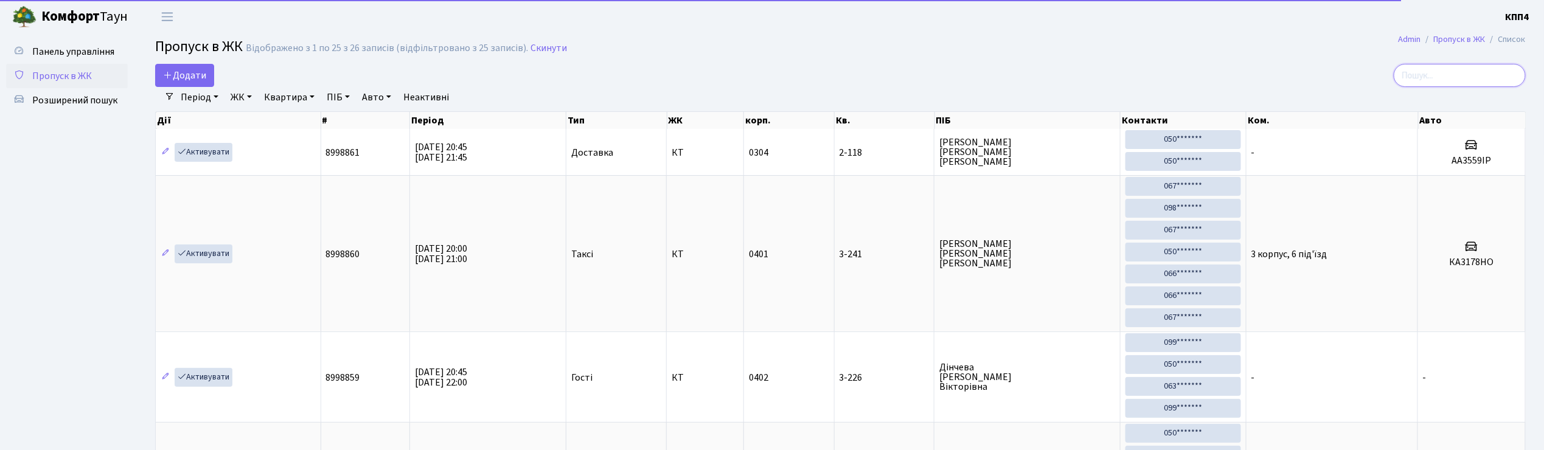
click at [1451, 83] on input "search" at bounding box center [1459, 75] width 132 height 23
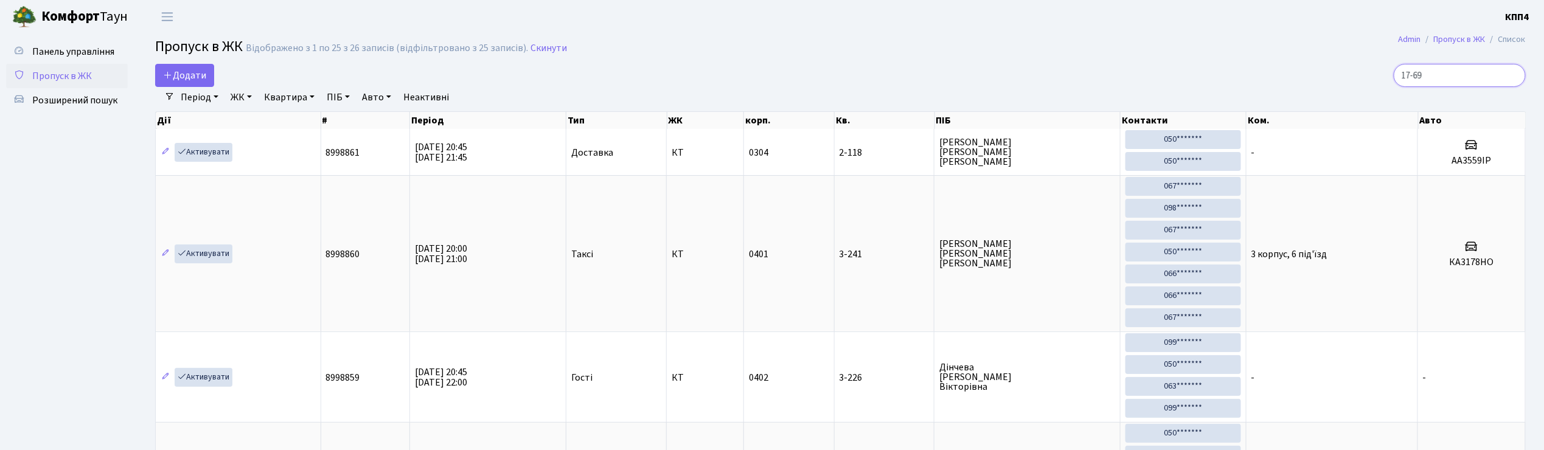
type input "17-69"
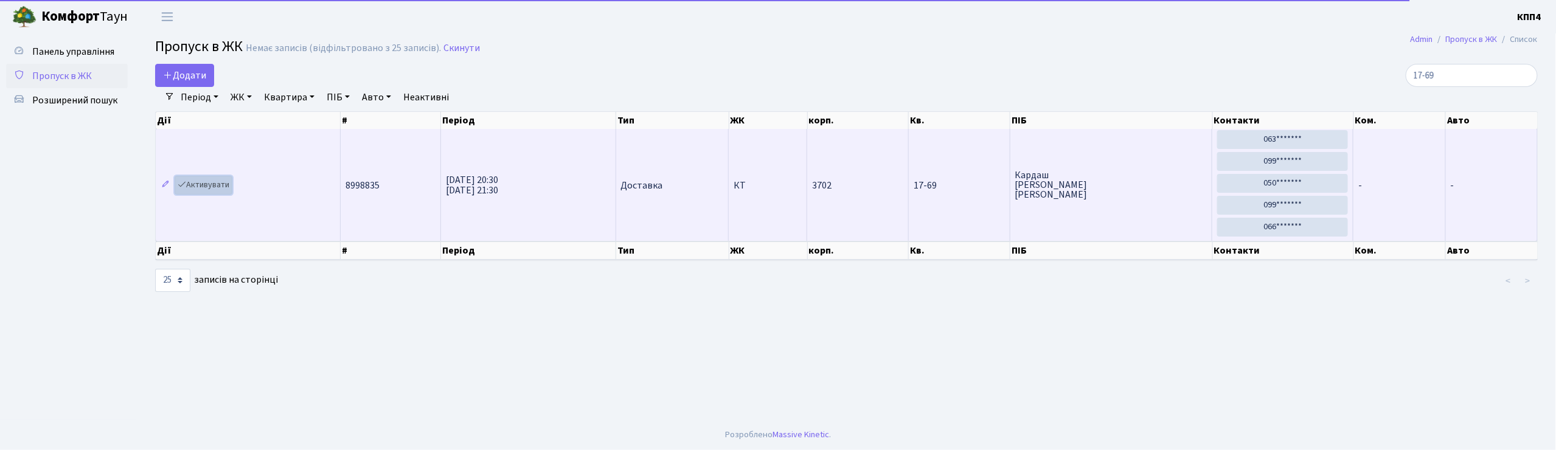
click at [192, 193] on link "Активувати" at bounding box center [204, 185] width 58 height 19
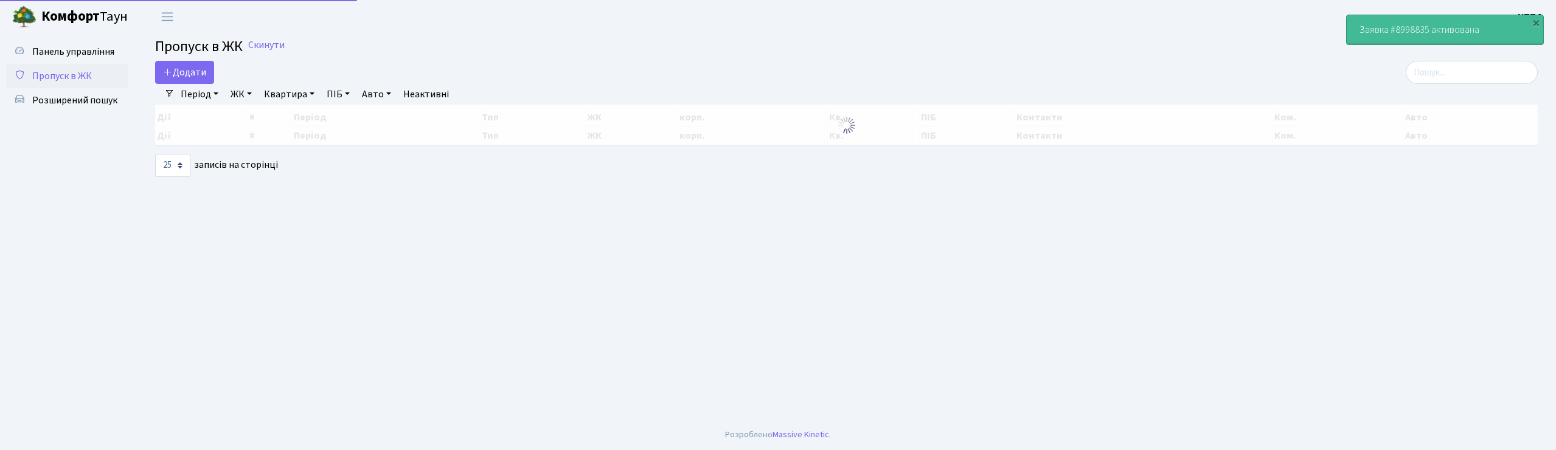
select select "25"
click at [1485, 69] on input "search" at bounding box center [1472, 72] width 132 height 23
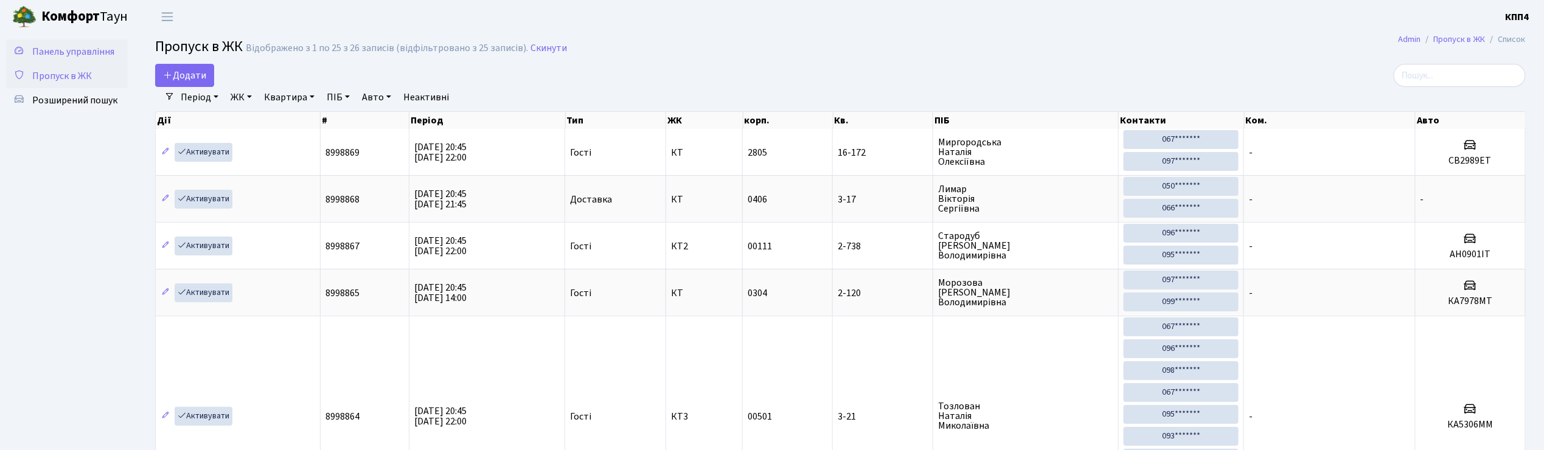
click at [80, 49] on span "Панель управління" at bounding box center [73, 51] width 82 height 13
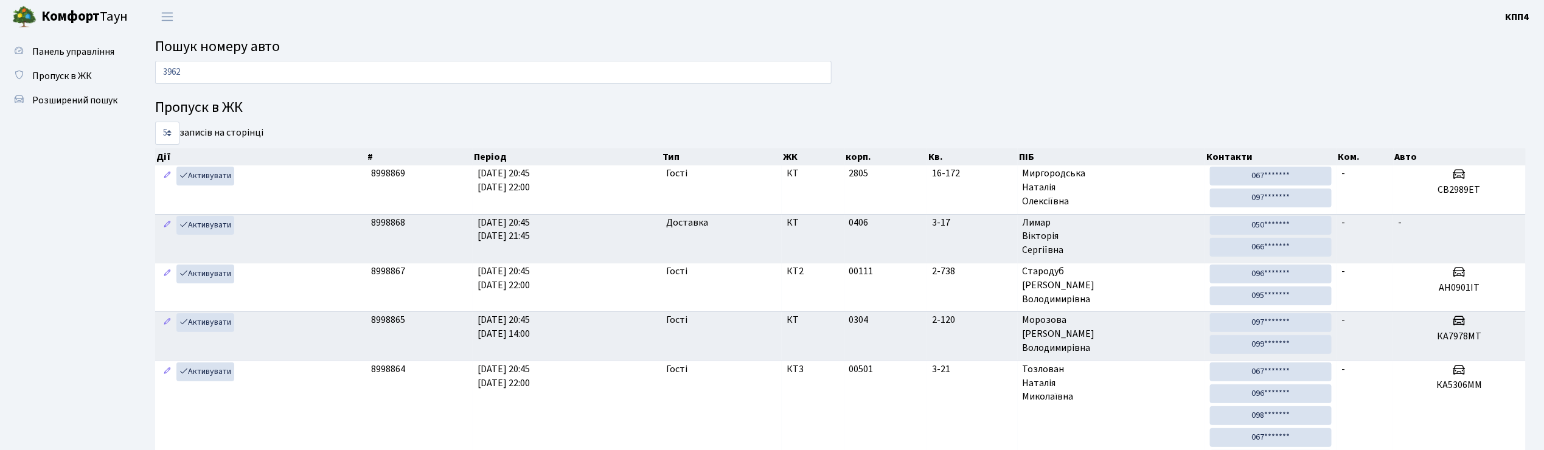
type input "3962"
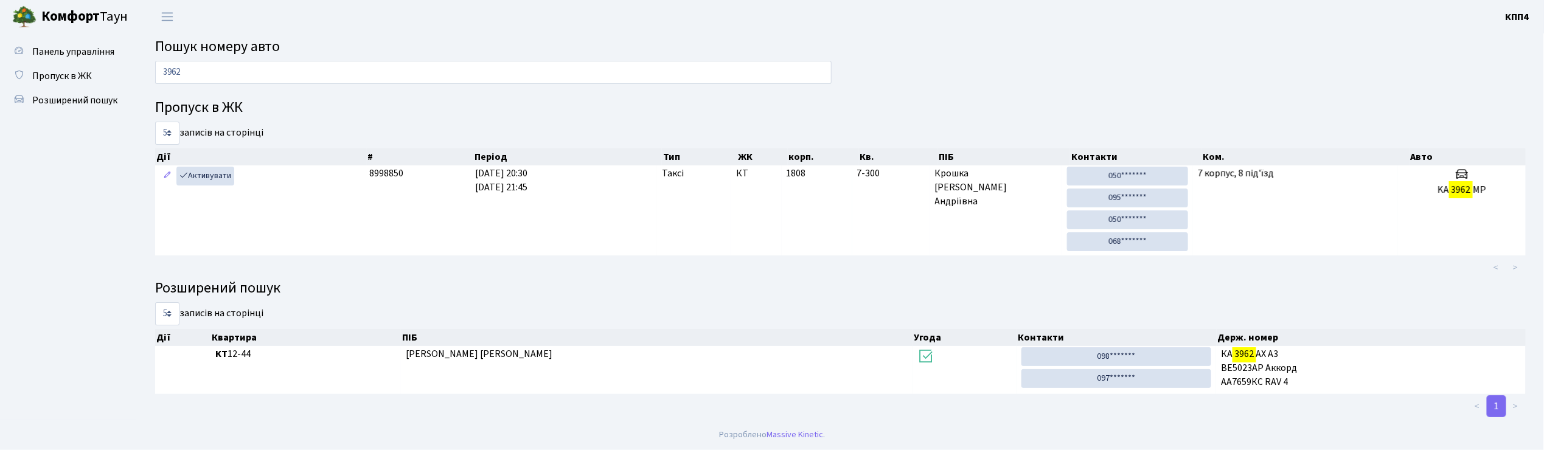
click at [49, 38] on div "Панель управління Пропуск в ЖК Розширений пошук" at bounding box center [68, 226] width 137 height 386
click at [44, 46] on span "Панель управління" at bounding box center [73, 51] width 82 height 13
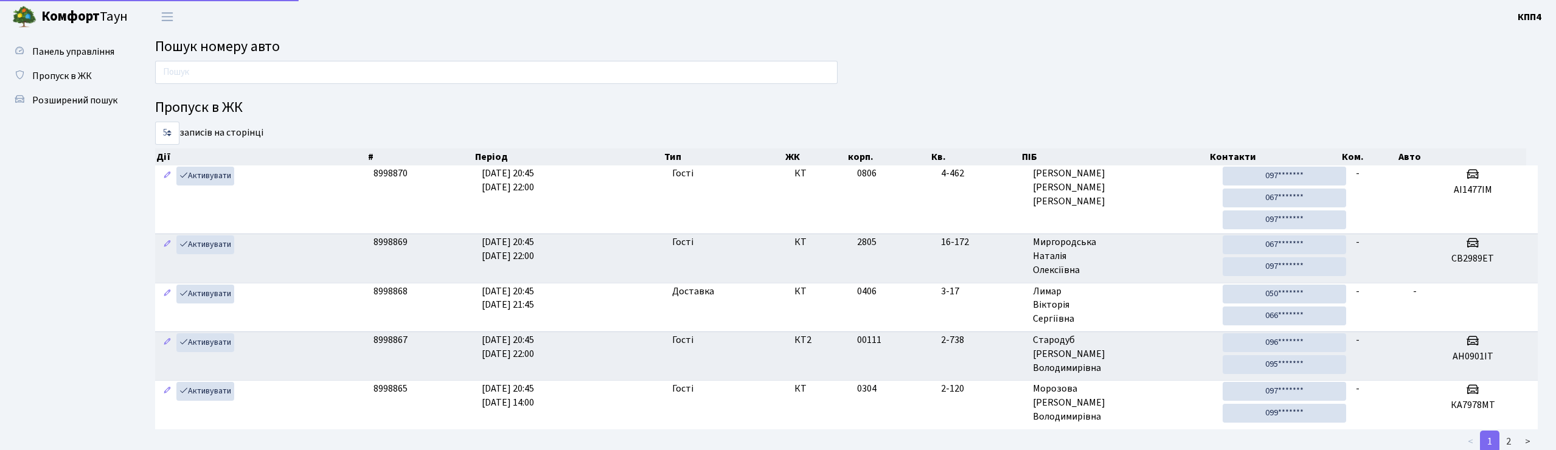
click at [210, 71] on input "text" at bounding box center [496, 72] width 682 height 23
